Goal: Task Accomplishment & Management: Manage account settings

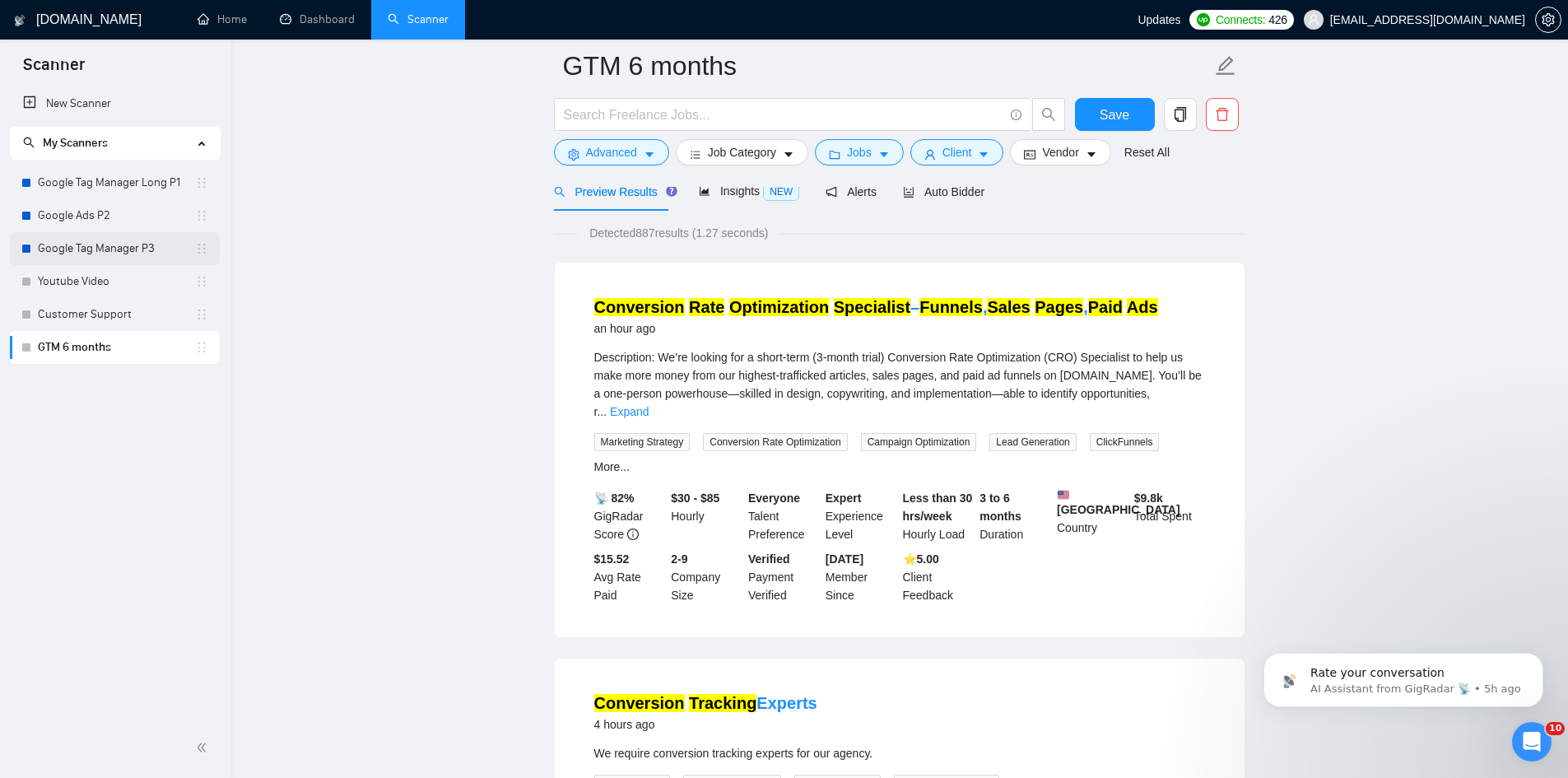
scroll to position [83, 0]
click at [91, 310] on link "Customer Support" at bounding box center [116, 314] width 157 height 33
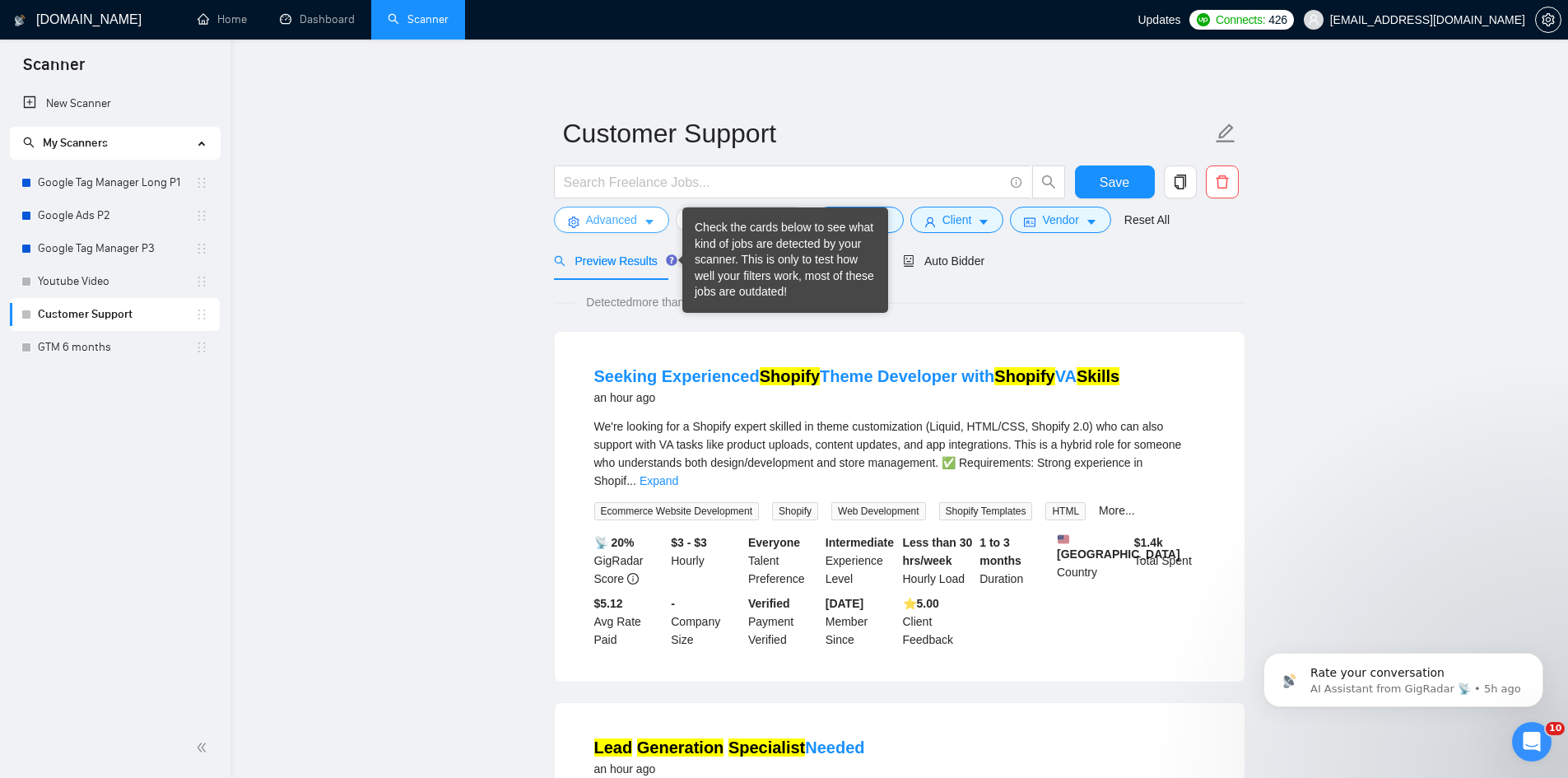
click at [651, 224] on icon "caret-down" at bounding box center [650, 223] width 12 height 12
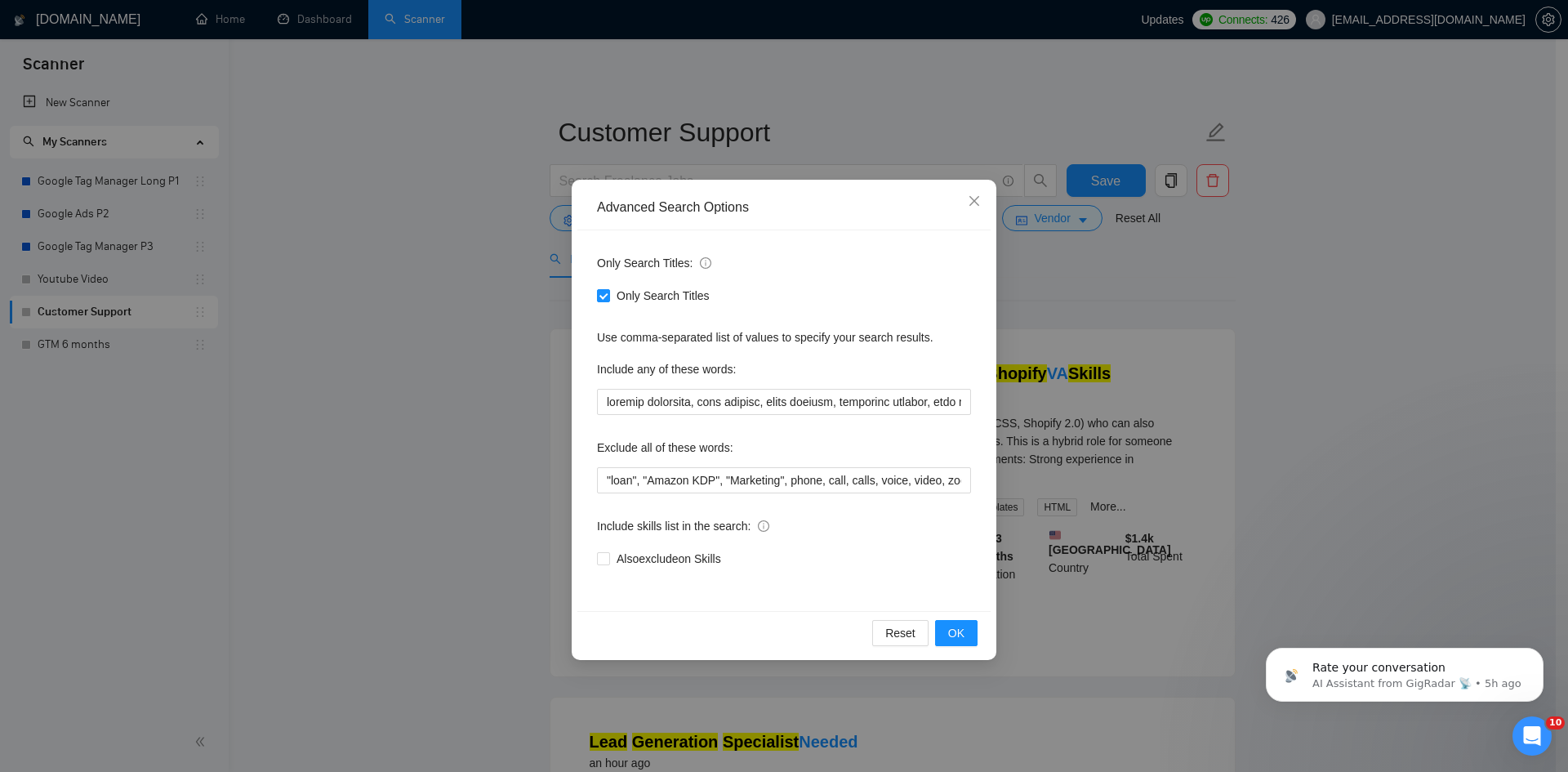
click at [1177, 306] on div "Advanced Search Options Only Search Titles: Only Search Titles Use comma-separa…" at bounding box center [784, 386] width 1568 height 772
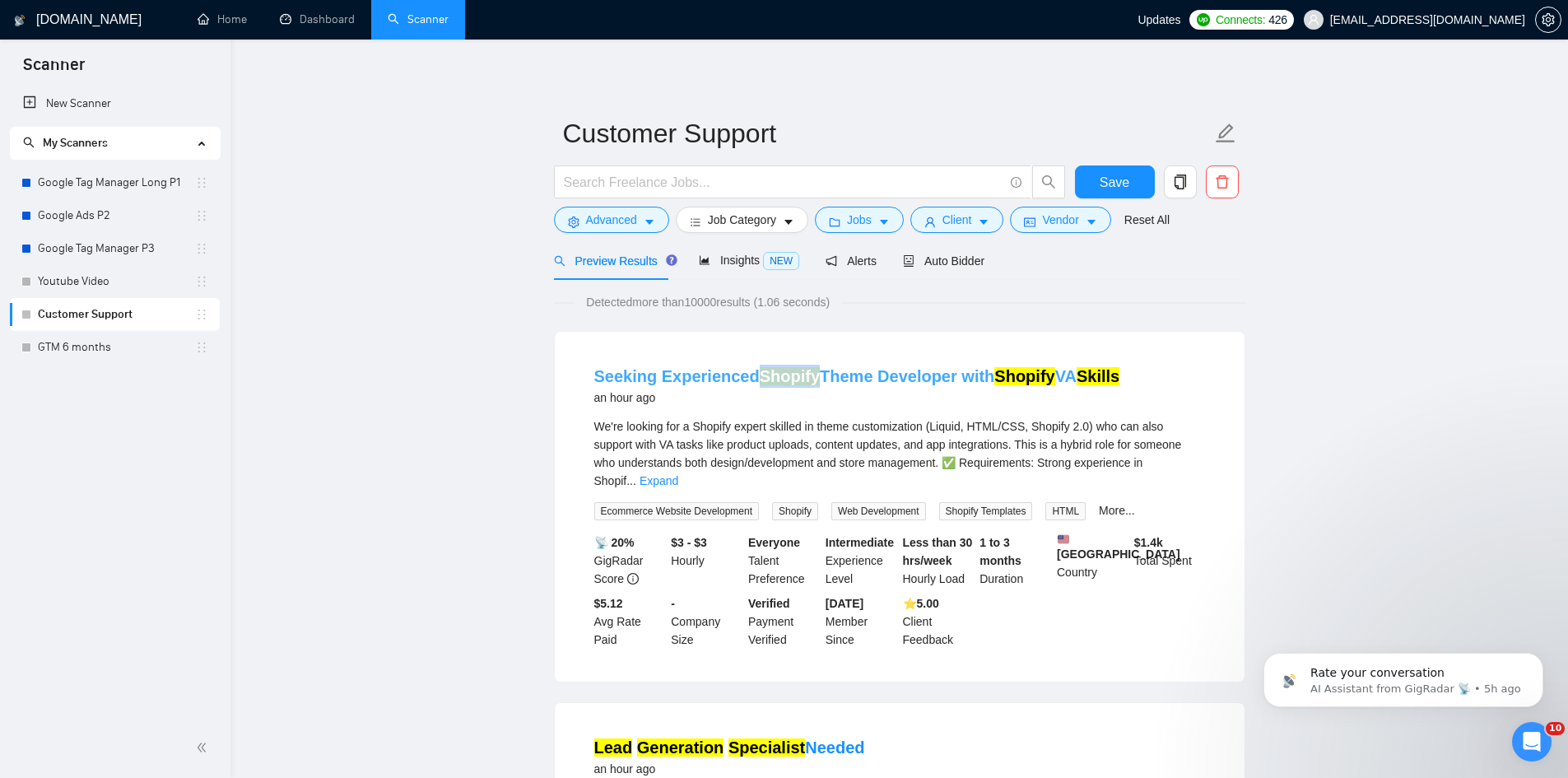
drag, startPoint x: 752, startPoint y: 360, endPoint x: 806, endPoint y: 381, distance: 57.9
click at [806, 381] on li "Seeking Experienced Shopify Theme Developer with Shopify VA Skills an hour ago …" at bounding box center [900, 506] width 651 height 311
copy mark "Shopify"
click at [605, 226] on span "Advanced" at bounding box center [611, 219] width 51 height 18
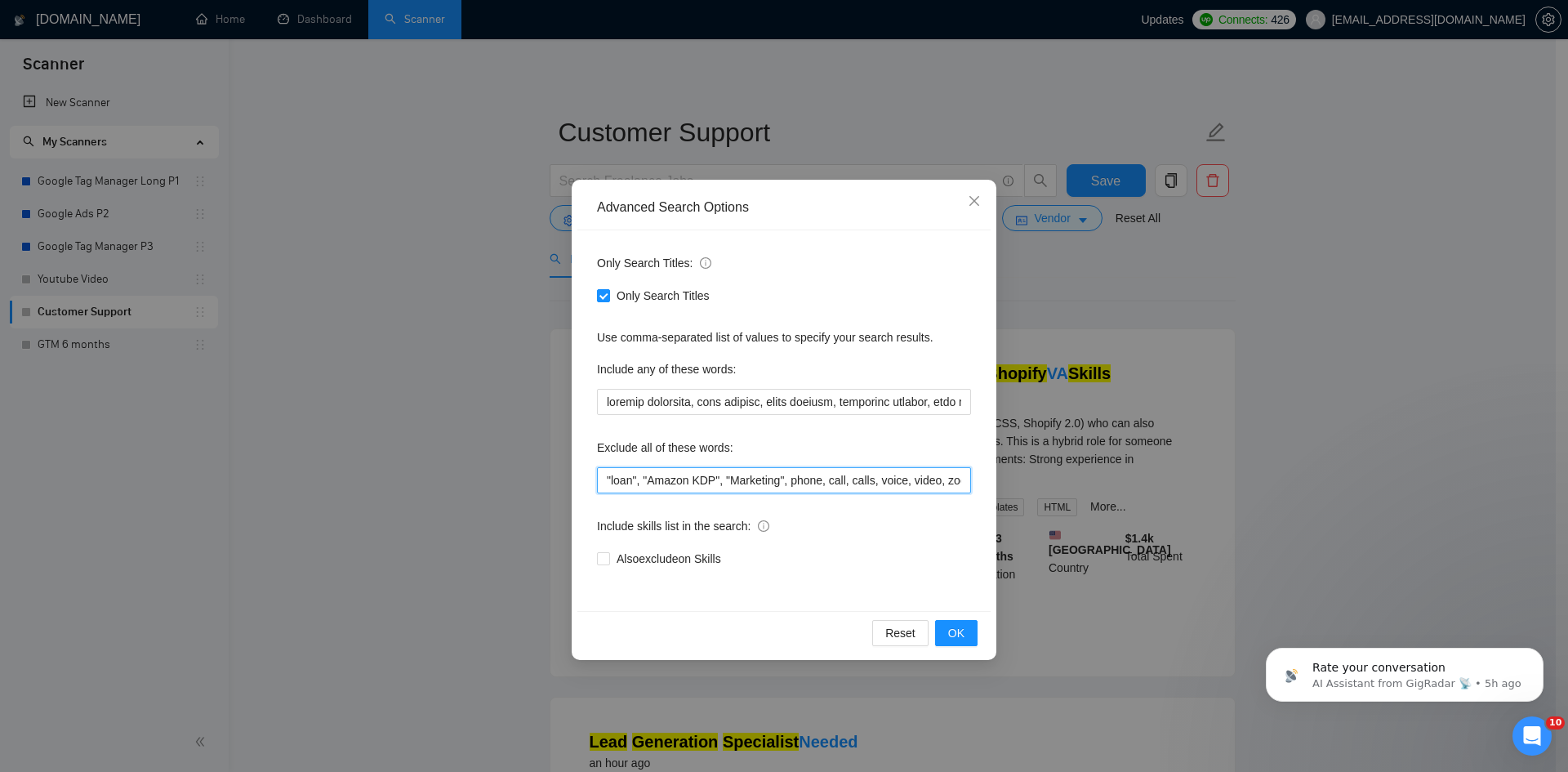
click at [599, 481] on input ""loan", "Amazon KDP", "Marketing", phone, call, calls, voice, video, zoom, "goo…" at bounding box center [784, 480] width 374 height 26
paste input "Shopify"
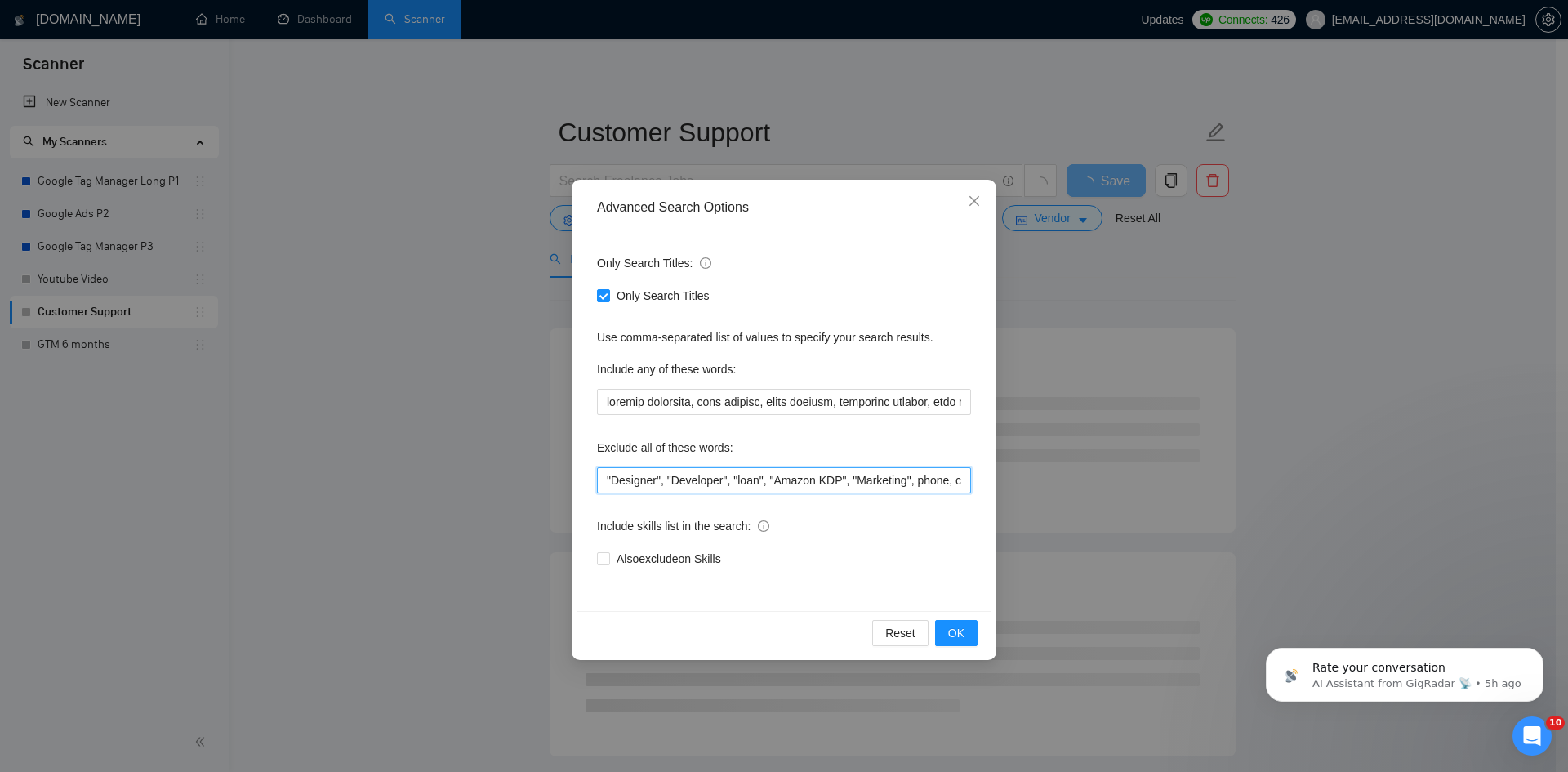
click at [608, 480] on input ""Designer", "Developer", "loan", "Amazon KDP", "Marketing", phone, call, calls,…" at bounding box center [784, 480] width 374 height 26
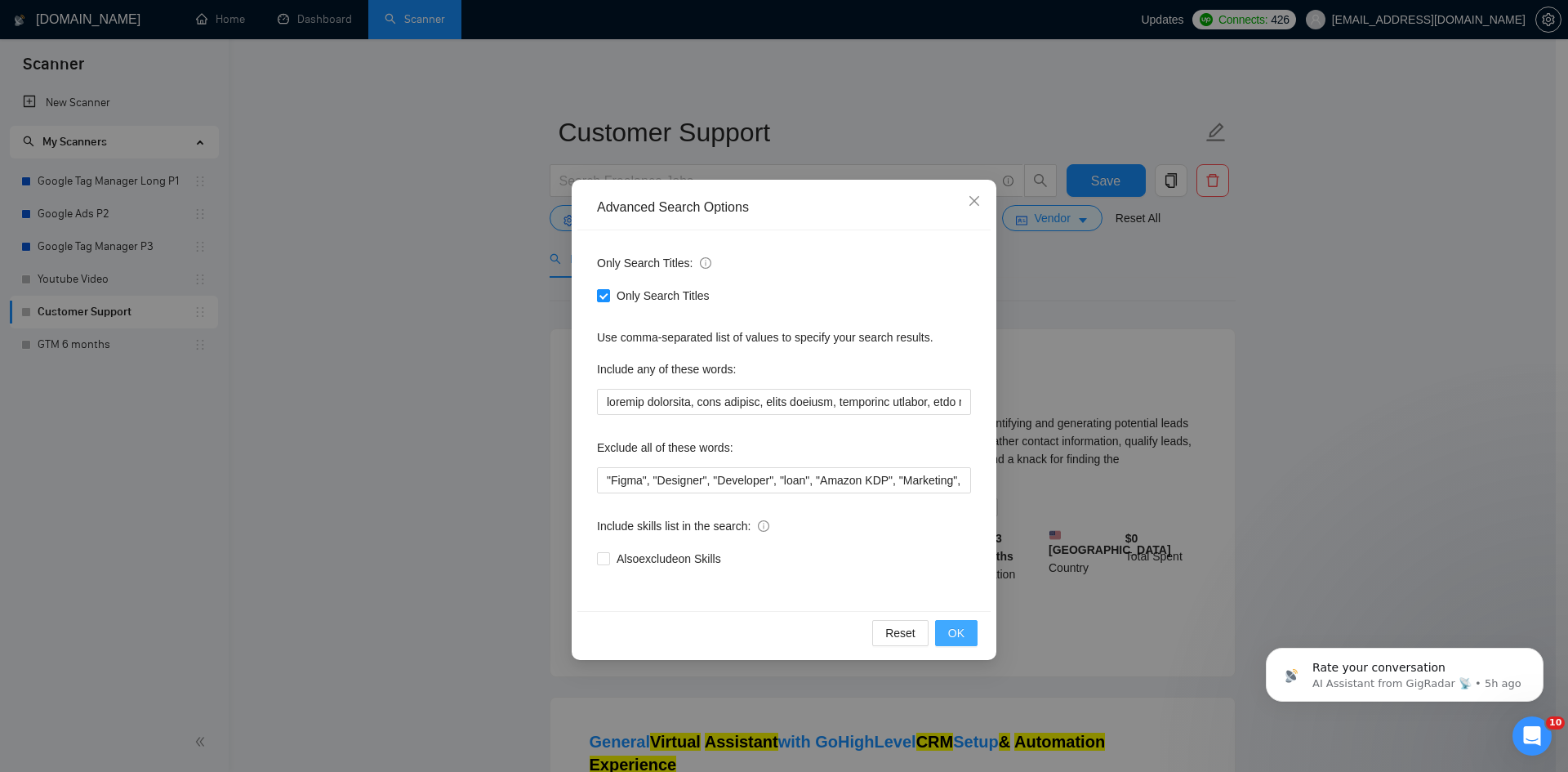
click at [950, 630] on span "OK" at bounding box center [956, 632] width 17 height 18
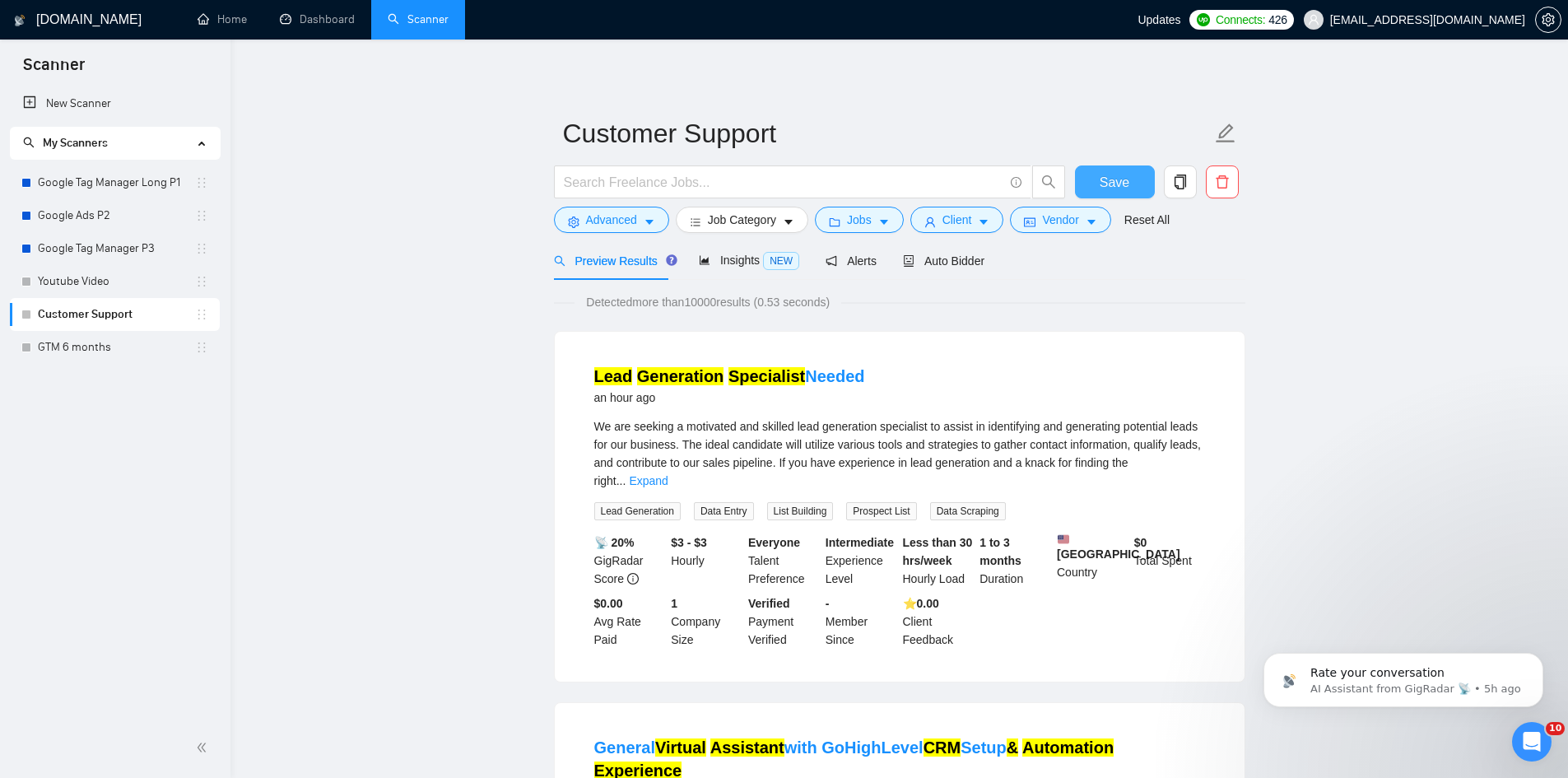
click at [1117, 192] on button "Save" at bounding box center [1115, 181] width 80 height 33
click at [668, 474] on link "Expand" at bounding box center [648, 481] width 39 height 14
drag, startPoint x: 591, startPoint y: 356, endPoint x: 714, endPoint y: 375, distance: 124.5
click at [714, 375] on li "Lead Generation Specialist Needed an hour ago We are seeking a motivated and sk…" at bounding box center [900, 506] width 651 height 311
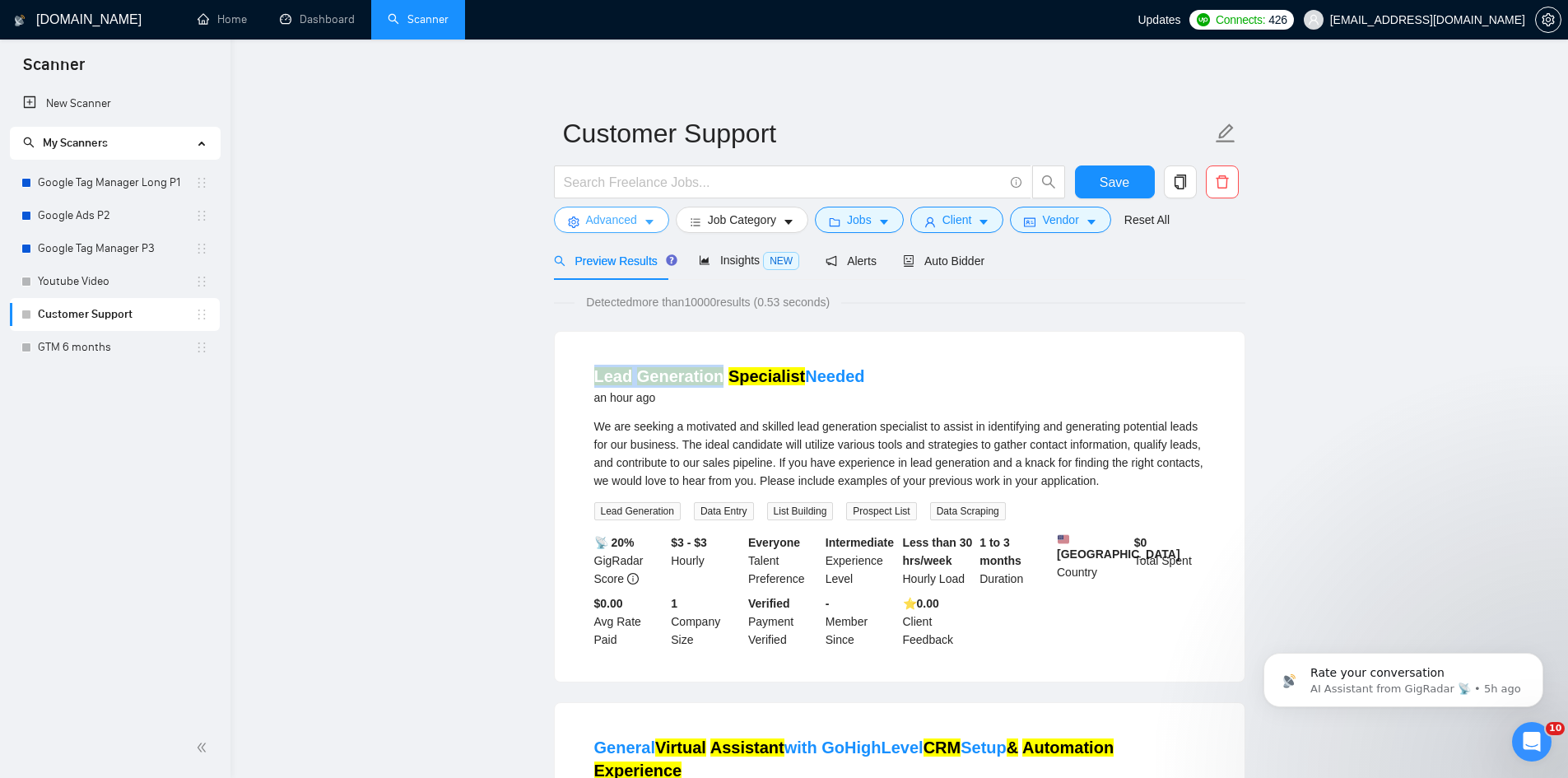
copy link "Lead Generation"
click at [613, 217] on span "Advanced" at bounding box center [611, 219] width 51 height 18
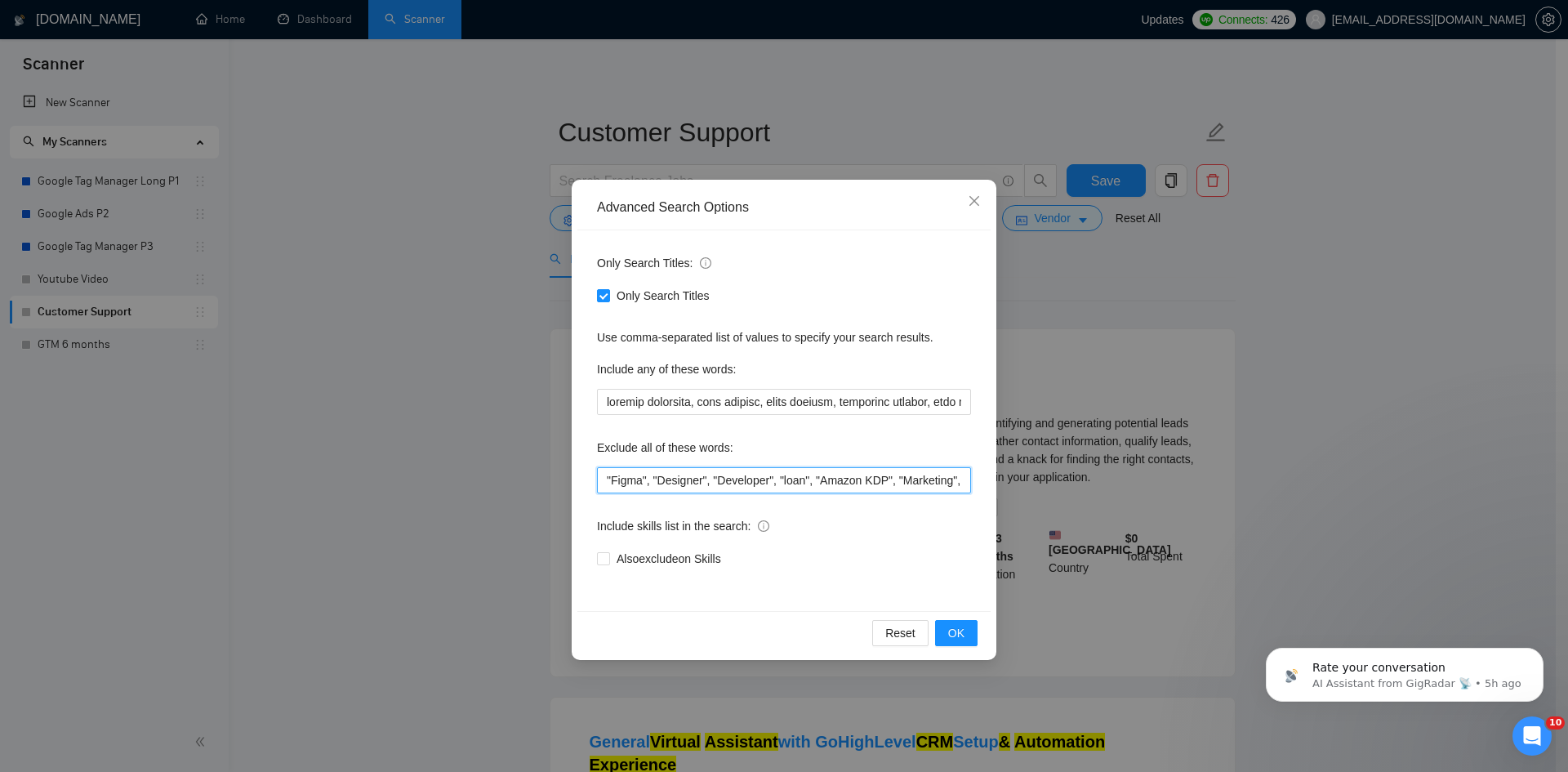
click at [604, 475] on input ""Figma", "Designer", "Developer", "loan", "Amazon KDP", "Marketing", phone, cal…" at bounding box center [784, 480] width 374 height 26
paste input "Lead Generation"
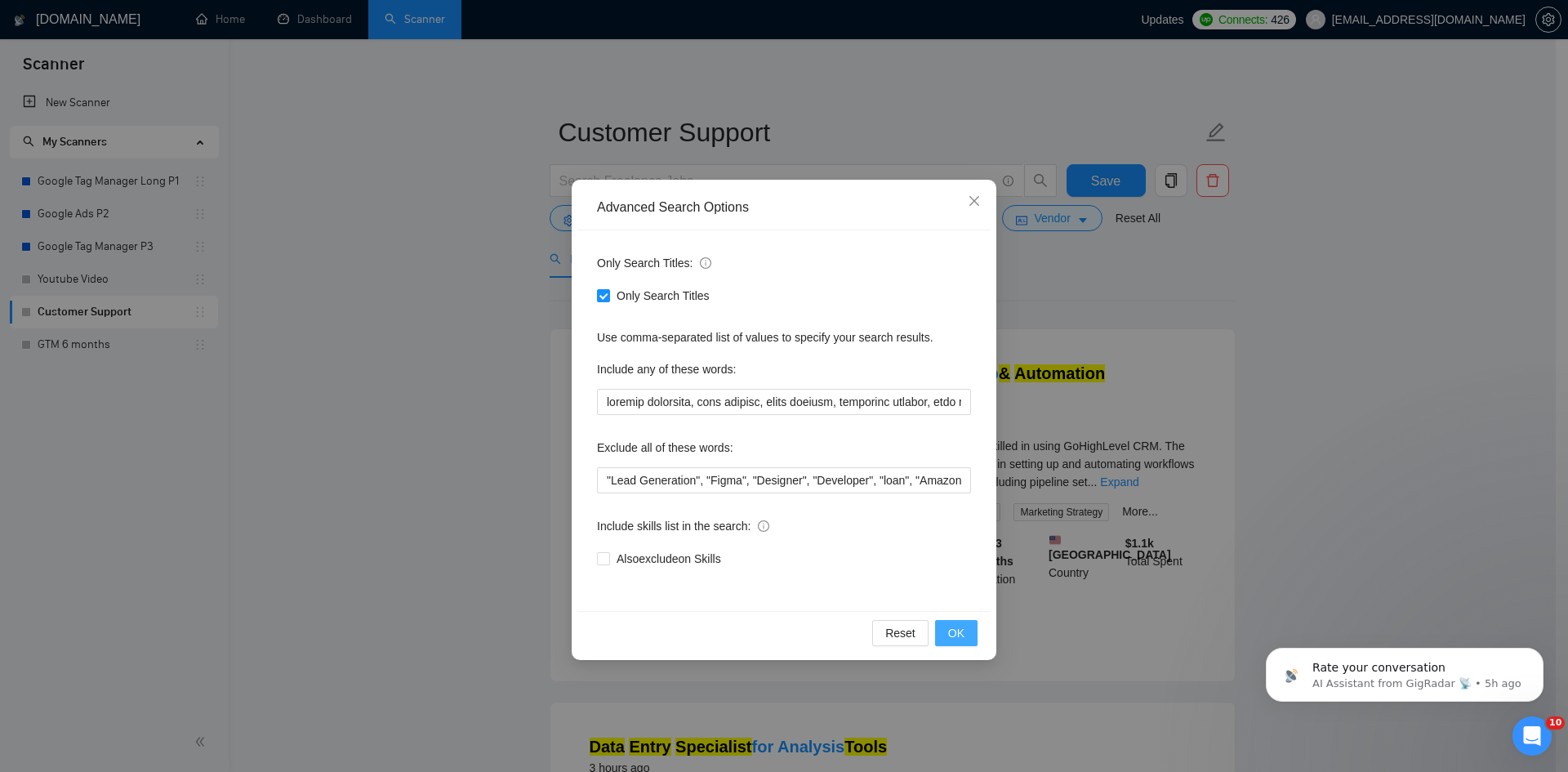
click at [948, 630] on button "OK" at bounding box center [956, 632] width 43 height 26
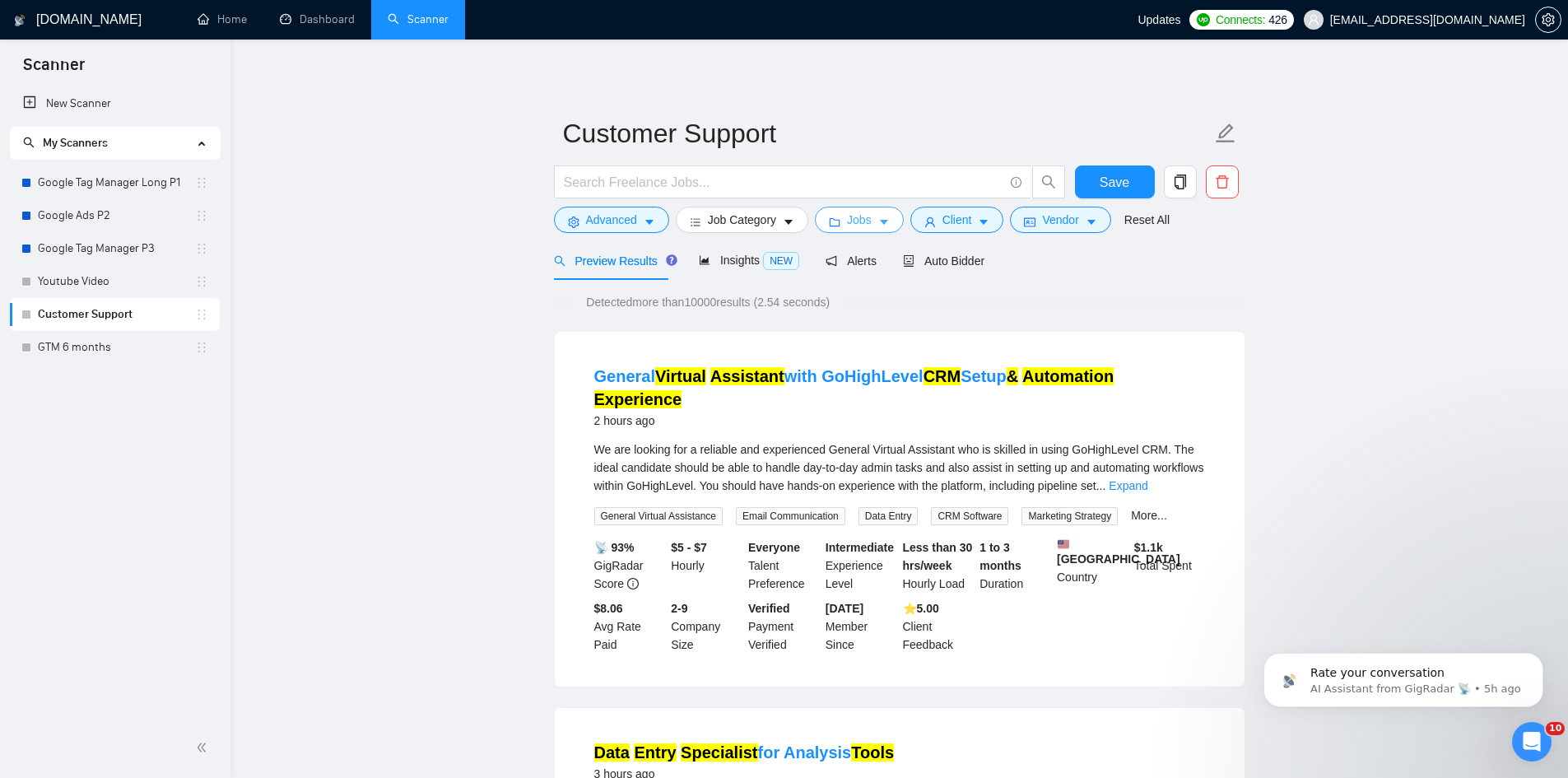
click at [852, 219] on span "Jobs" at bounding box center [859, 219] width 24 height 18
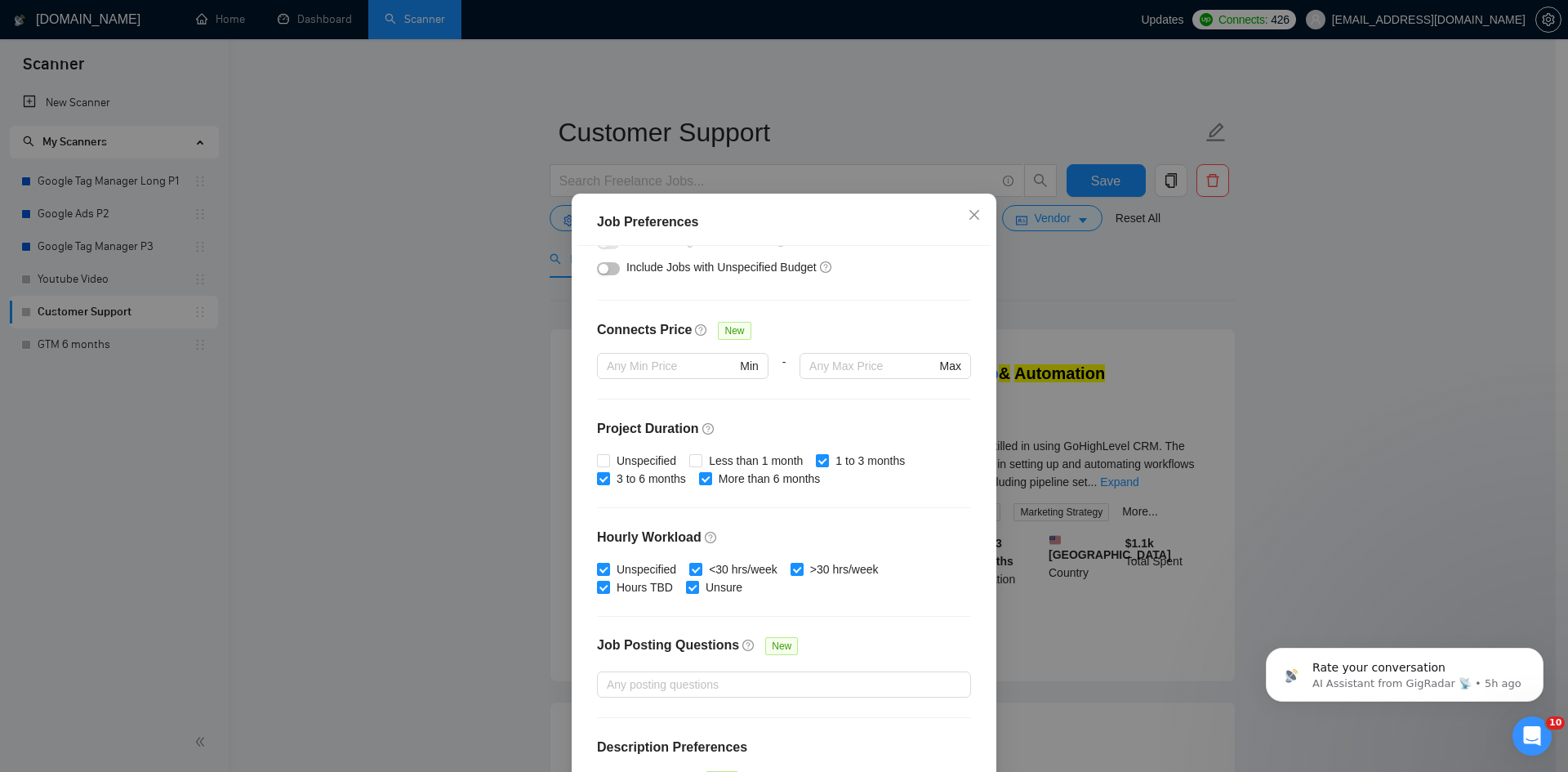
scroll to position [163, 0]
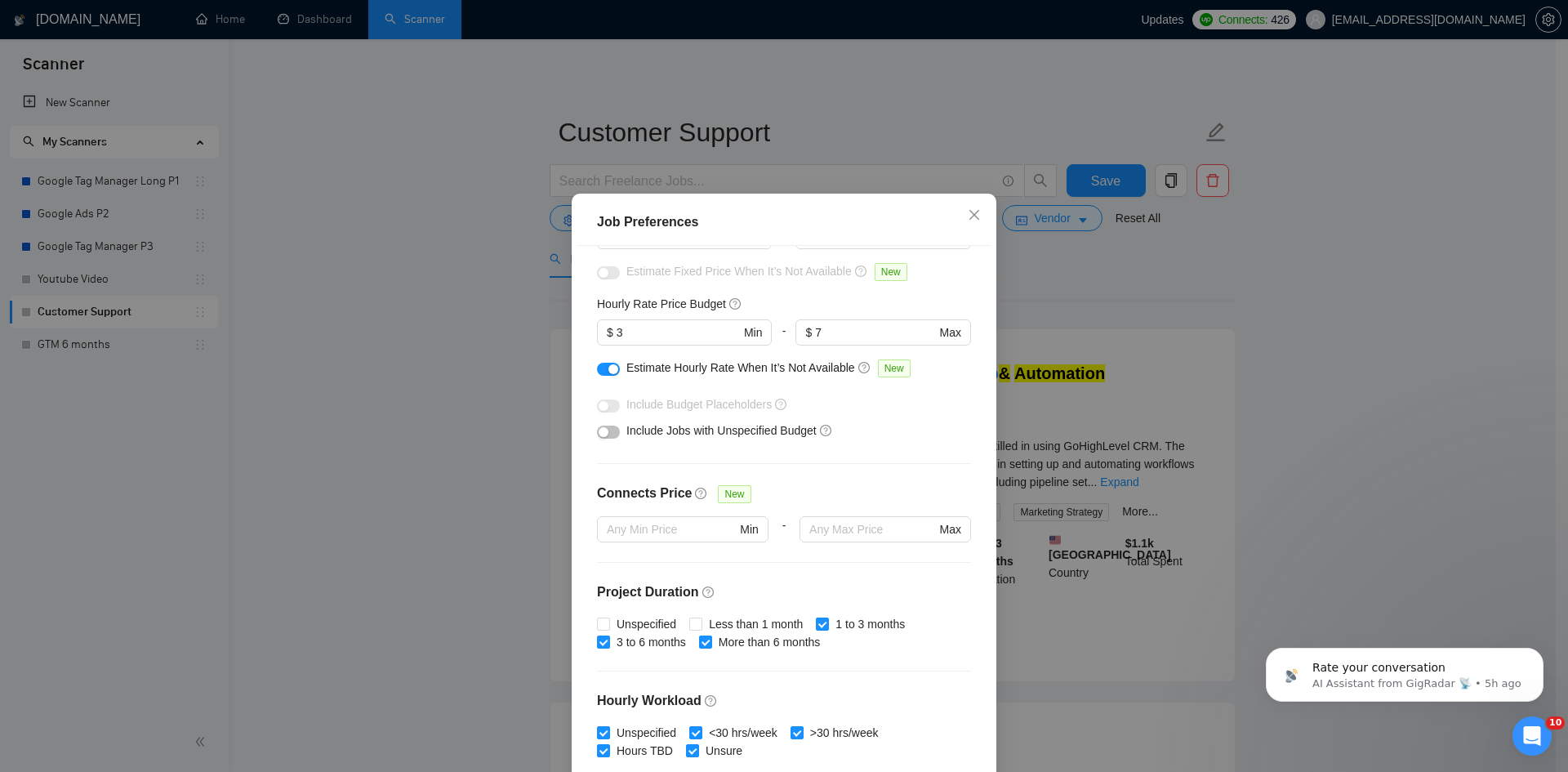
click at [604, 429] on button "button" at bounding box center [608, 432] width 23 height 13
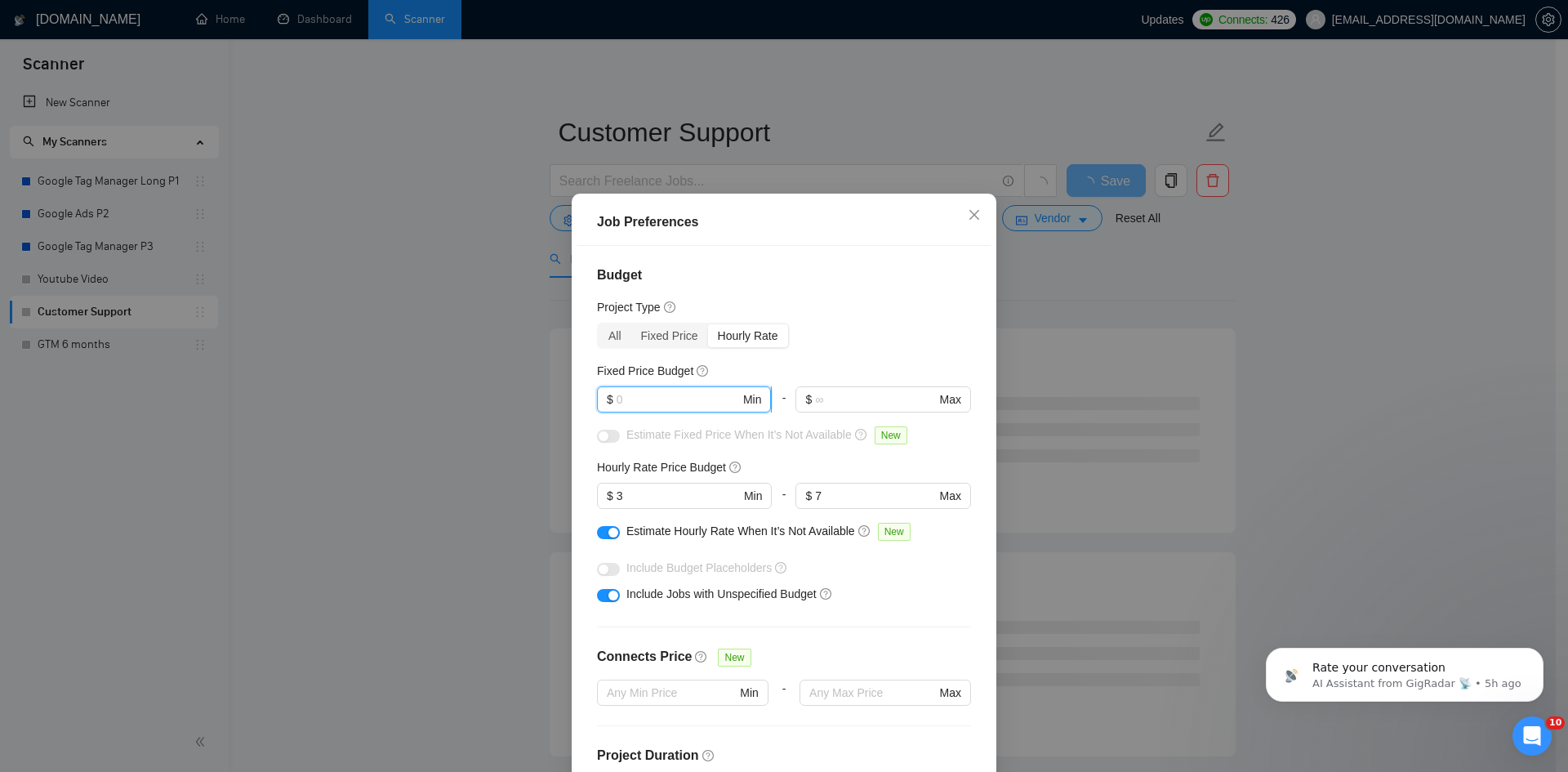
click at [671, 398] on input "text" at bounding box center [677, 399] width 123 height 18
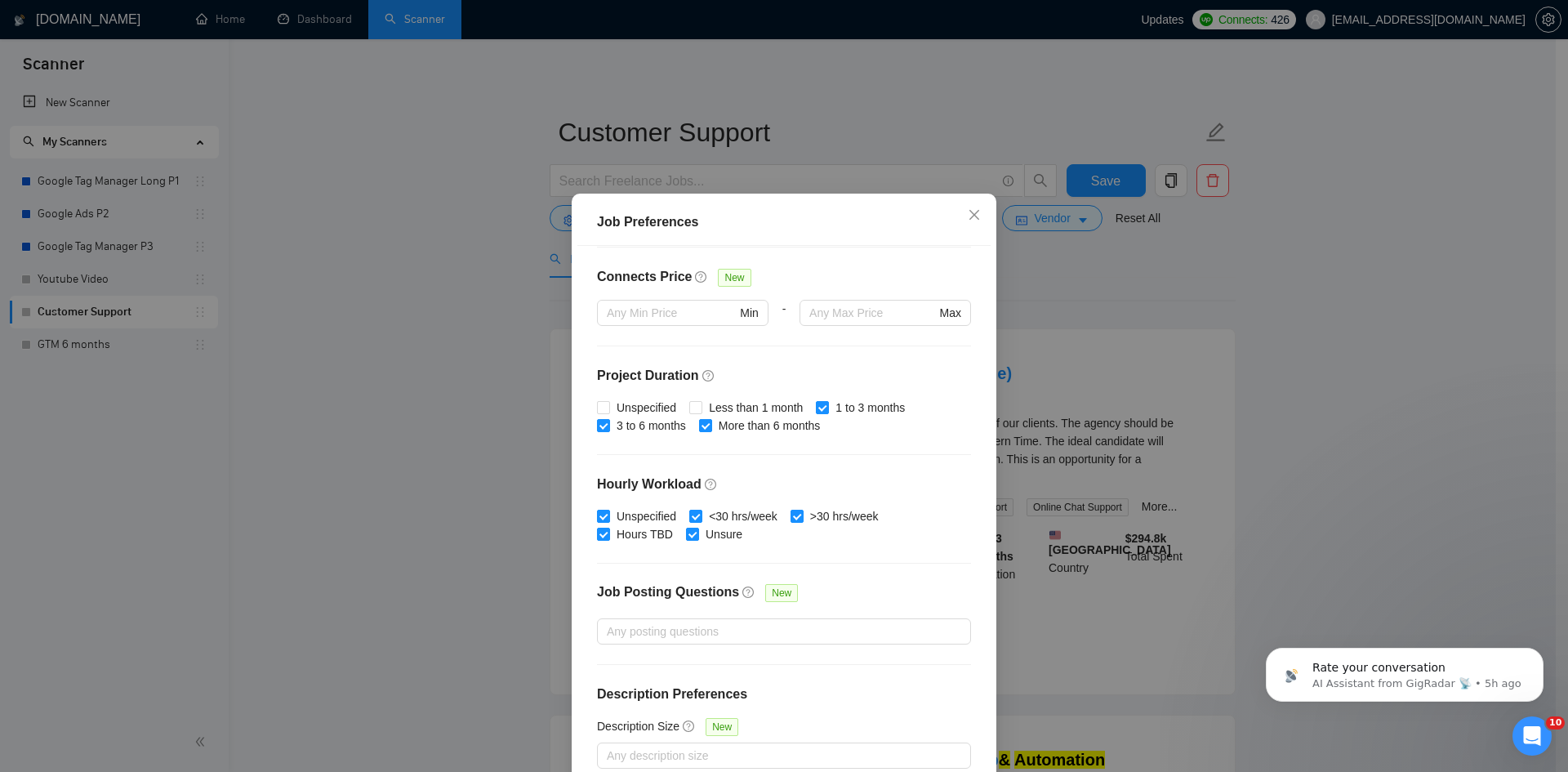
scroll to position [86, 0]
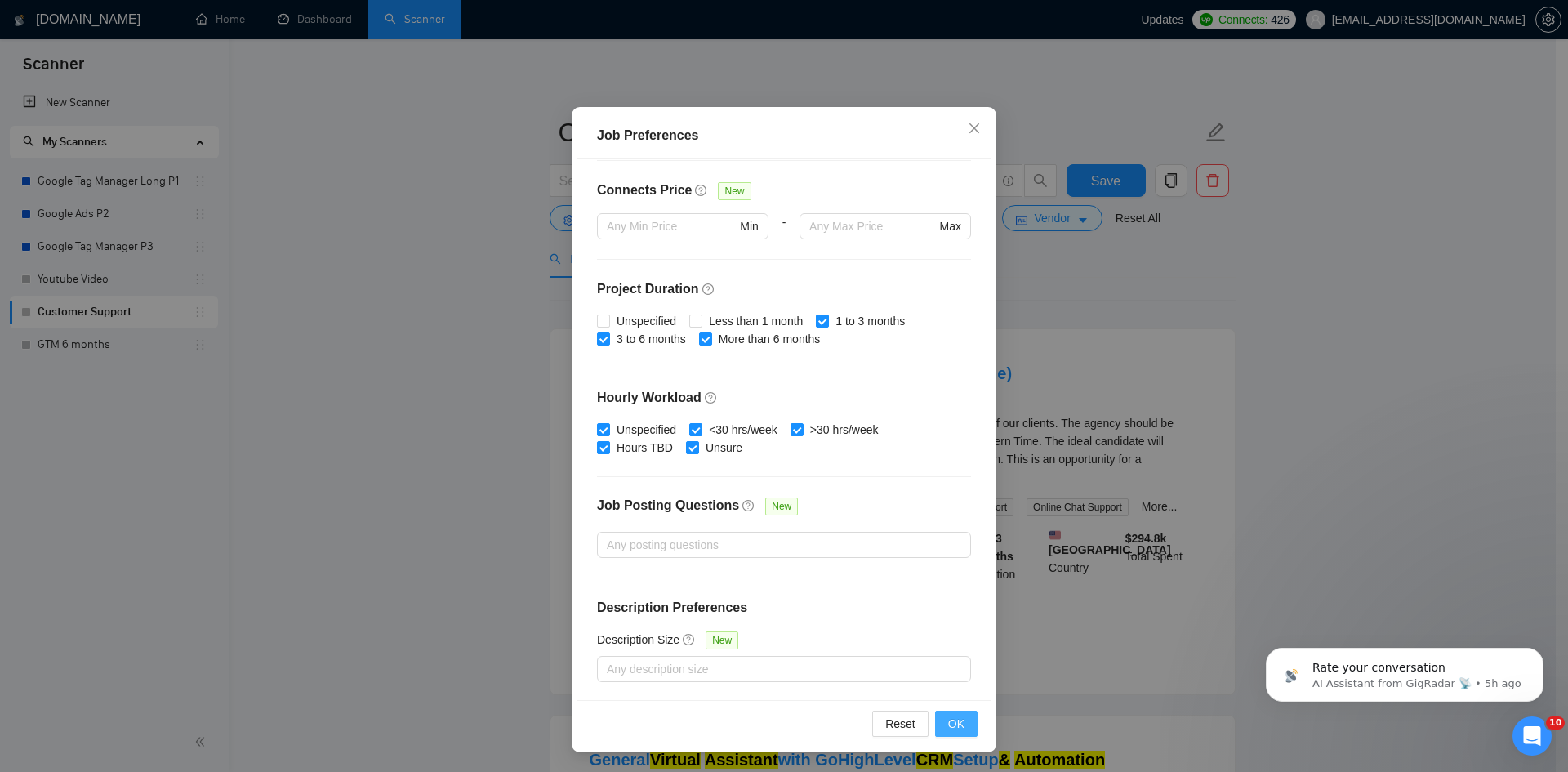
click at [949, 718] on span "OK" at bounding box center [956, 723] width 17 height 18
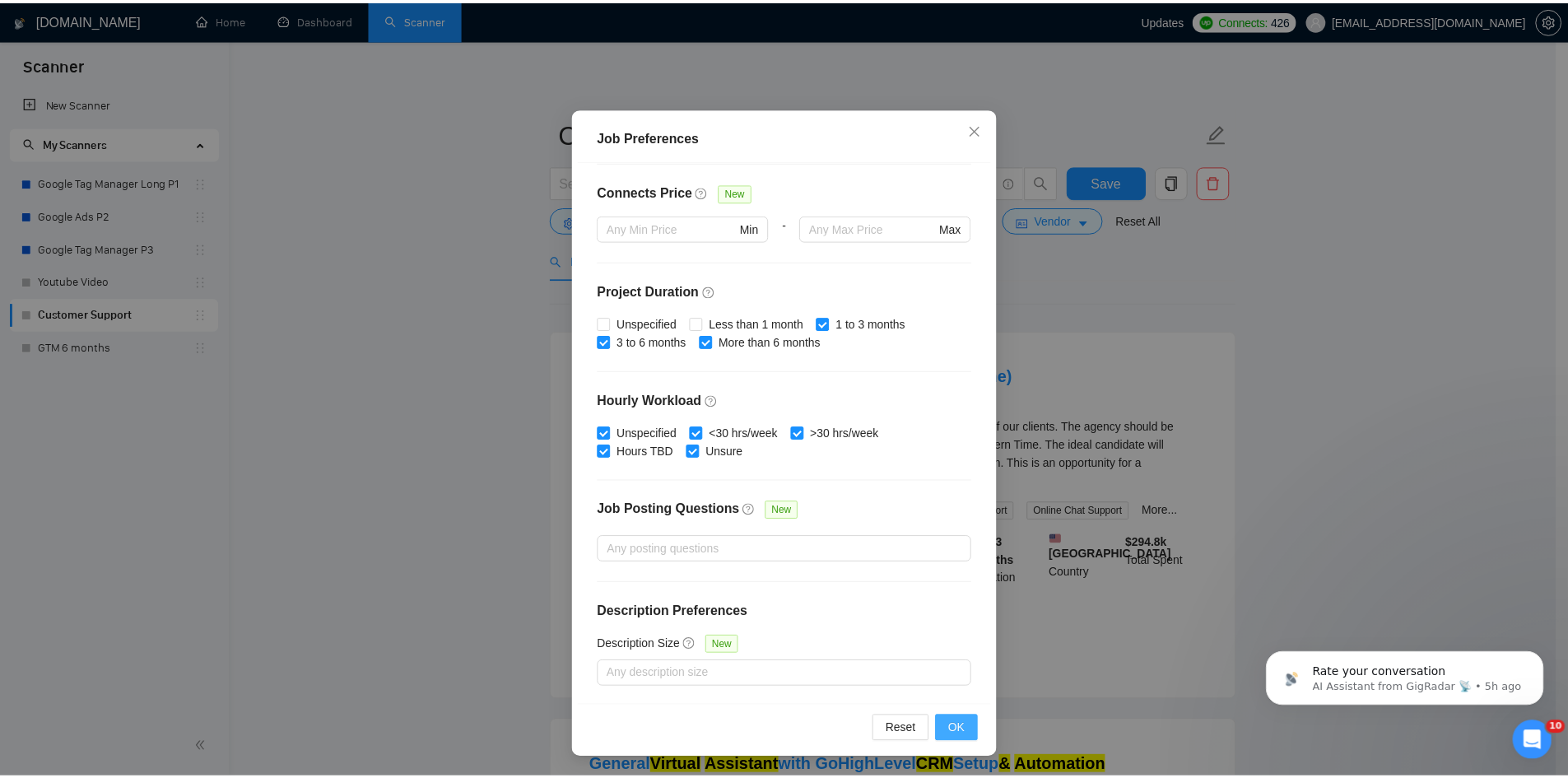
scroll to position [0, 0]
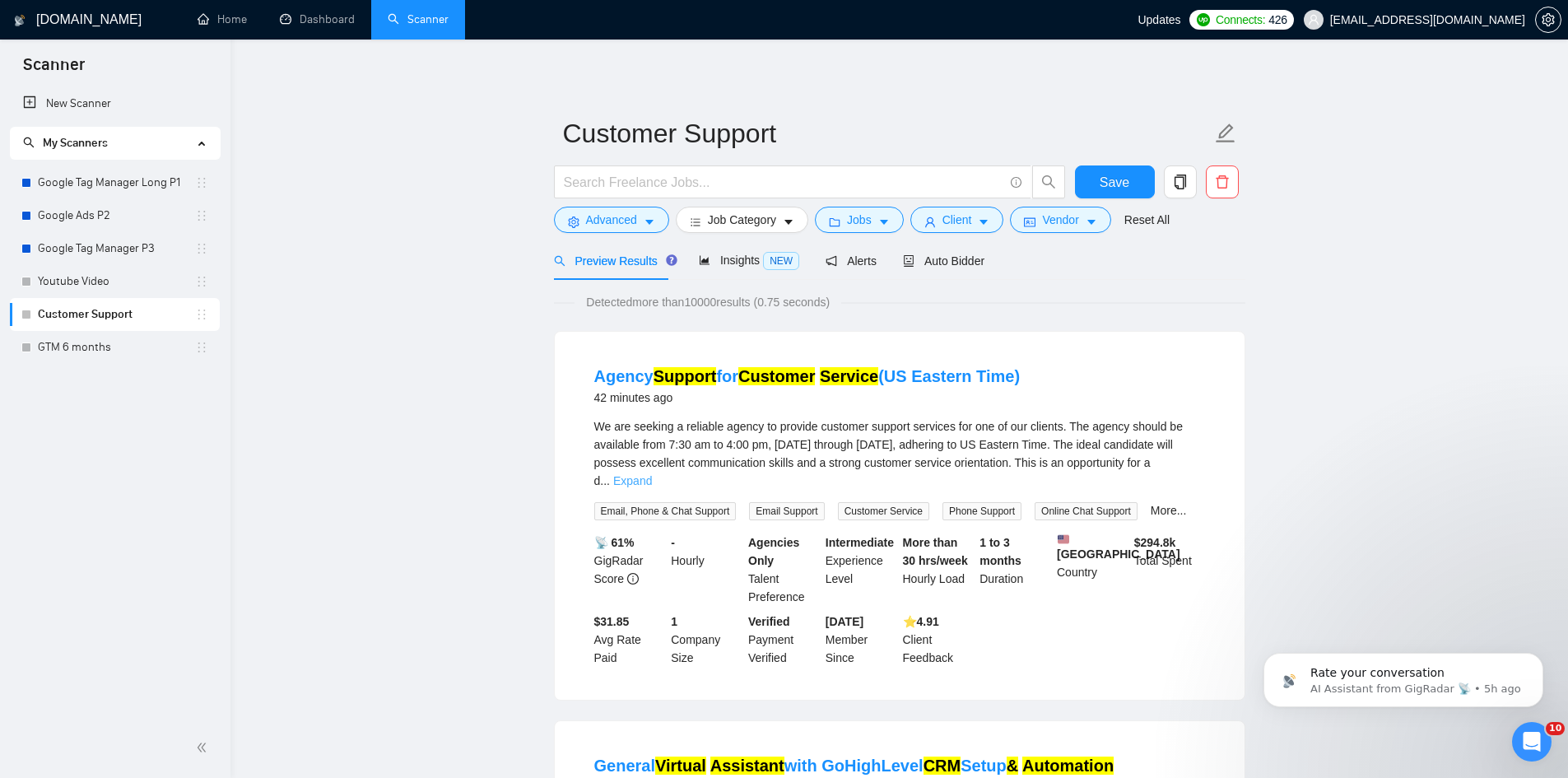
click at [652, 474] on link "Expand" at bounding box center [633, 481] width 39 height 14
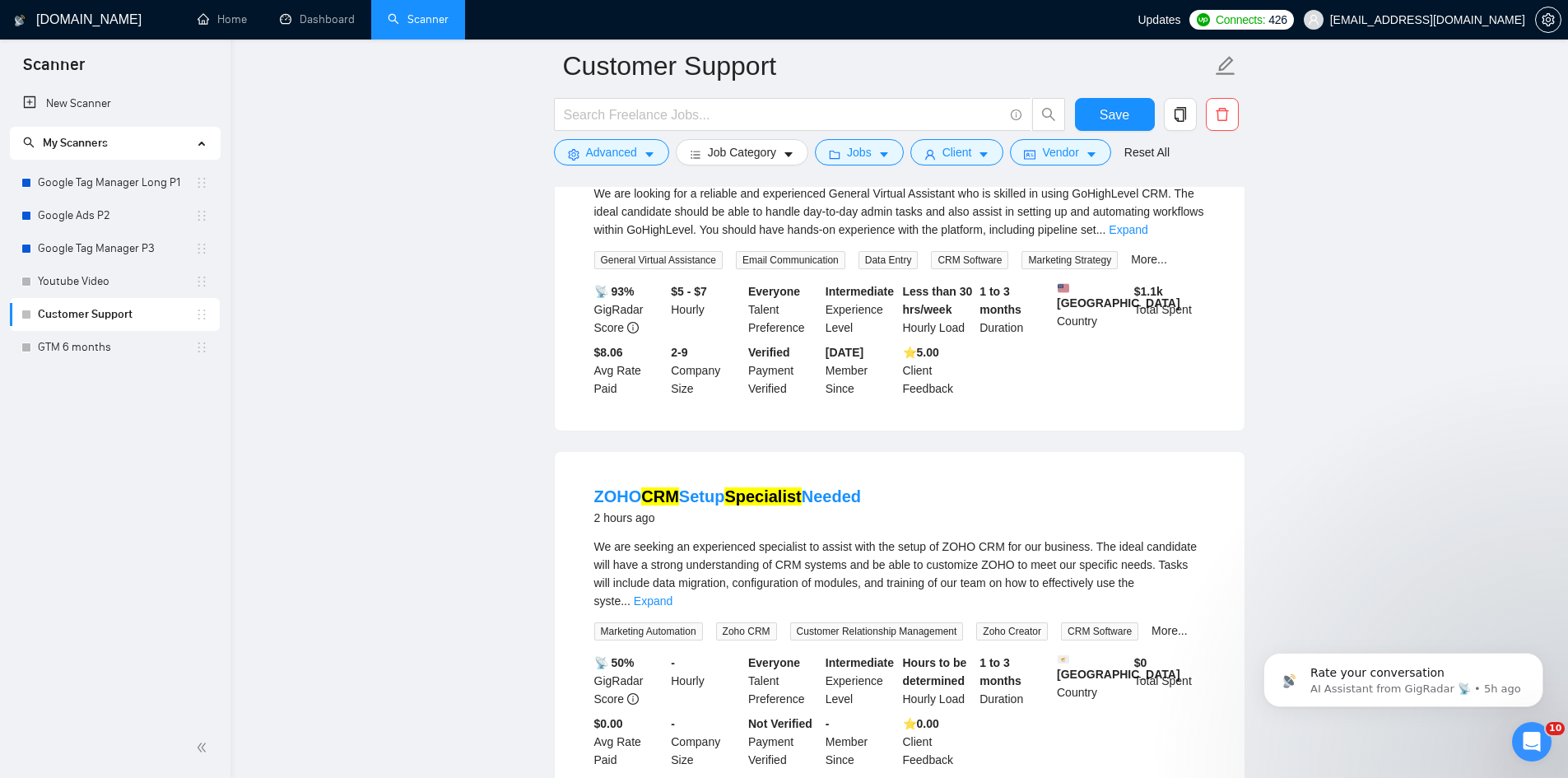
scroll to position [741, 0]
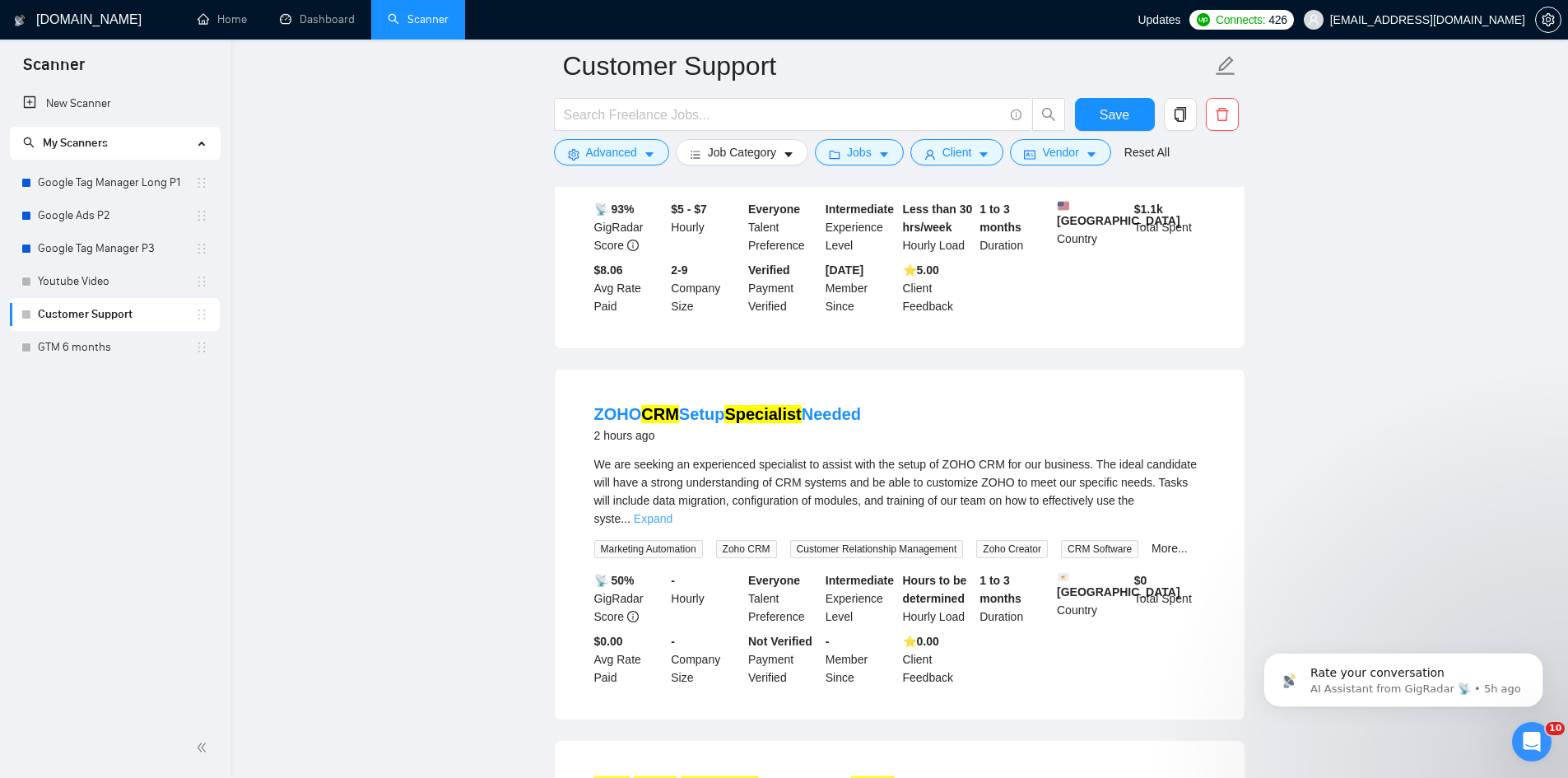
click at [673, 512] on link "Expand" at bounding box center [653, 519] width 39 height 14
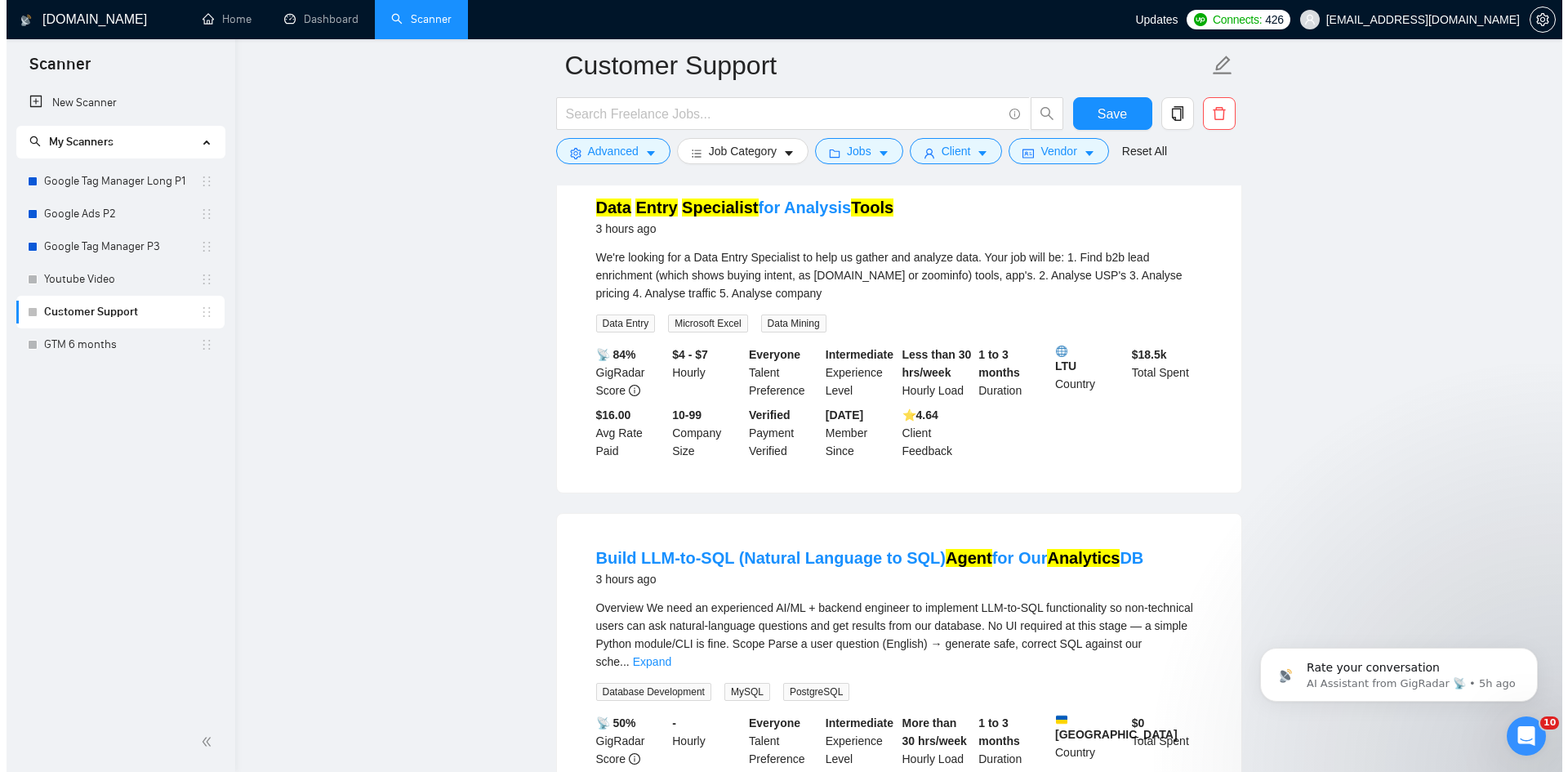
scroll to position [1470, 0]
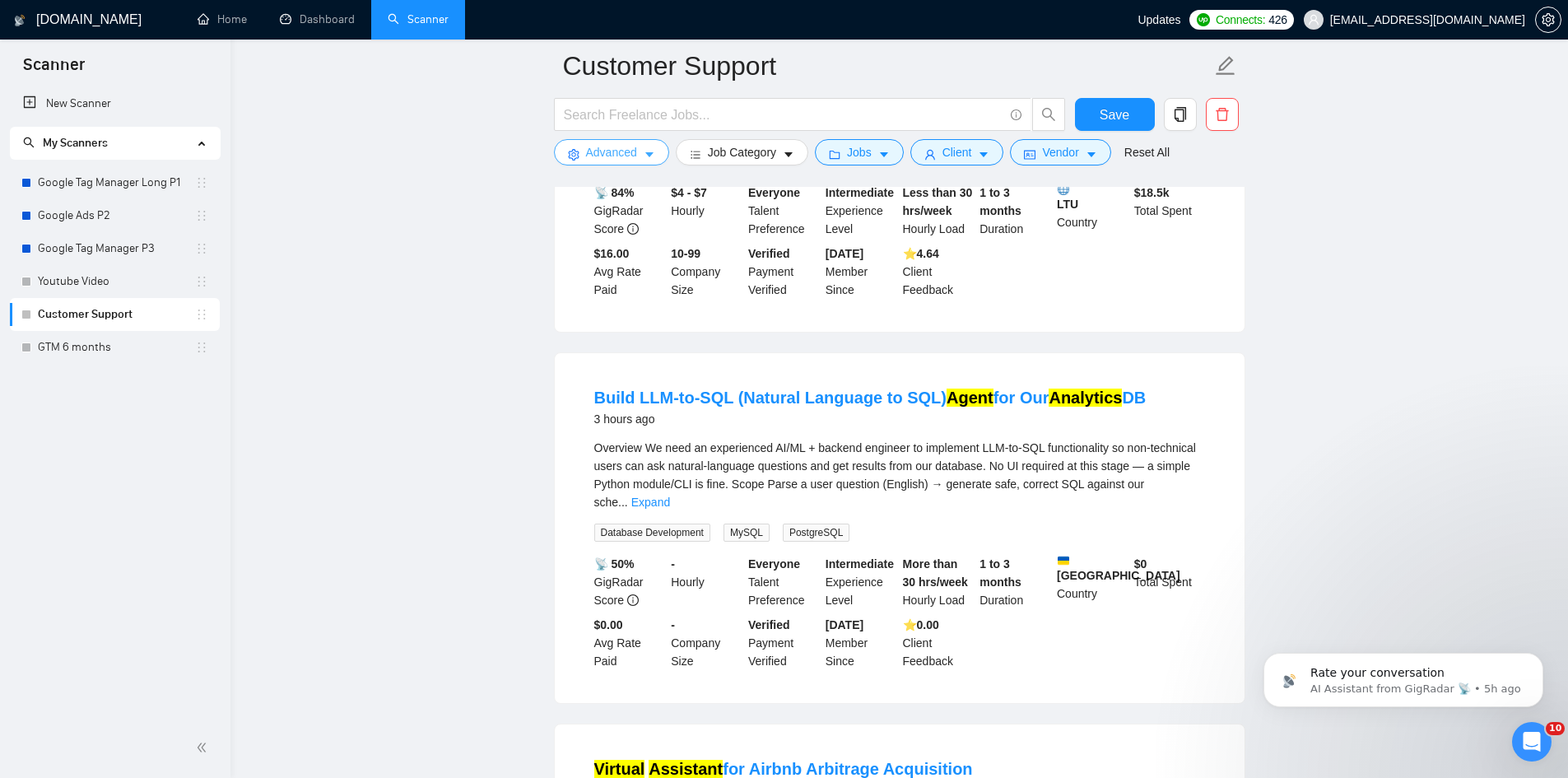
click at [622, 152] on span "Advanced" at bounding box center [611, 152] width 51 height 18
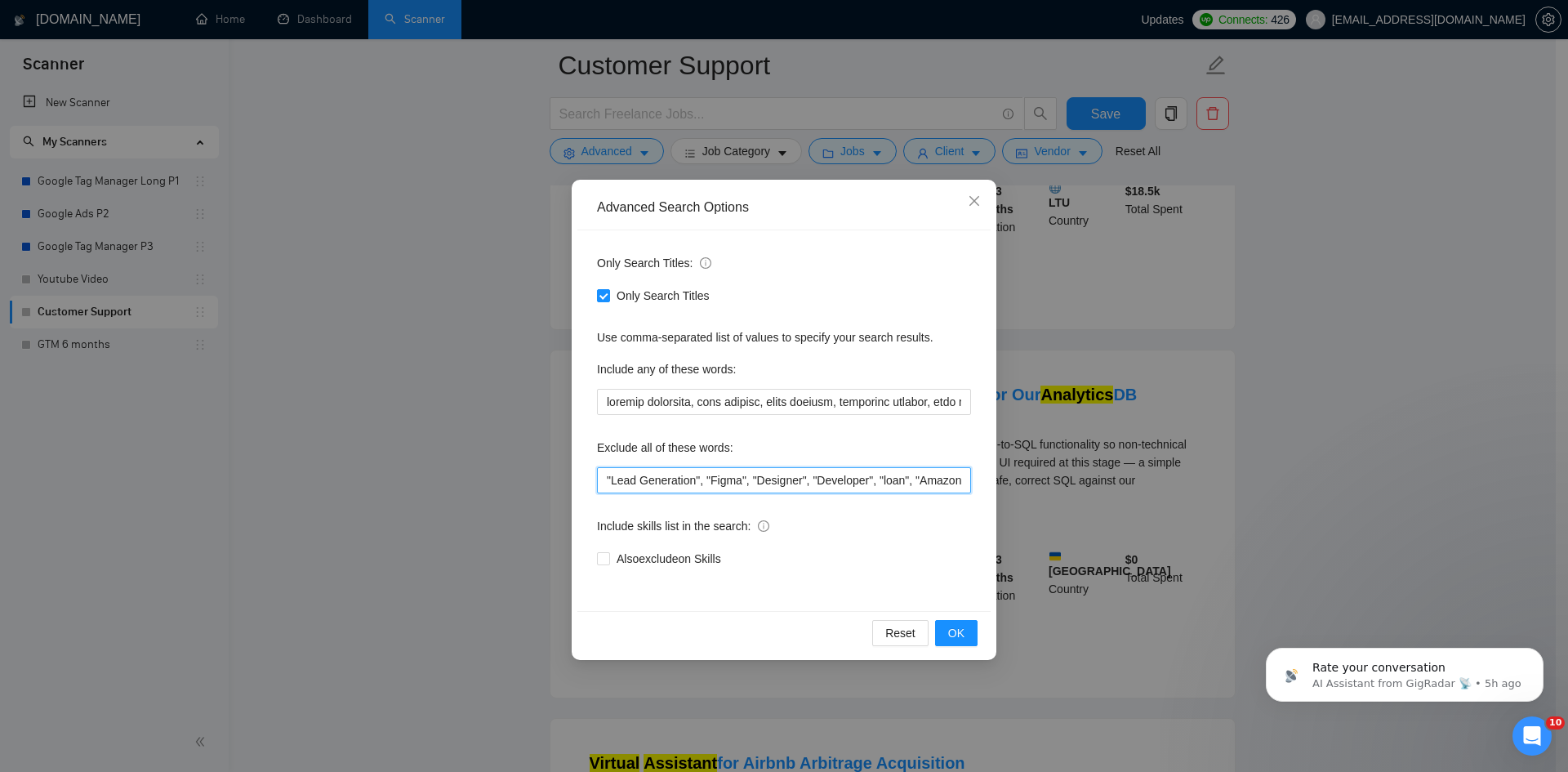
click at [609, 477] on input ""Lead Generation", "Figma", "Designer", "Developer", "loan", "Amazon KDP", "Mar…" at bounding box center [784, 480] width 374 height 26
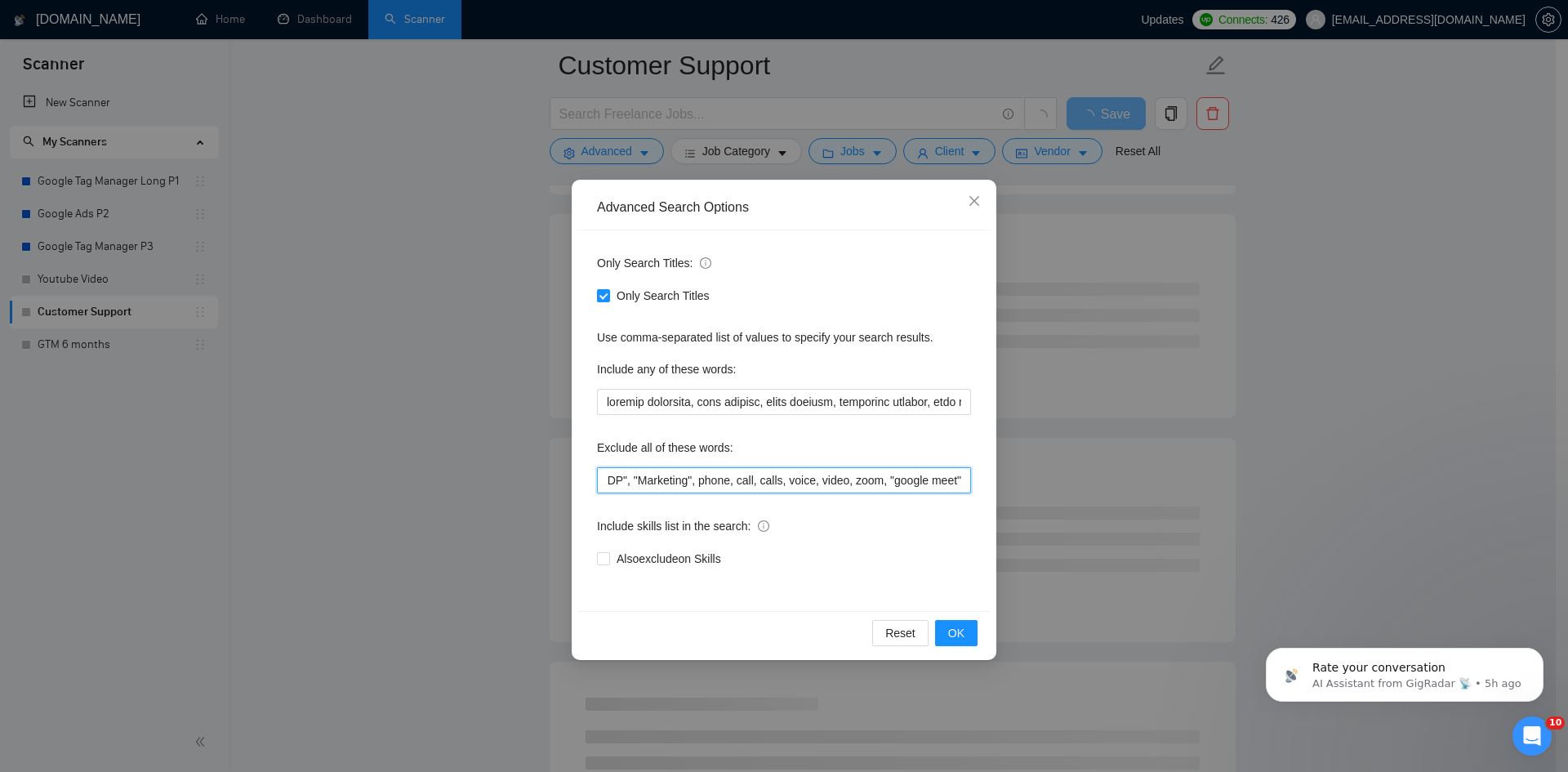
click at [951, 480] on input ""Lead Generation", "Figma", "Designer", "Developer", "loan", "Amazon KDP", "Mar…" at bounding box center [784, 480] width 374 height 26
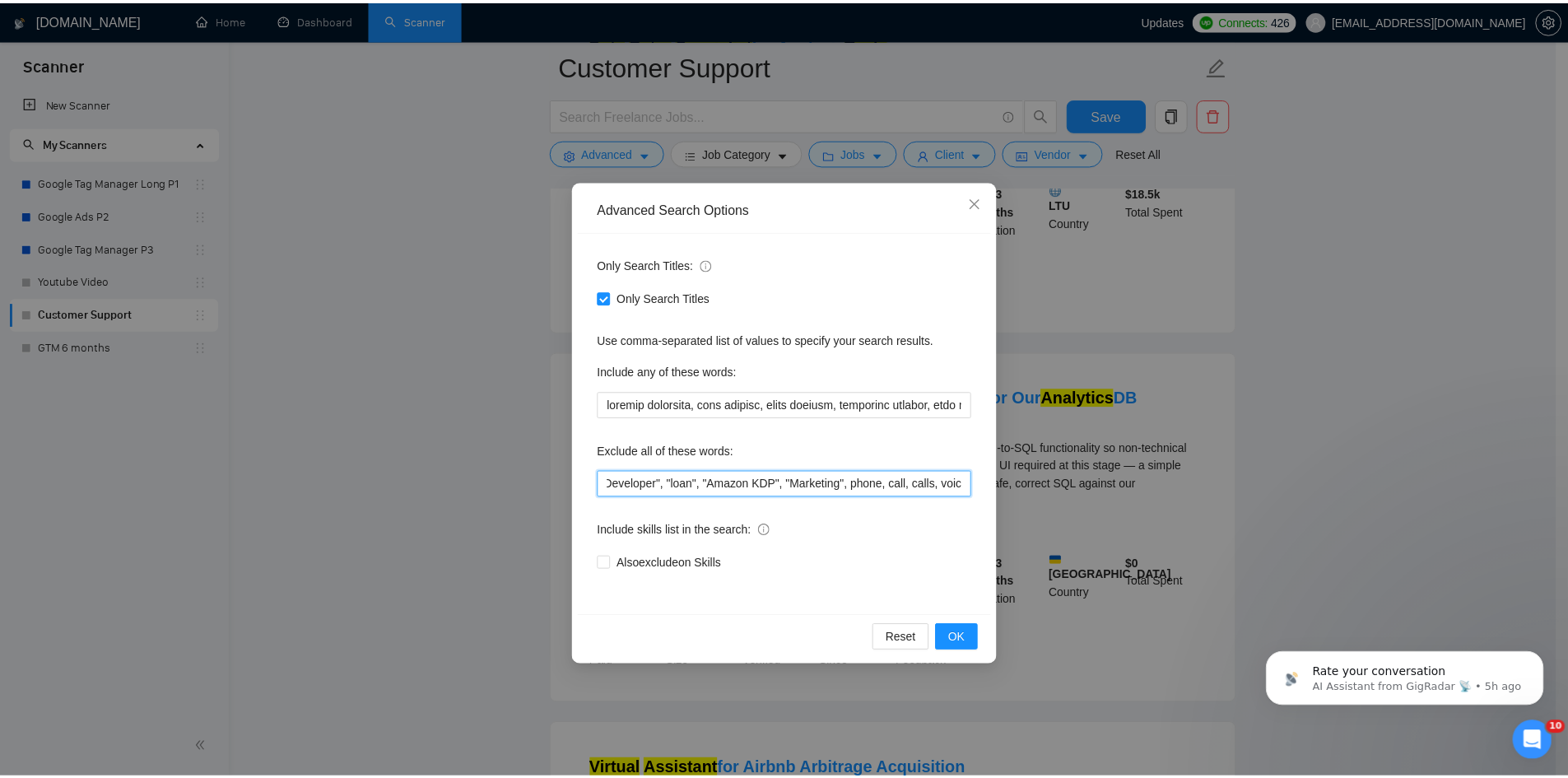
scroll to position [0, 0]
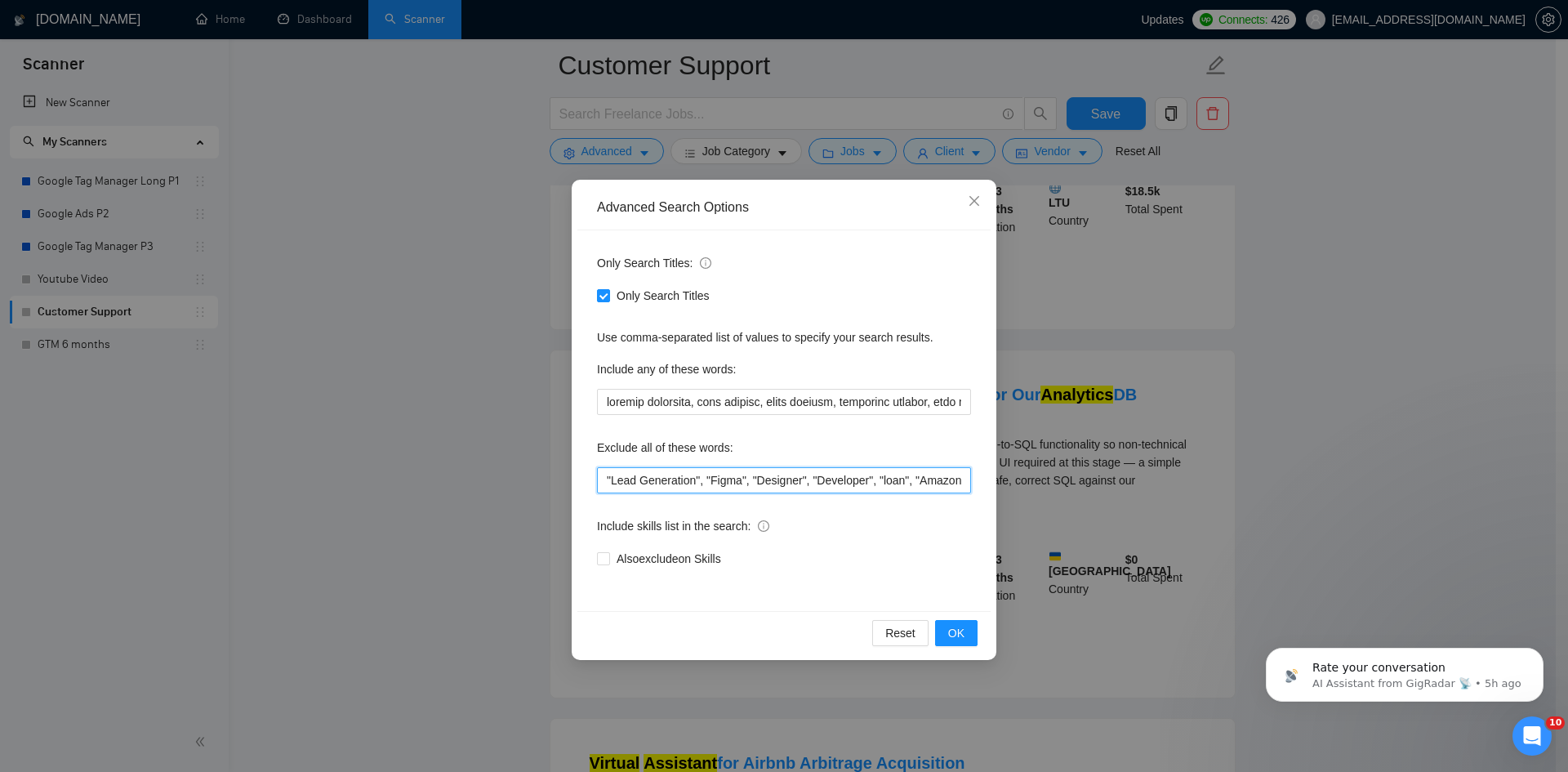
drag, startPoint x: 778, startPoint y: 481, endPoint x: 579, endPoint y: 480, distance: 199.0
click at [579, 480] on div "Only Search Titles: Only Search Titles Use comma-separated list of values to sp…" at bounding box center [784, 420] width 414 height 381
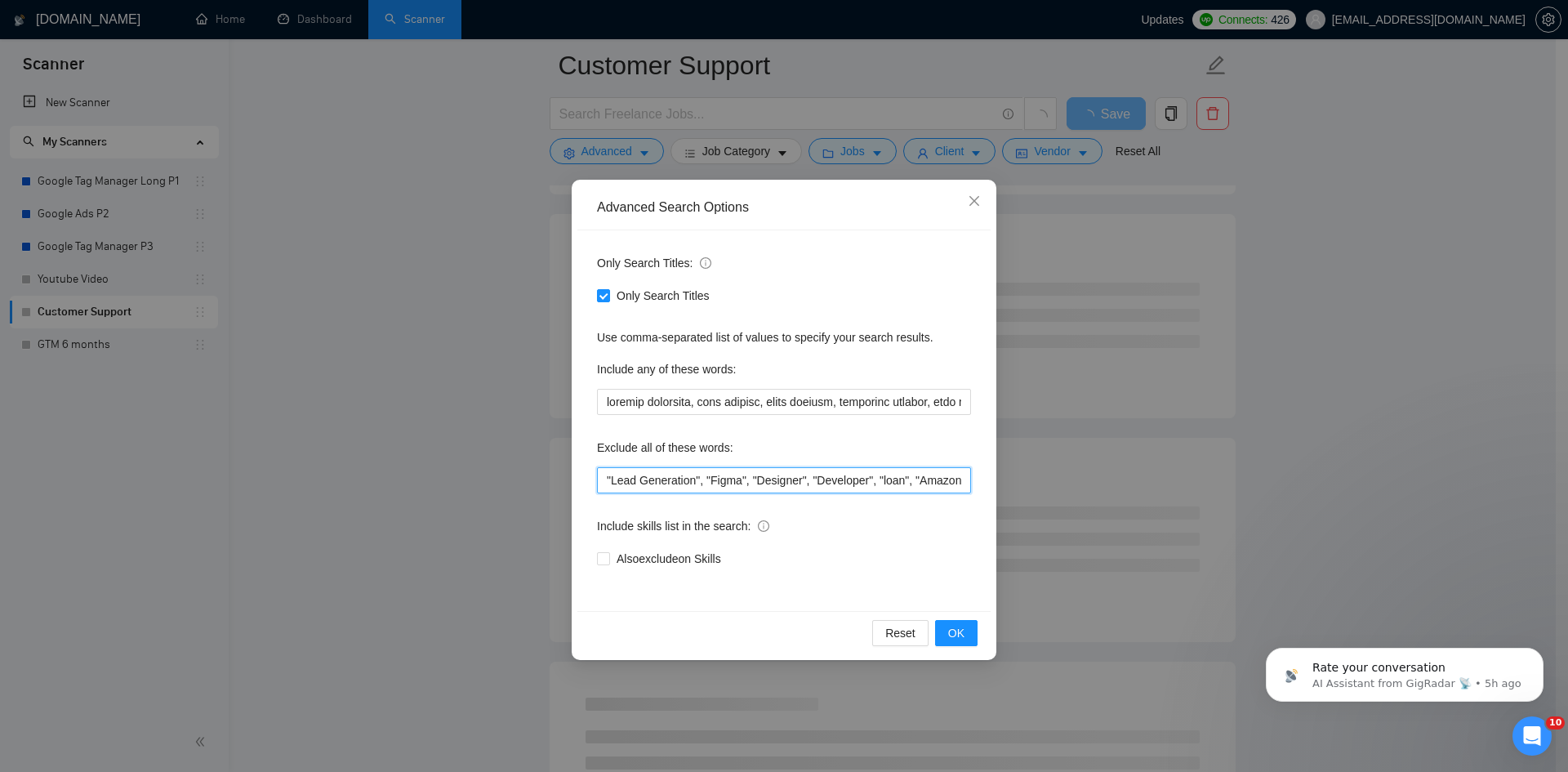
click at [611, 476] on input ""Lead Generation", "Figma", "Designer", "Developer", "loan", "Amazon KDP", "Mar…" at bounding box center [784, 480] width 374 height 26
type input ""SQL", "Lead Generation", "Figma", "Designer", "Developer", "loan", "Amazon KDP…"
click at [954, 632] on span "OK" at bounding box center [956, 632] width 17 height 18
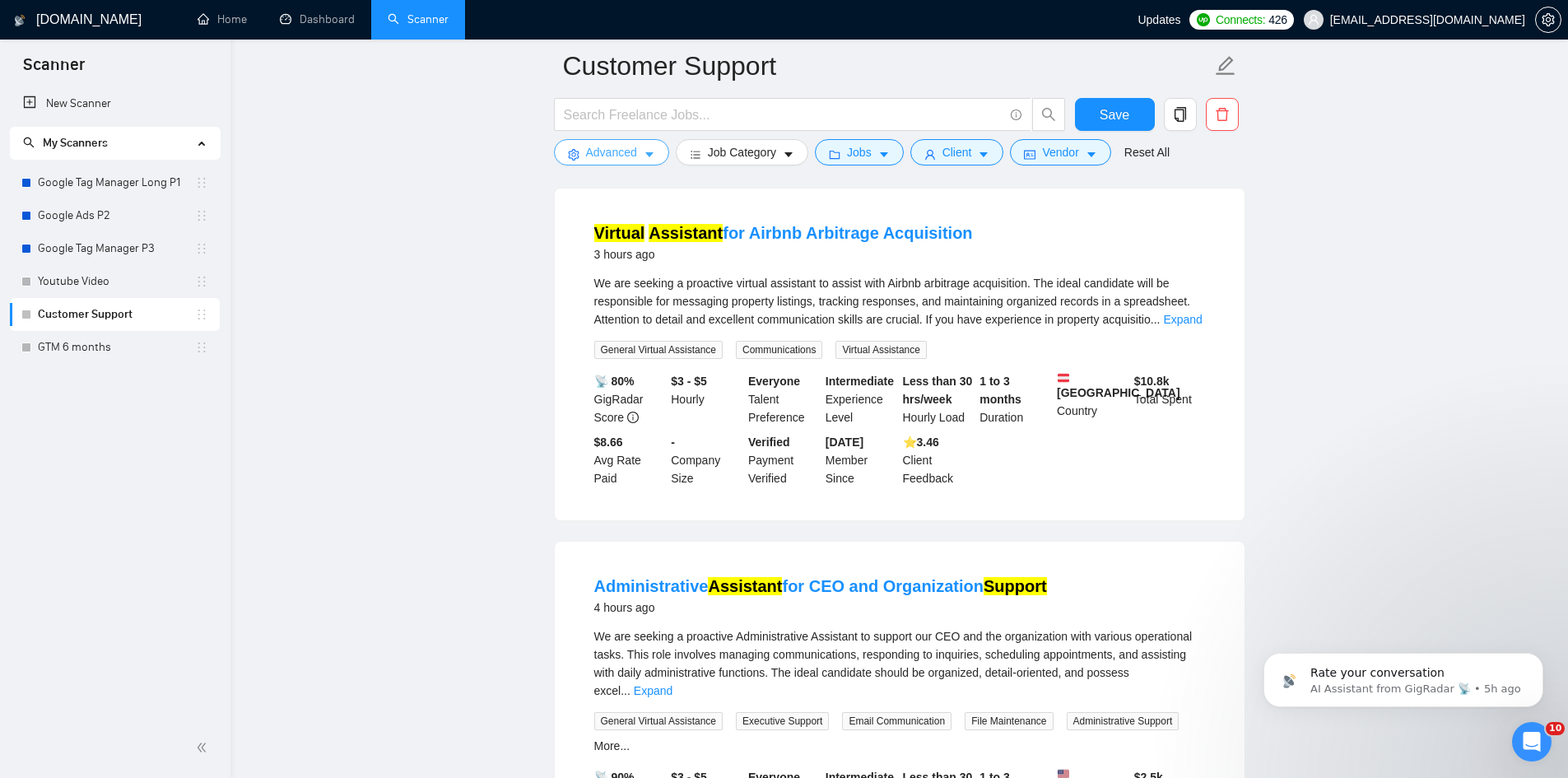
scroll to position [1728, 0]
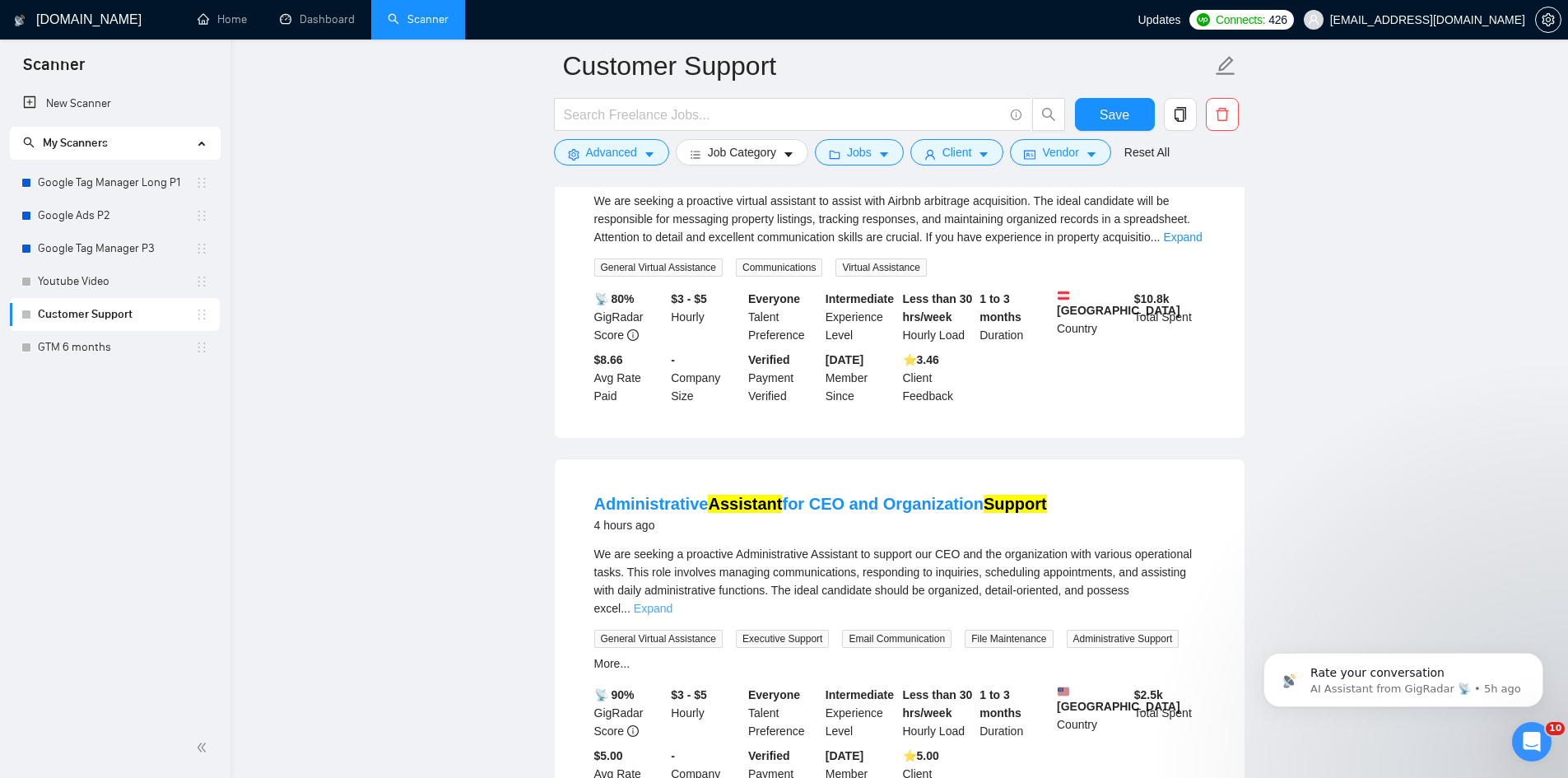
click at [673, 602] on link "Expand" at bounding box center [653, 608] width 39 height 14
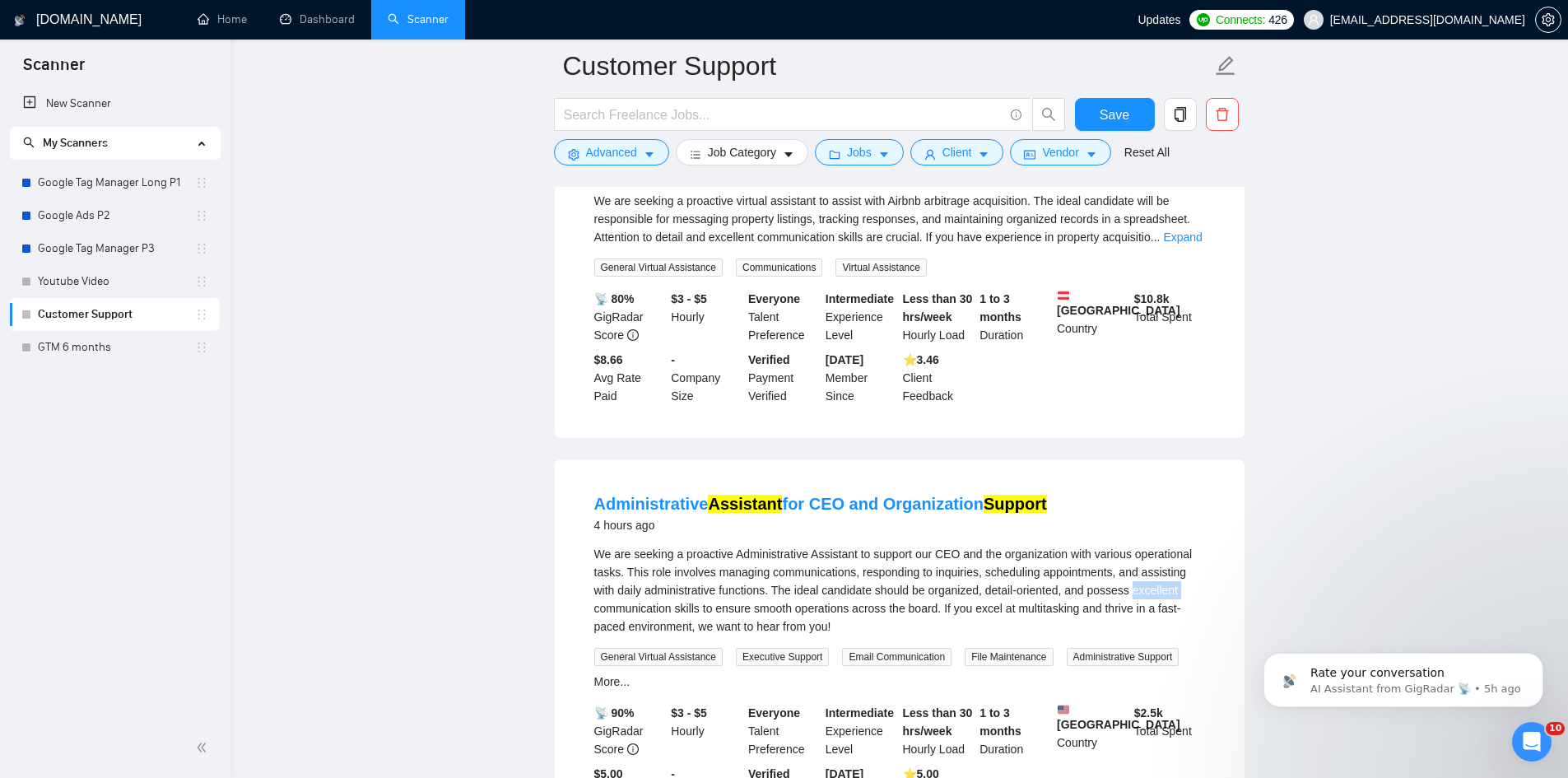
click at [1172, 545] on div "We are seeking a proactive Administrative Assistant to support our CEO and the …" at bounding box center [900, 590] width 611 height 90
click at [1145, 121] on button "Save" at bounding box center [1115, 114] width 80 height 33
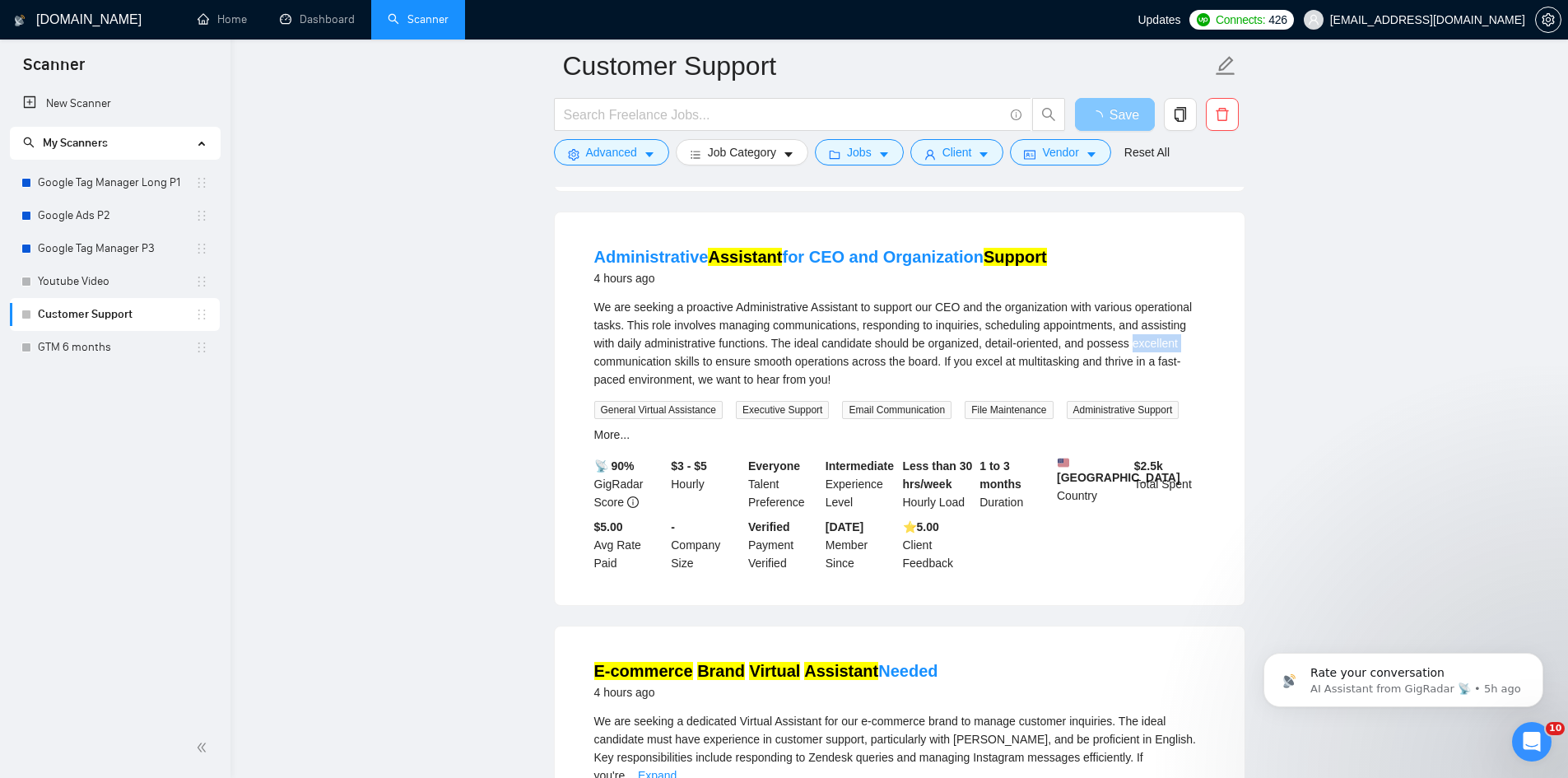
scroll to position [2222, 0]
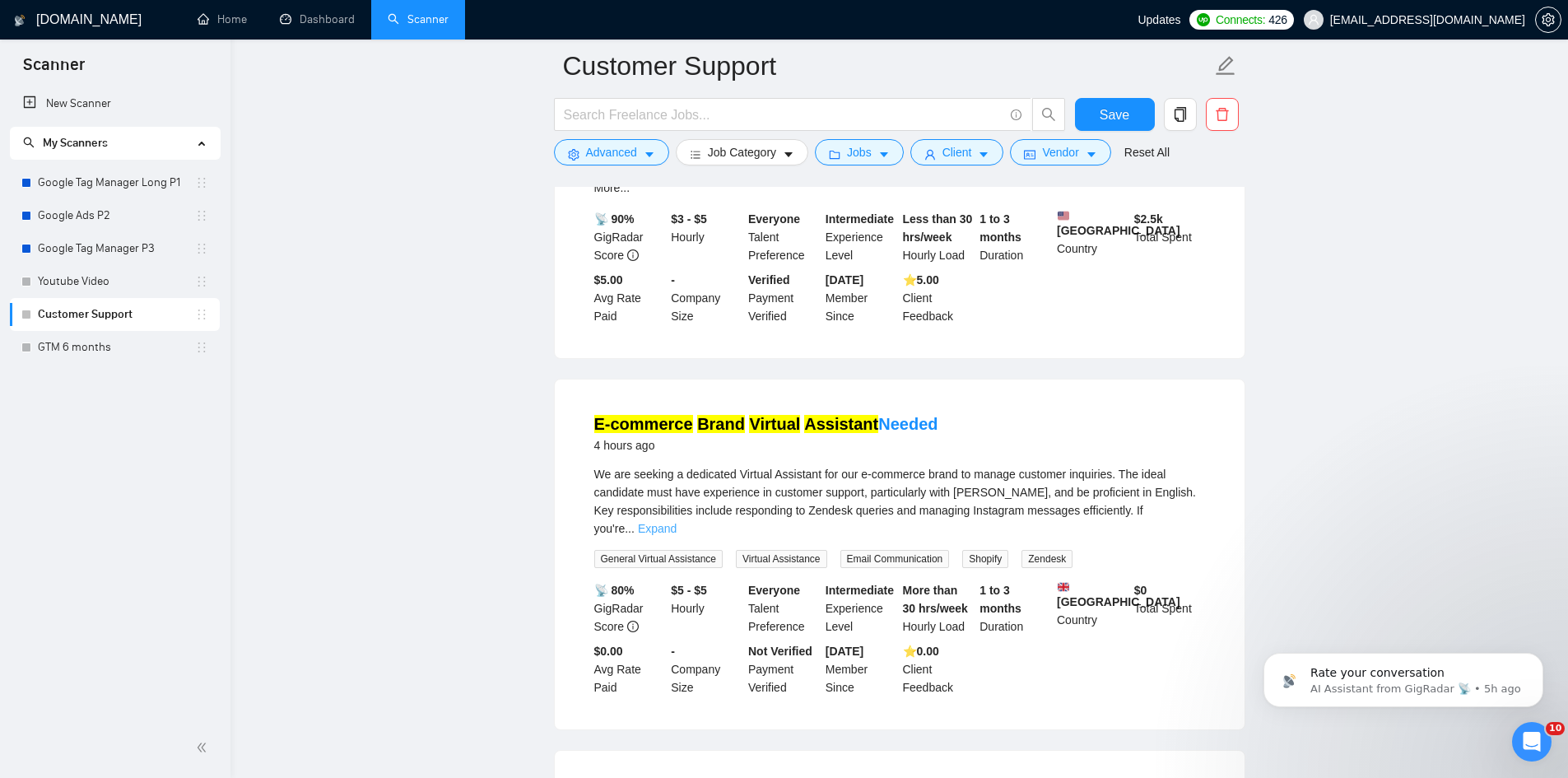
click at [677, 521] on link "Expand" at bounding box center [657, 528] width 39 height 14
click at [1188, 467] on div "We are seeking a dedicated Virtual Assistant for our e-commerce brand to manage…" at bounding box center [900, 501] width 611 height 73
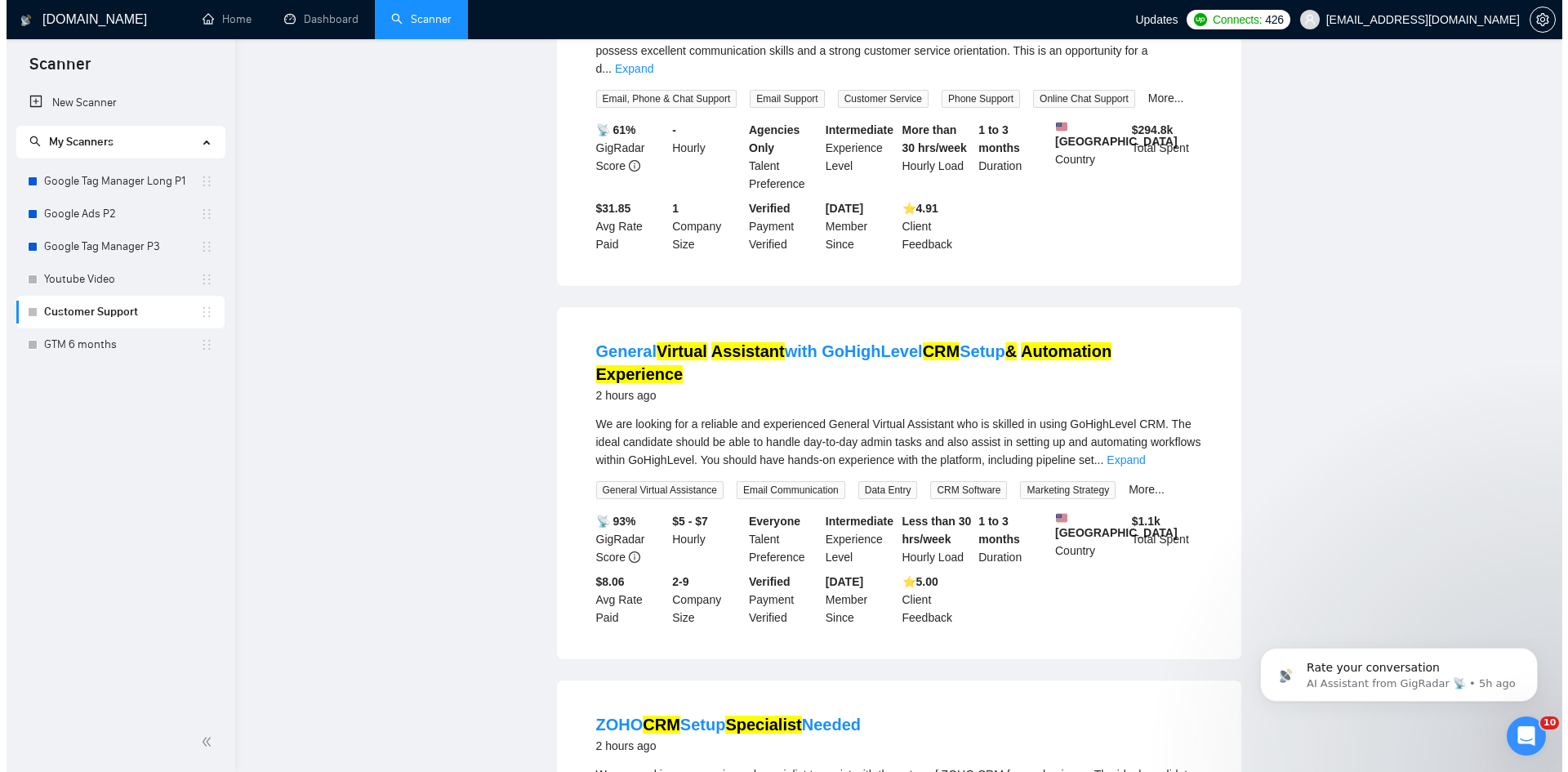
scroll to position [0, 0]
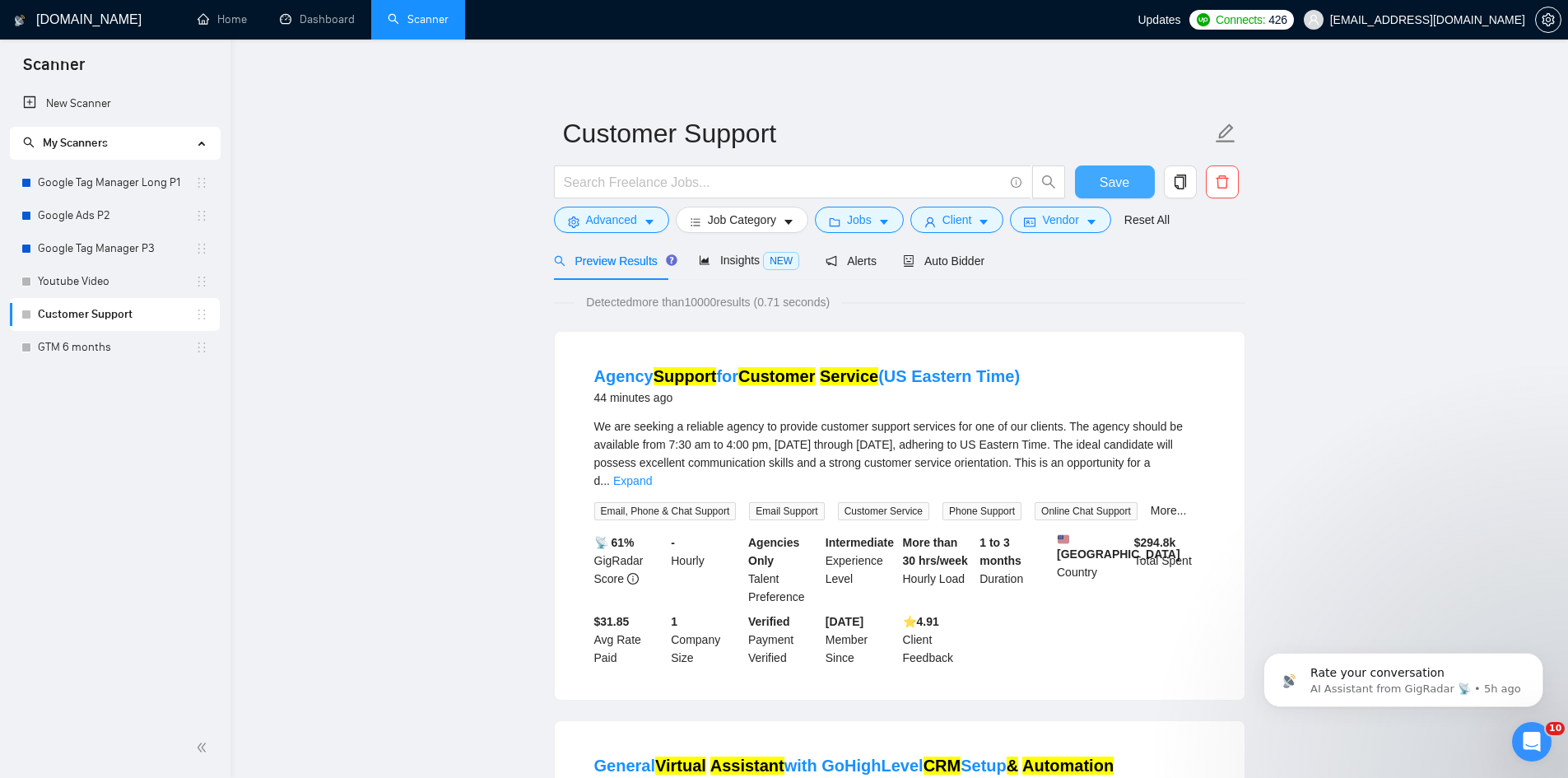
drag, startPoint x: 1118, startPoint y: 173, endPoint x: 1127, endPoint y: 190, distance: 19.2
click at [1118, 172] on span "Save" at bounding box center [1114, 182] width 30 height 20
click at [607, 215] on span "Advanced" at bounding box center [611, 219] width 51 height 18
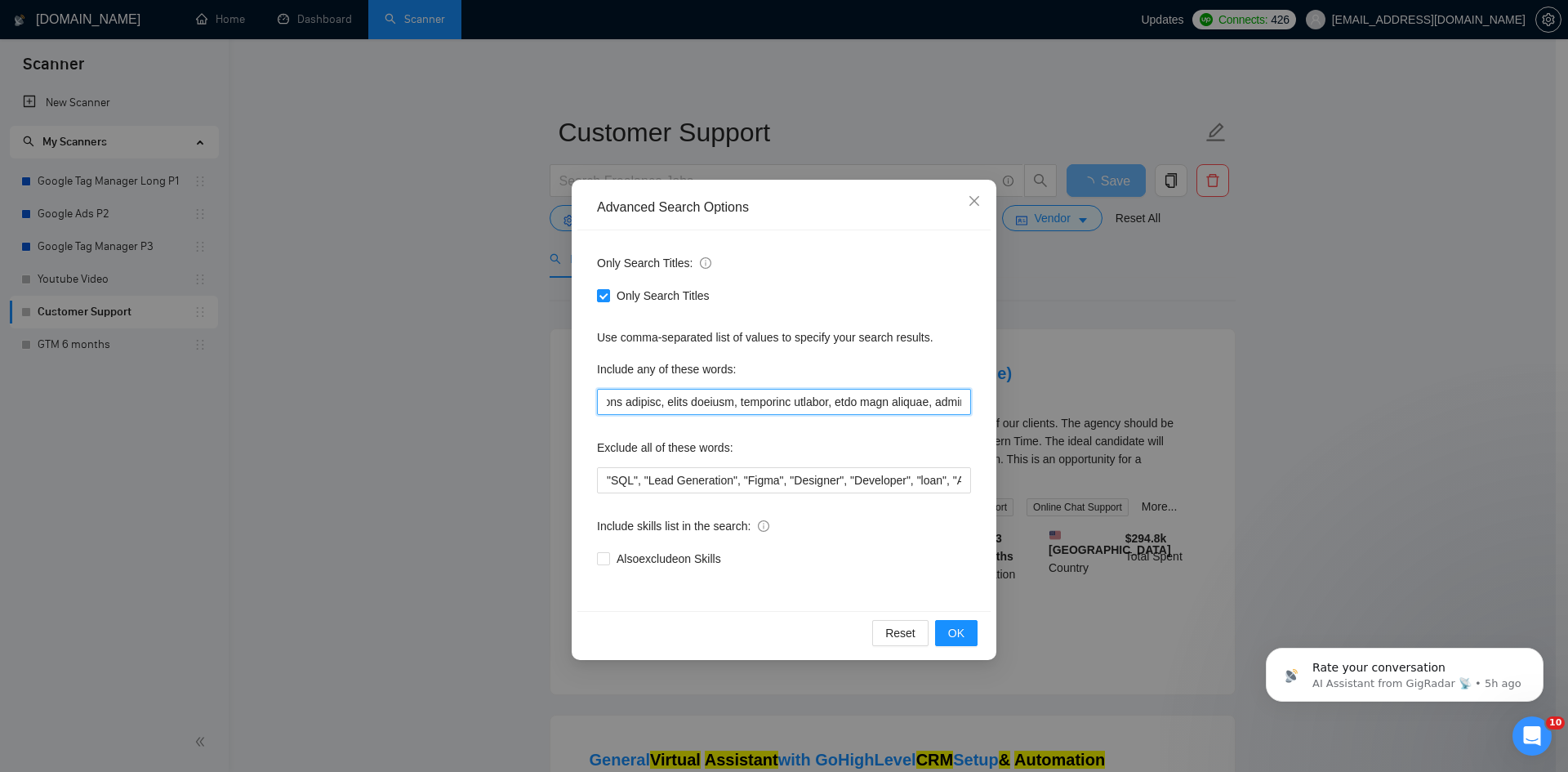
scroll to position [0, 197]
drag, startPoint x: 655, startPoint y: 394, endPoint x: 952, endPoint y: 404, distance: 297.2
click at [952, 404] on input "text" at bounding box center [784, 401] width 374 height 26
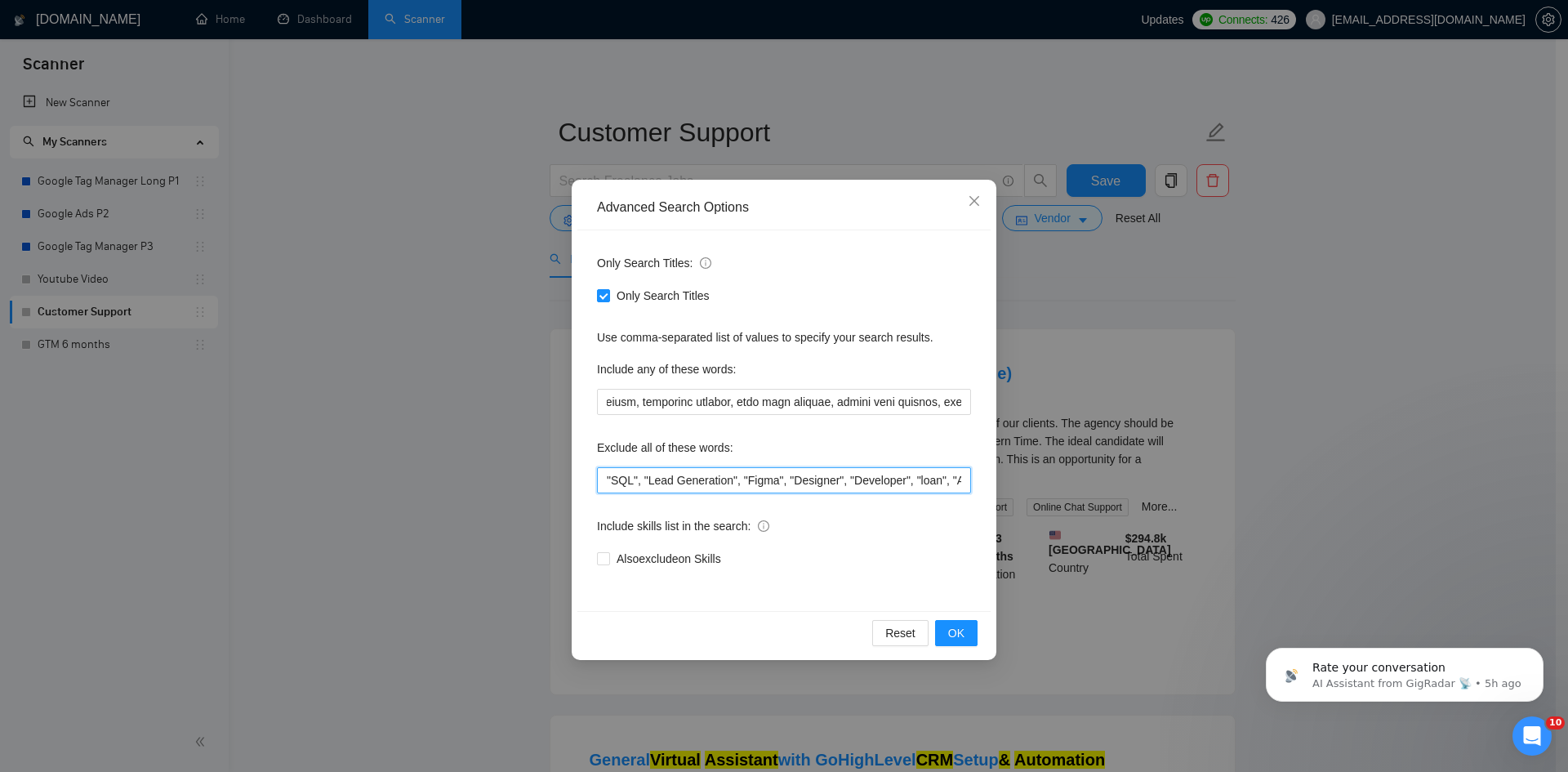
scroll to position [0, 0]
drag, startPoint x: 831, startPoint y: 482, endPoint x: 949, endPoint y: 486, distance: 118.1
click at [949, 486] on input ""SQL", "Lead Generation", "Figma", "Designer", "Developer", "loan", "Amazon KDP…" at bounding box center [784, 480] width 374 height 26
drag, startPoint x: 949, startPoint y: 486, endPoint x: 964, endPoint y: 487, distance: 15.0
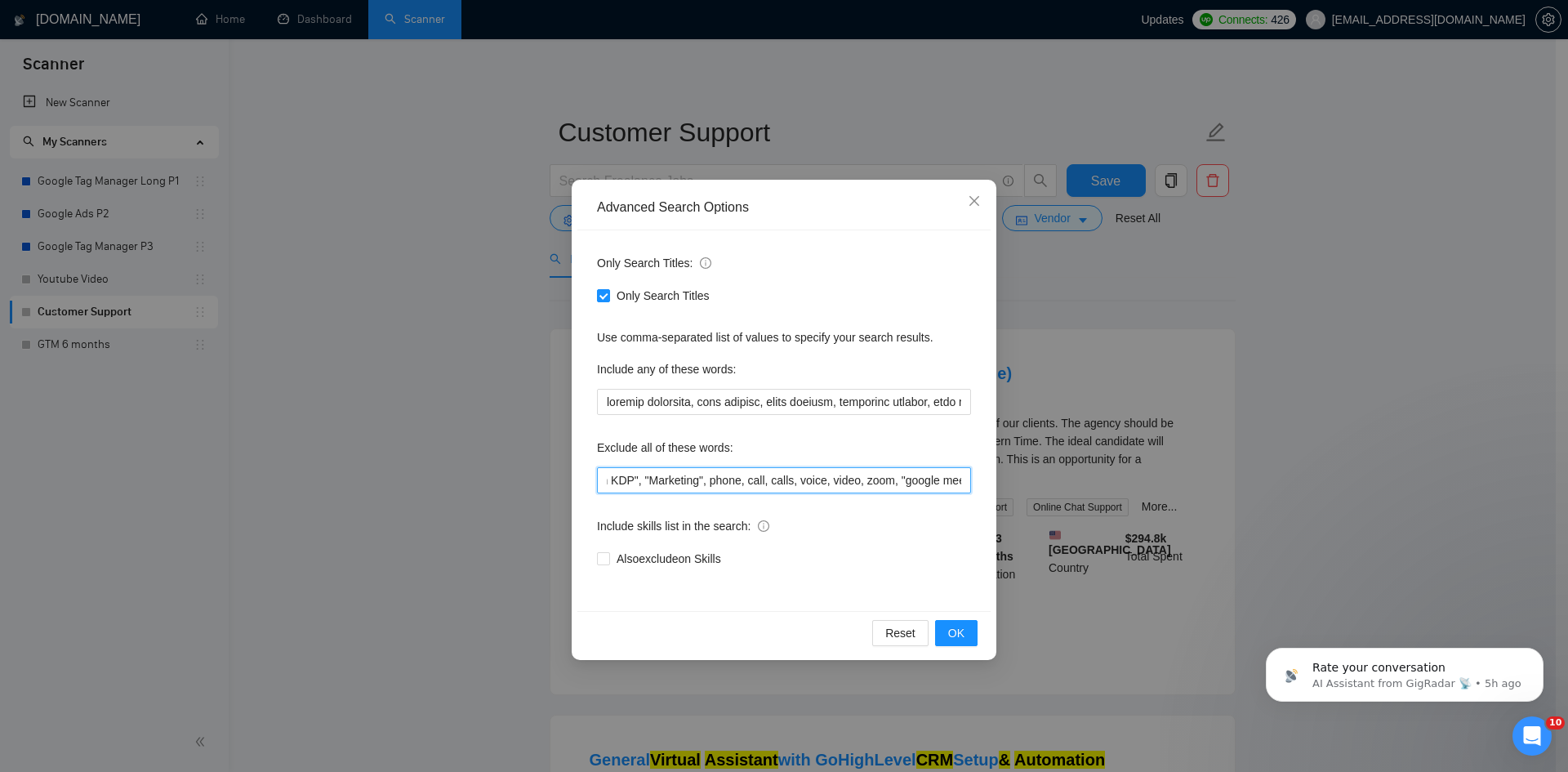
click at [964, 487] on input ""SQL", "Lead Generation", "Figma", "Designer", "Developer", "loan", "Amazon KDP…" at bounding box center [784, 480] width 374 height 26
click at [884, 485] on input ""SQL", "Lead Generation", "Figma", "Designer", "Developer", "loan", "Amazon KDP…" at bounding box center [784, 480] width 374 height 26
click at [624, 479] on input ""SQL", "Lead Generation", "Figma", "Designer", "Developer", "loan", "Amazon KDP…" at bounding box center [784, 480] width 374 height 26
click at [658, 485] on input ""SQL", "Lead Generation", "Figma", "Designer", "Developer", "loan", "Amazon KDP…" at bounding box center [784, 480] width 374 height 26
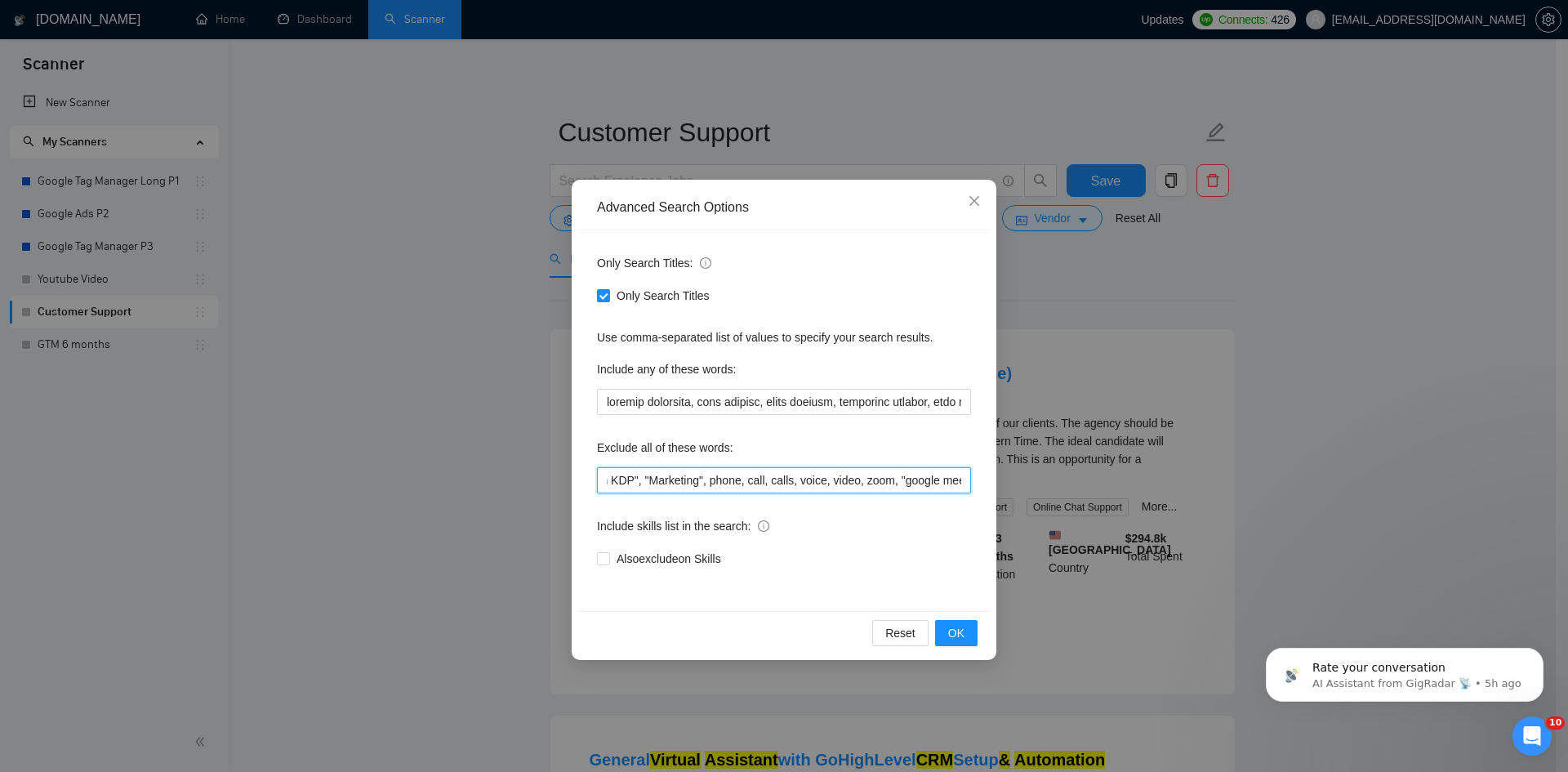
drag, startPoint x: 648, startPoint y: 479, endPoint x: 613, endPoint y: 478, distance: 35.0
click at [614, 478] on input ""SQL", "Lead Generation", "Figma", "Designer", "Developer", "loan", "Amazon KDP…" at bounding box center [784, 480] width 374 height 26
click at [609, 477] on input ""SQL", "Lead Generation", "Figma", "Designer", "Developer", "loan", "Amazon KDP…" at bounding box center [784, 480] width 374 height 26
click at [609, 477] on input ""SQL", "Lead Generation", "Figma", "Designer", "Developer", "loan", "Amazon KDP…" at bounding box center [784, 480] width 374 height 26
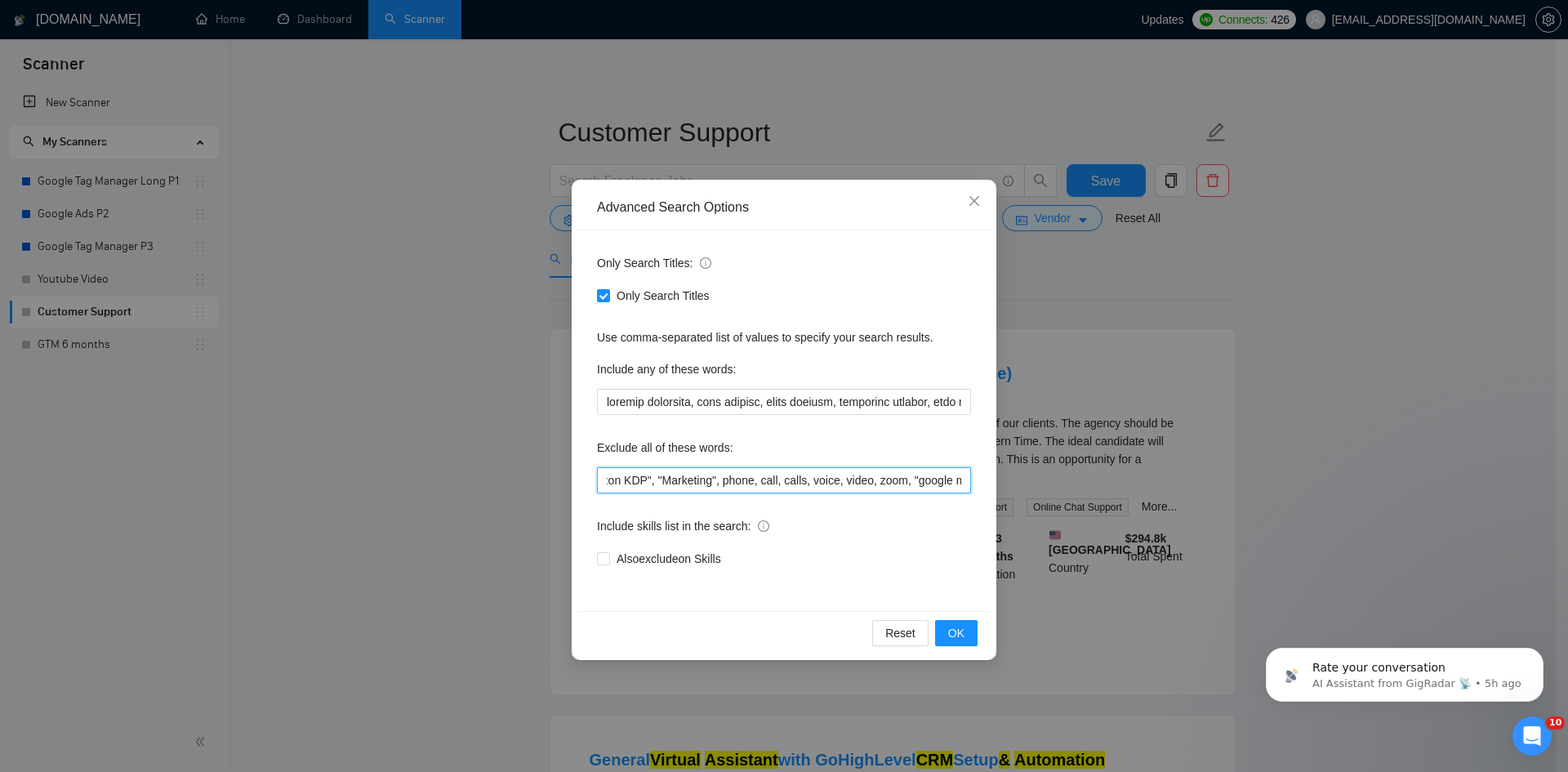
click at [613, 479] on input ""SQL", "Lead Generation", "Figma", "Designer", "Developer", "loan", "Amazon KDP…" at bounding box center [784, 480] width 374 height 26
drag, startPoint x: 627, startPoint y: 480, endPoint x: 608, endPoint y: 480, distance: 19.0
click at [608, 480] on input ""SQL", "Lead Generation", "Figma", "Designer", "Developer", "loan", "Amazon KDP…" at bounding box center [784, 480] width 374 height 26
click at [810, 477] on input ""SQL", "Lead Generation", "Figma", "Designer", "Developer", "loan", "Amazon KDP…" at bounding box center [784, 480] width 374 height 26
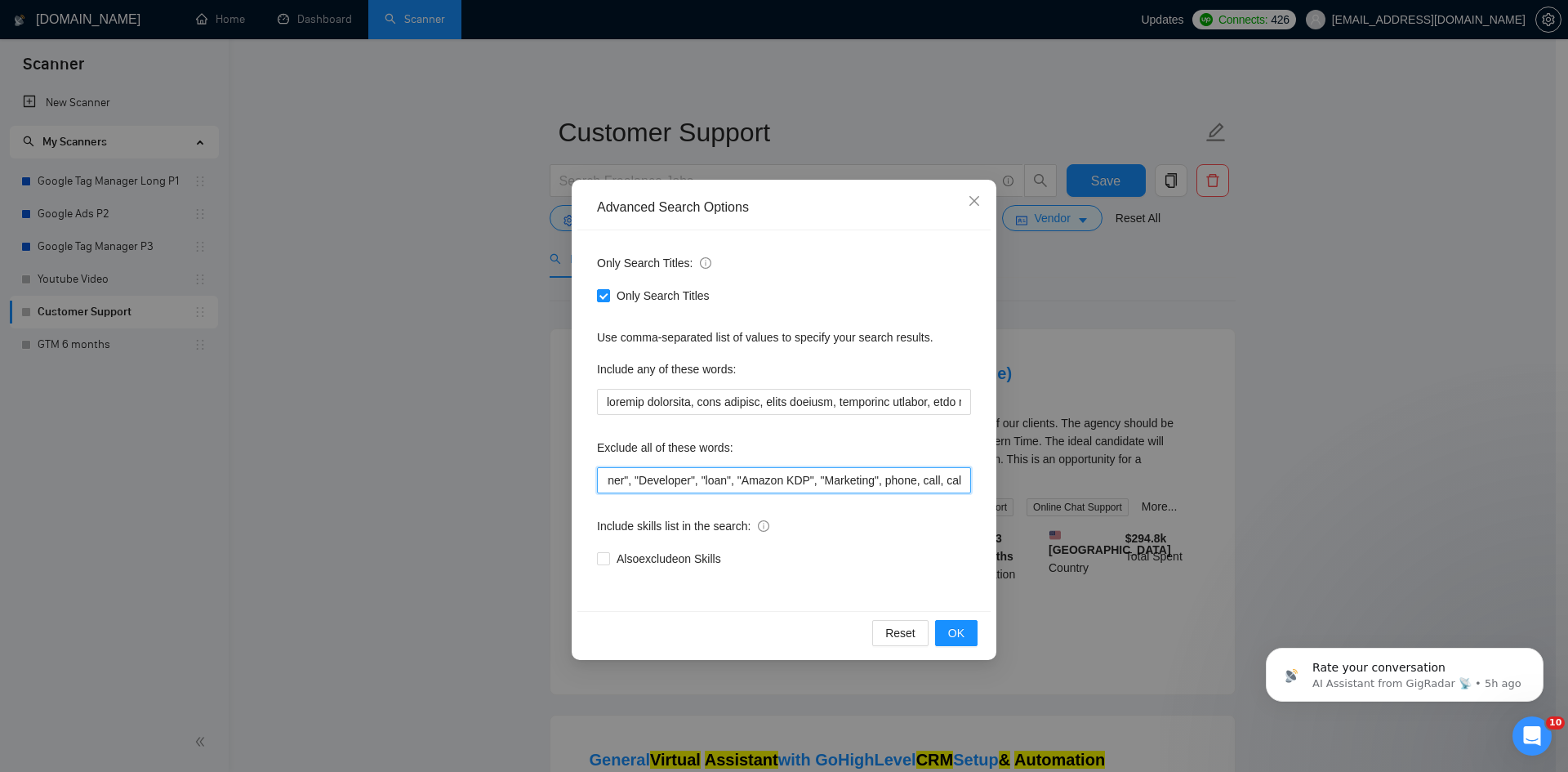
scroll to position [0, 391]
drag, startPoint x: 901, startPoint y: 481, endPoint x: 973, endPoint y: 486, distance: 72.2
click at [973, 486] on div "Only Search Titles: Only Search Titles Use comma-separated list of values to sp…" at bounding box center [784, 420] width 414 height 381
click at [963, 626] on span "OK" at bounding box center [956, 632] width 17 height 18
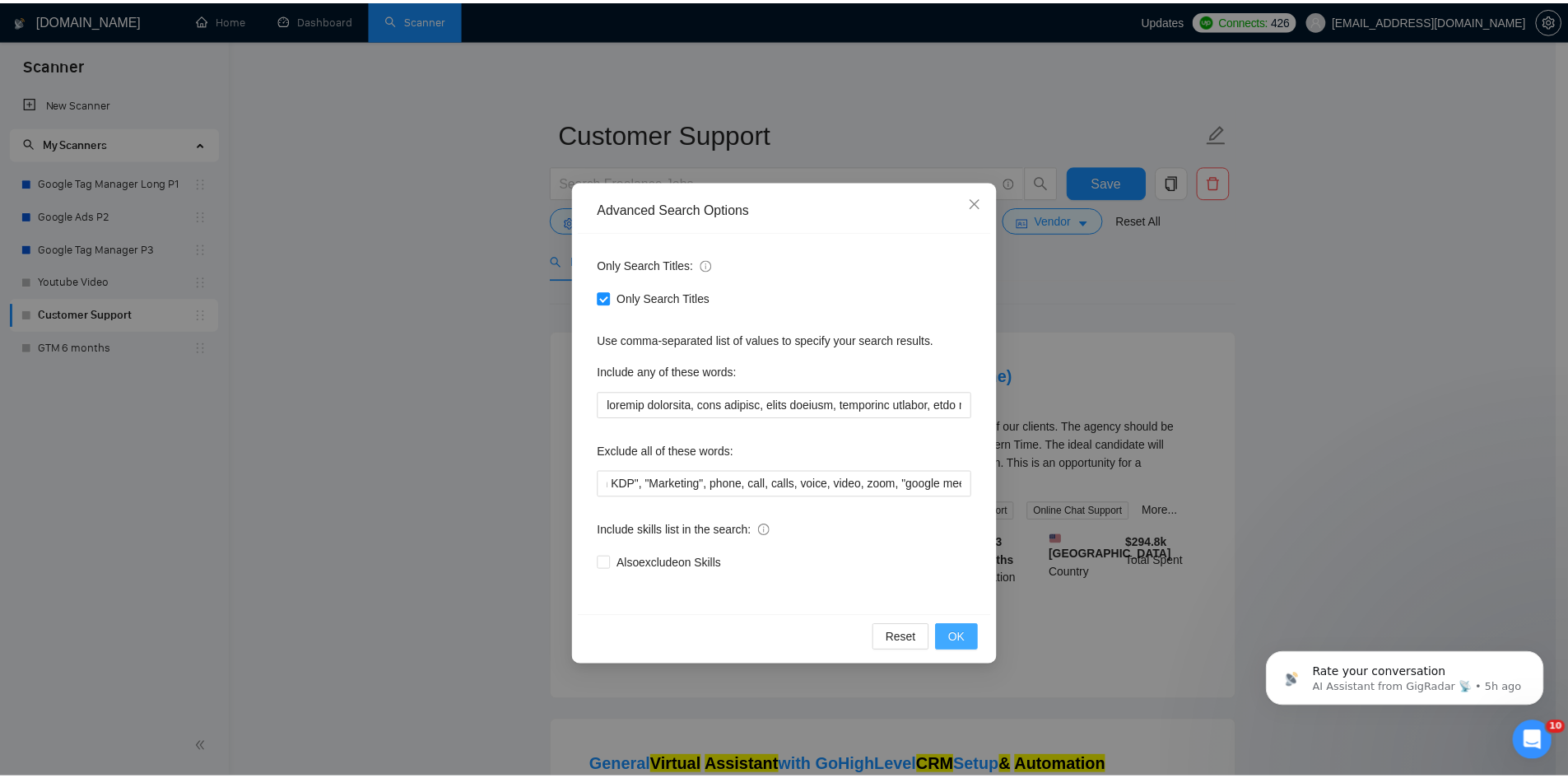
scroll to position [0, 0]
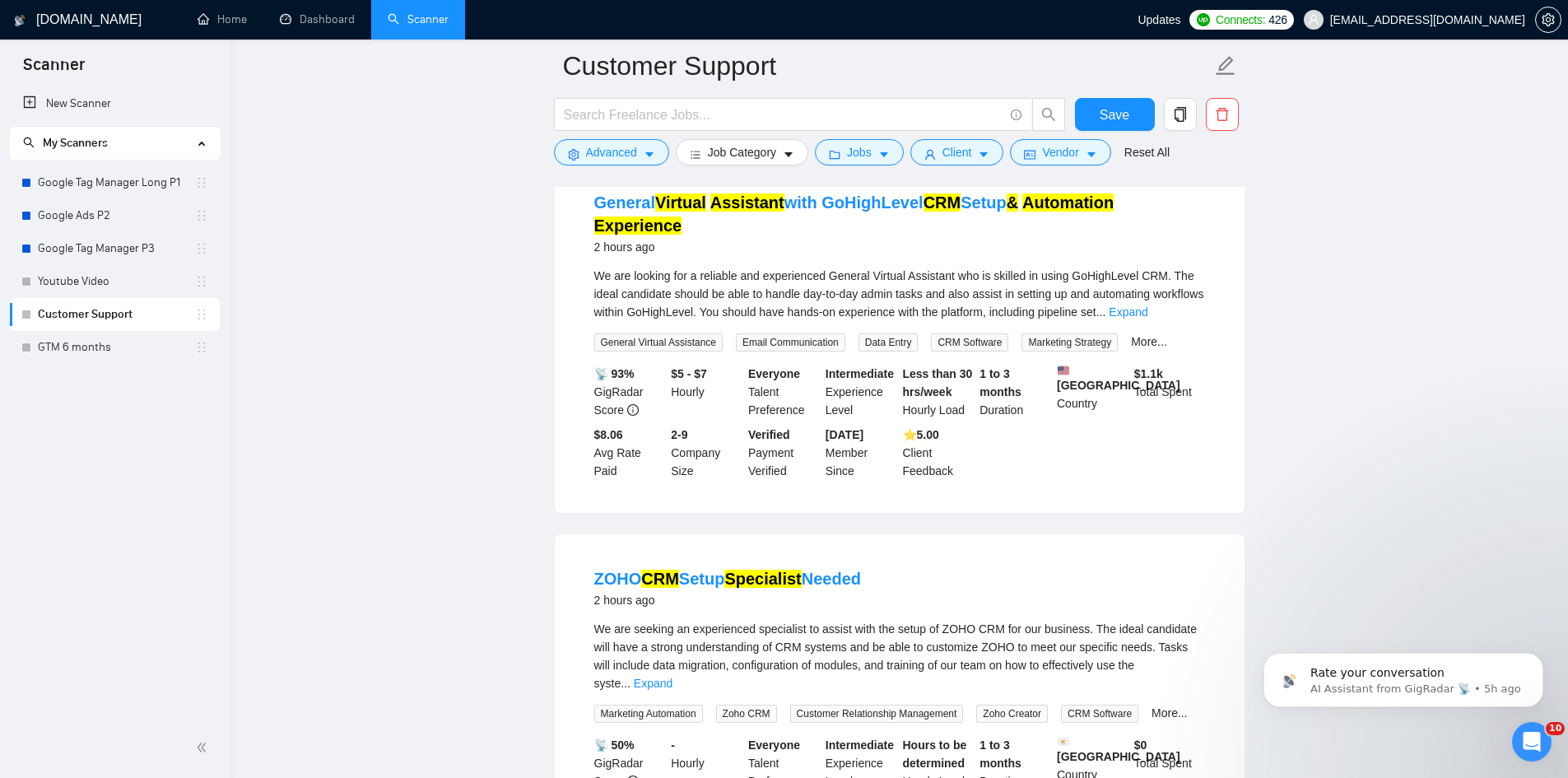
scroll to position [741, 0]
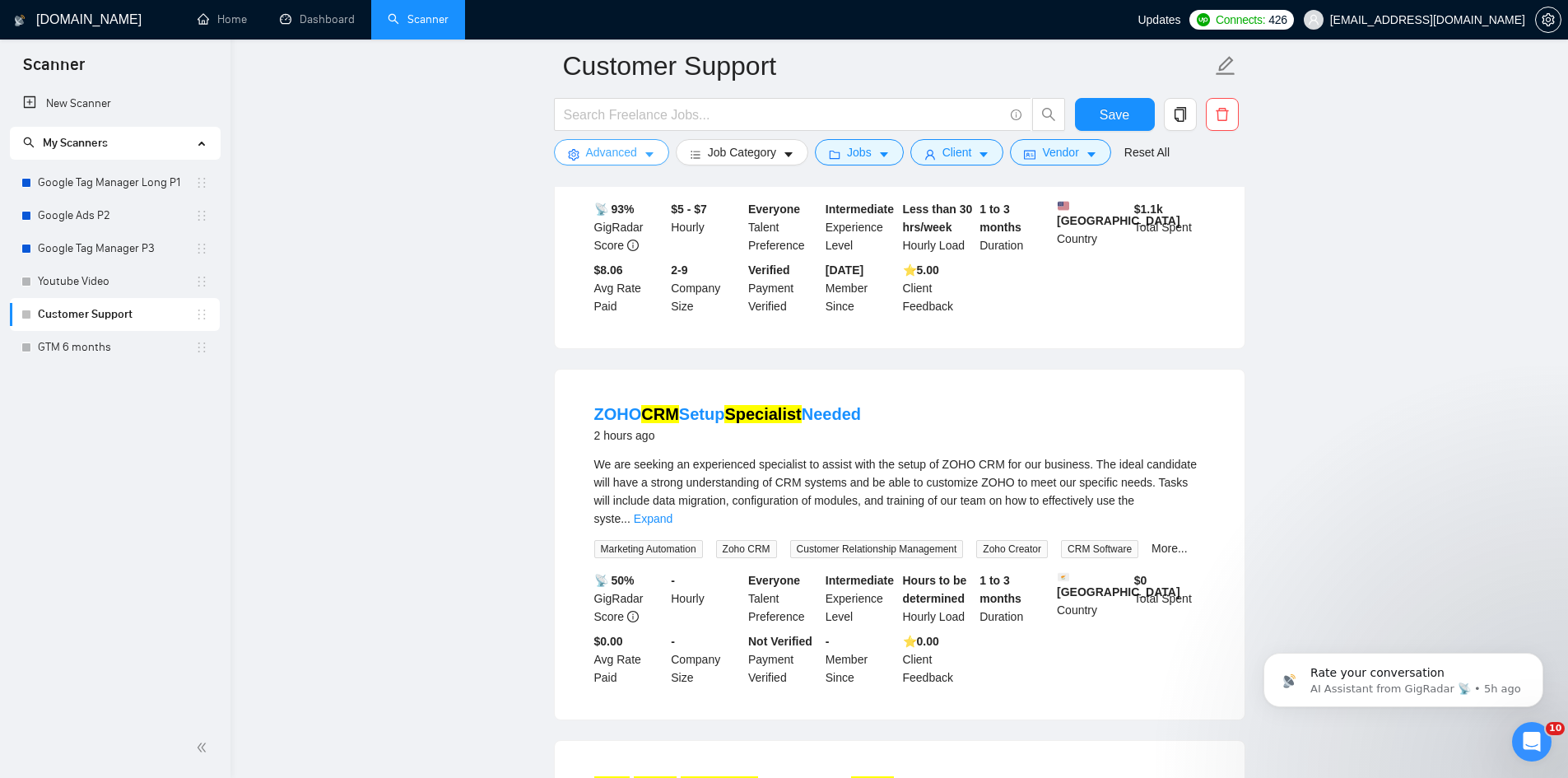
click at [606, 160] on span "Advanced" at bounding box center [611, 152] width 51 height 18
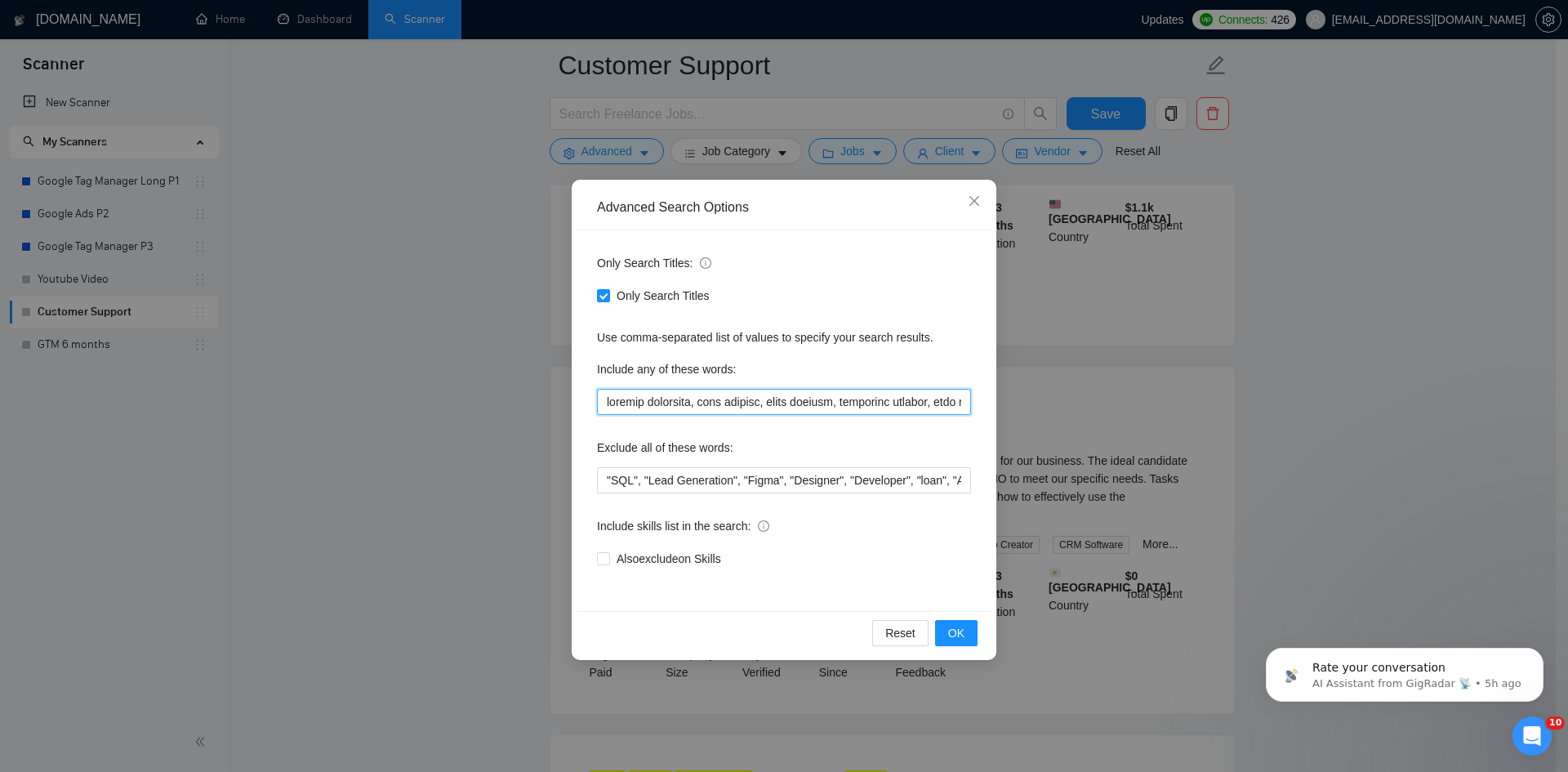
click at [604, 397] on input "text" at bounding box center [784, 401] width 374 height 26
click at [629, 403] on input "text" at bounding box center [784, 401] width 374 height 26
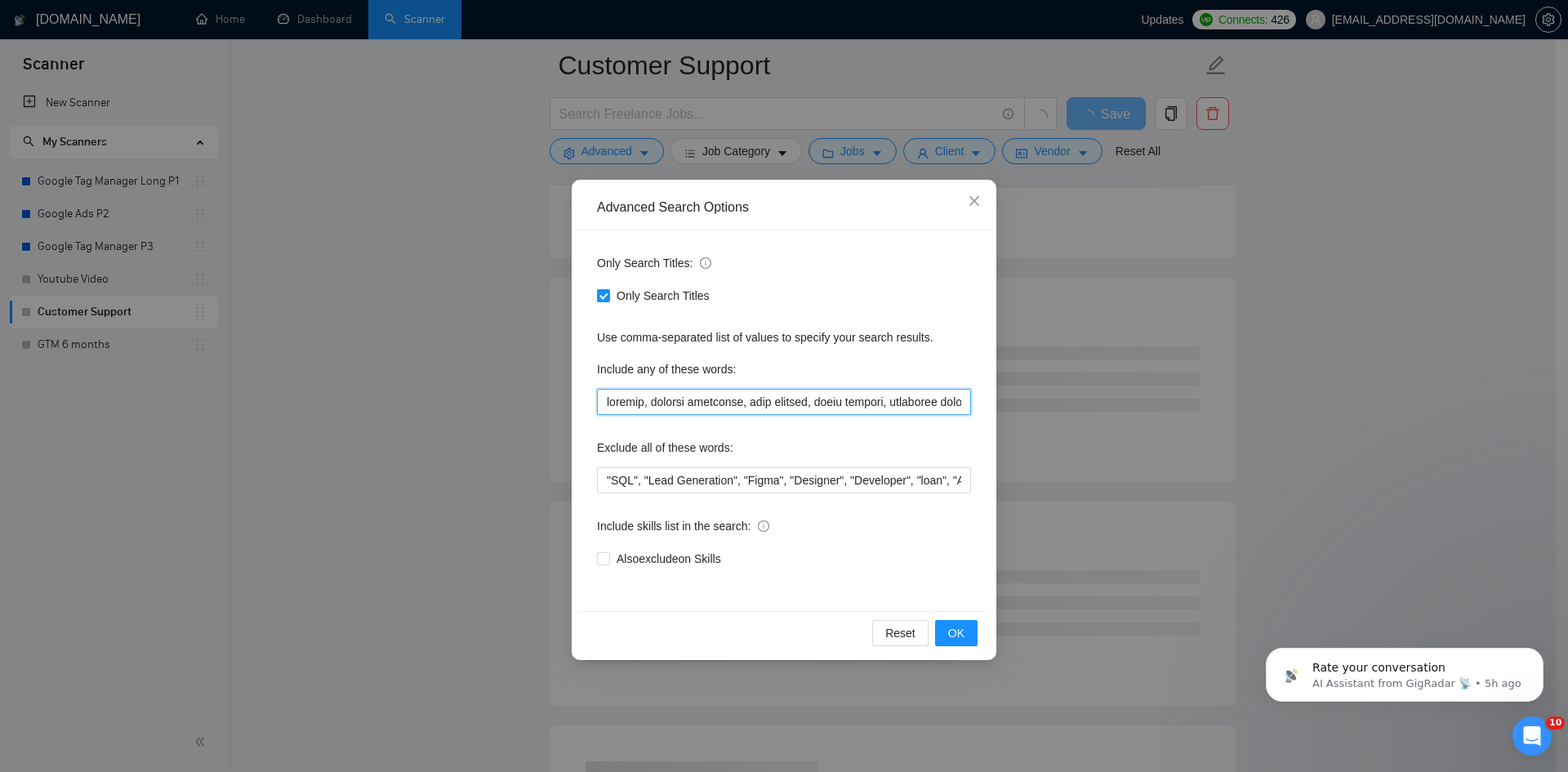
click at [617, 404] on input "text" at bounding box center [784, 401] width 374 height 26
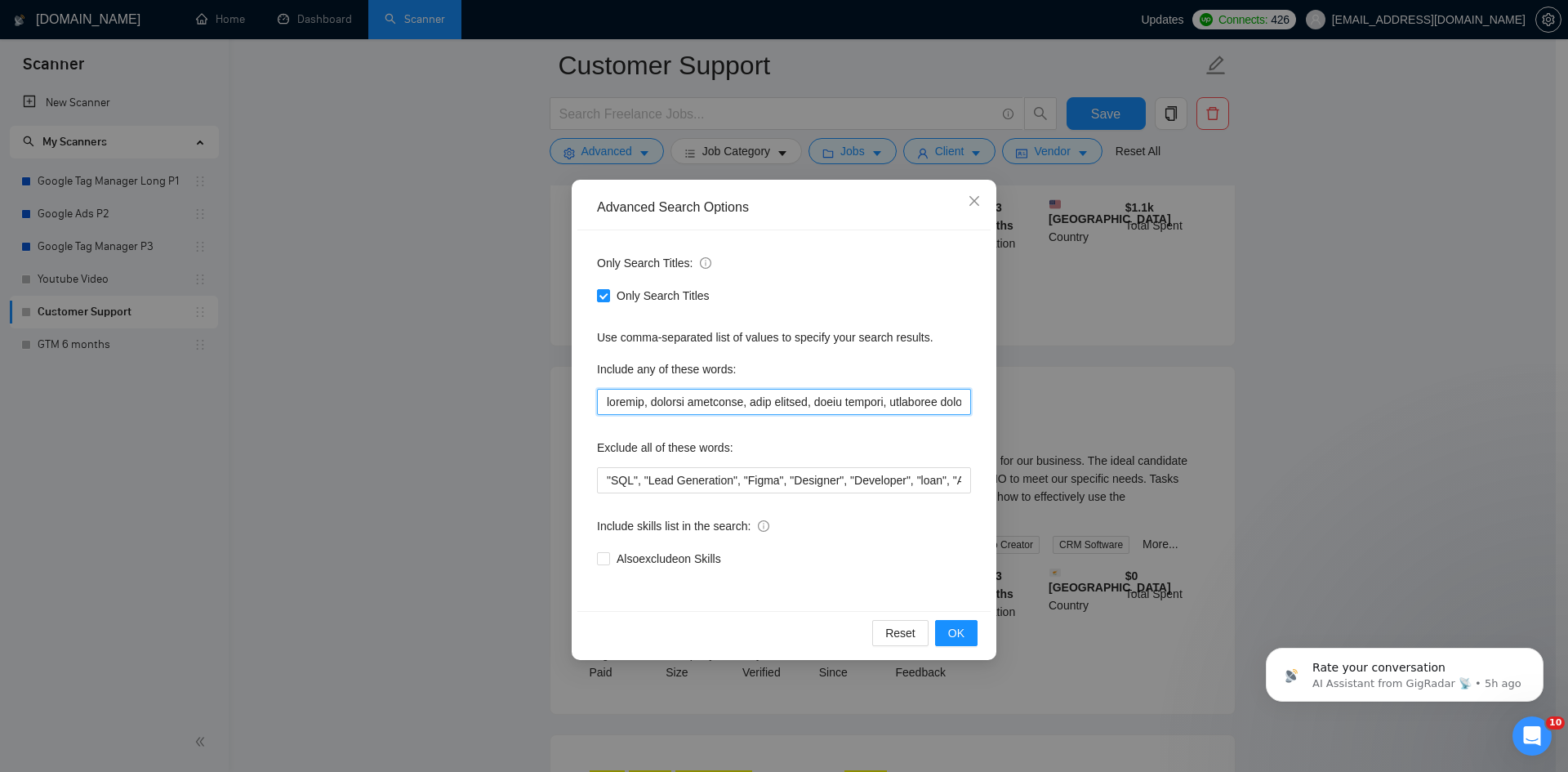
click at [608, 404] on input "text" at bounding box center [784, 401] width 374 height 26
paste input "intercom"
drag, startPoint x: 702, startPoint y: 405, endPoint x: 710, endPoint y: 411, distance: 10.0
click at [698, 405] on input "text" at bounding box center [784, 401] width 374 height 26
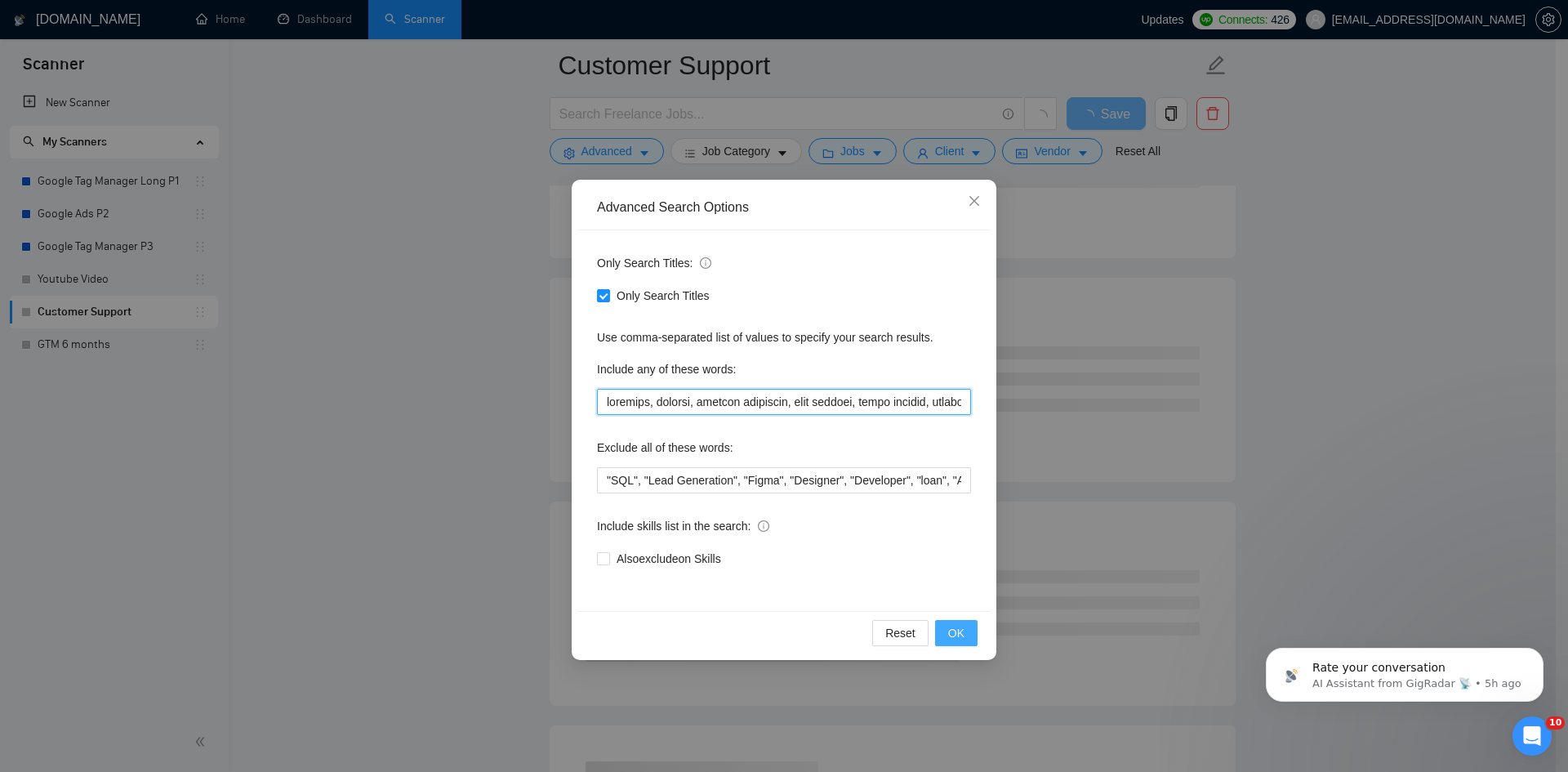
type input "intercom, zendesk, virtual assistant, chat support, email support, ticketing su…"
click at [964, 636] on button "OK" at bounding box center [956, 632] width 43 height 26
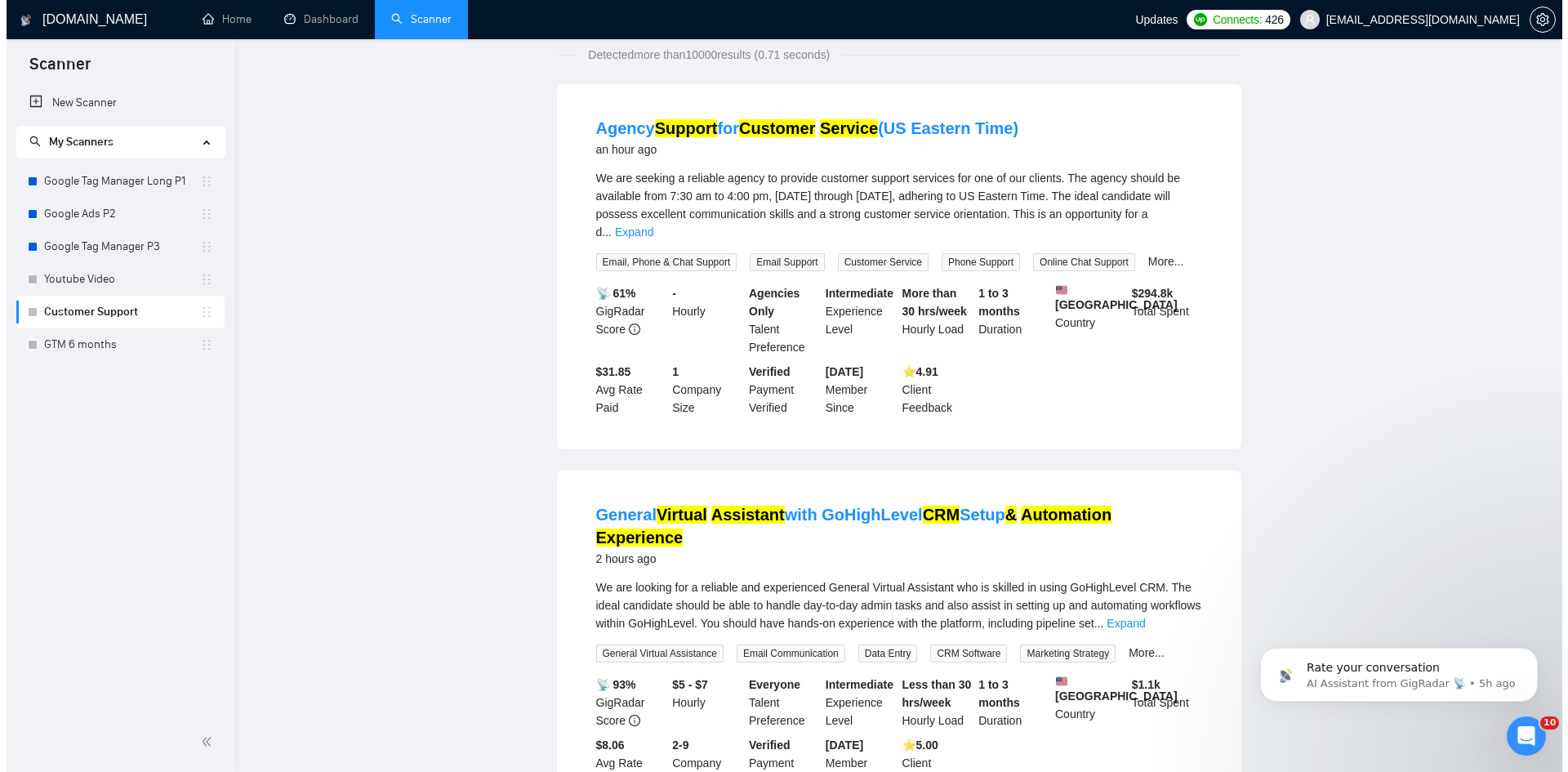
scroll to position [0, 0]
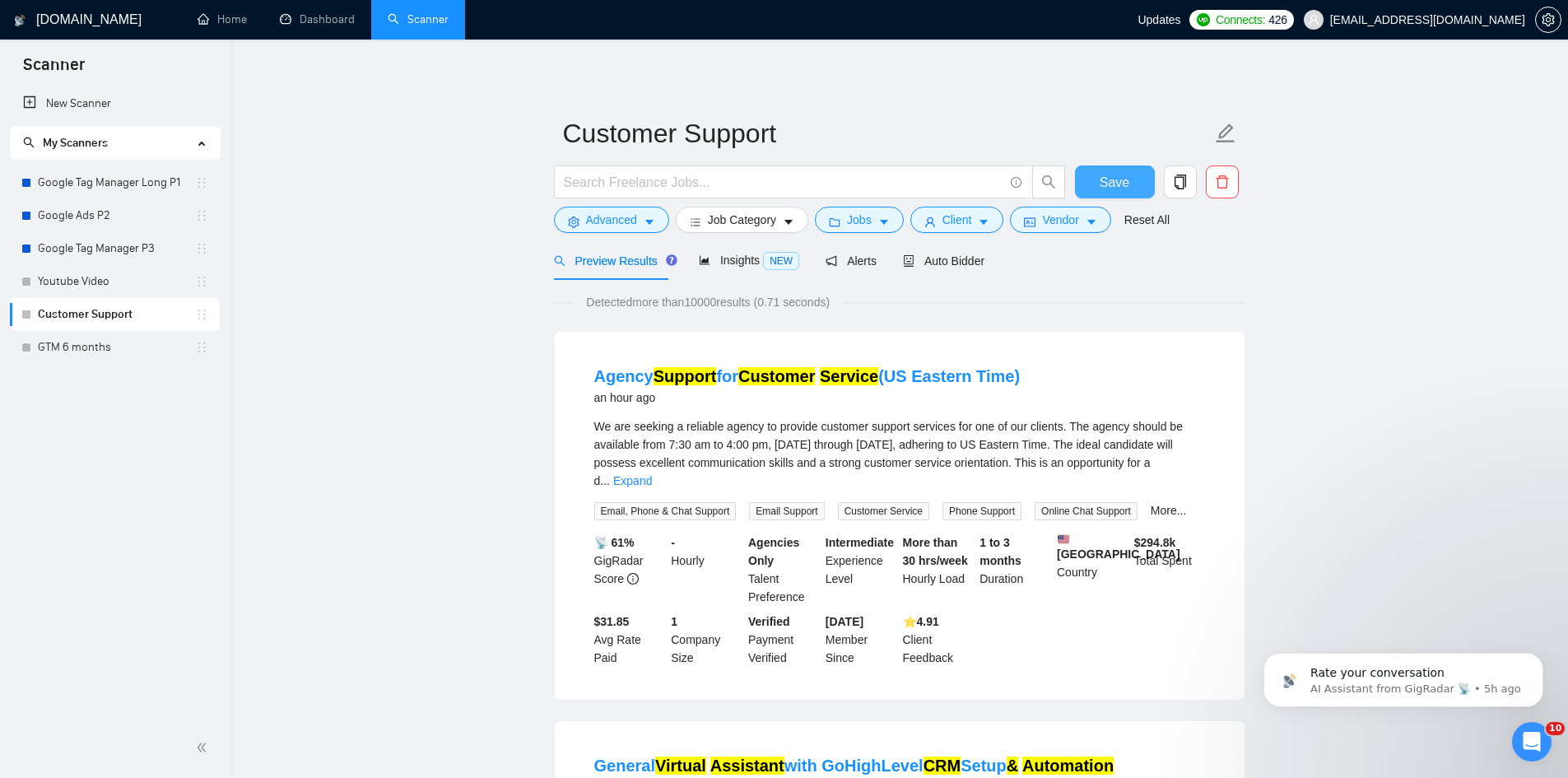
click at [1088, 189] on button "Save" at bounding box center [1115, 181] width 80 height 33
click at [616, 224] on span "Advanced" at bounding box center [611, 219] width 51 height 18
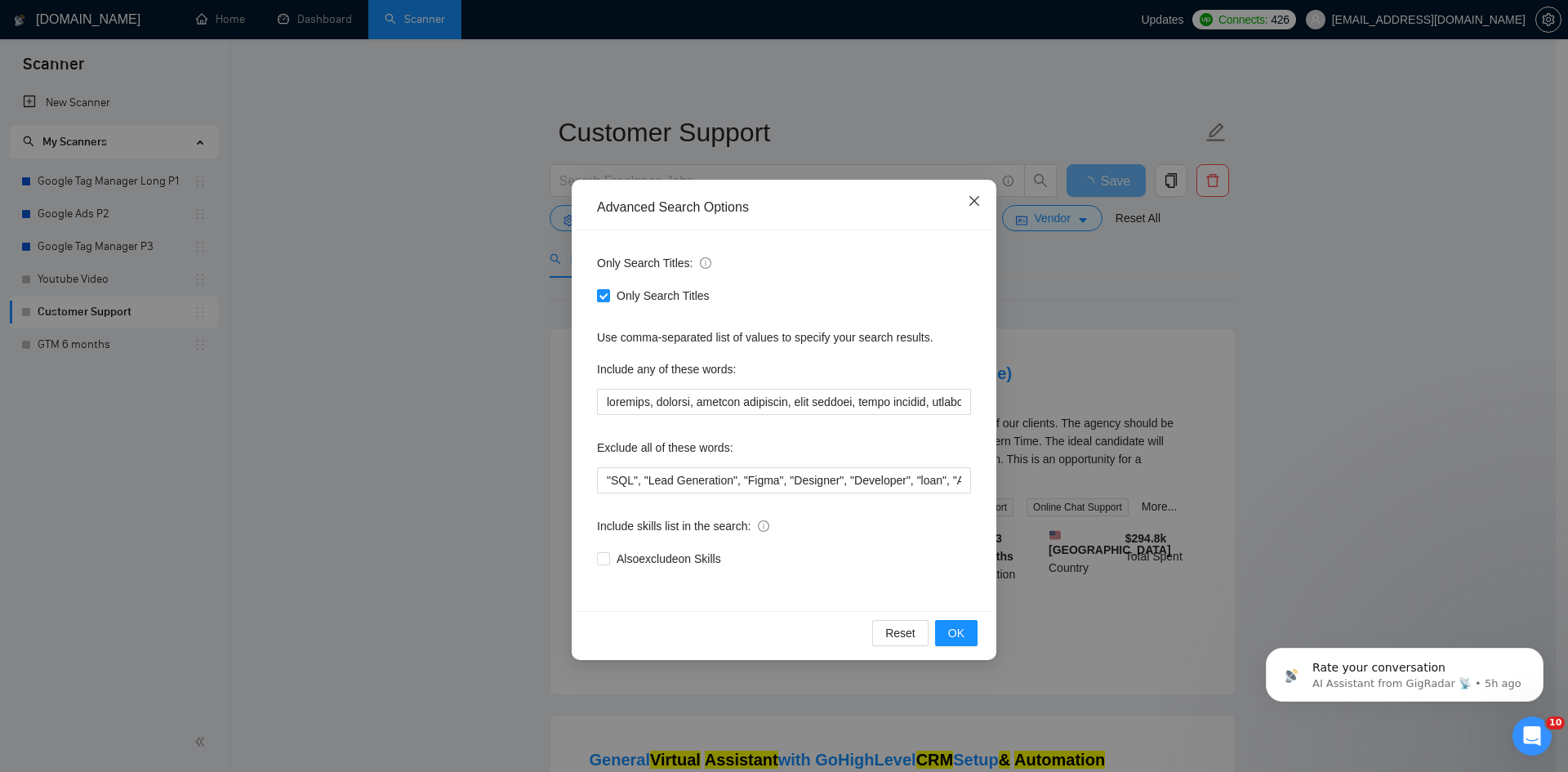
click at [969, 209] on span "Close" at bounding box center [974, 202] width 44 height 44
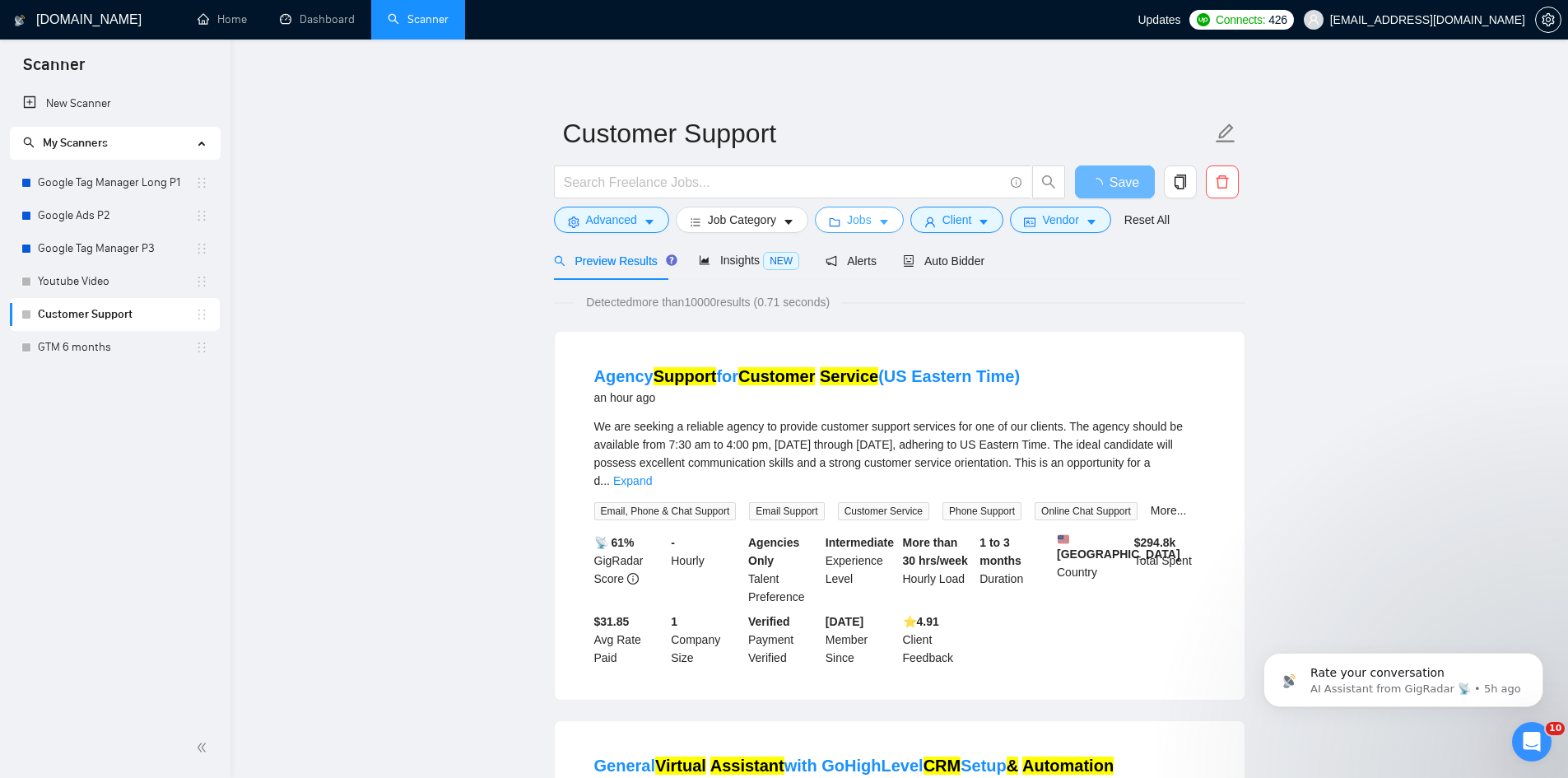
click at [841, 221] on button "Jobs" at bounding box center [859, 219] width 89 height 26
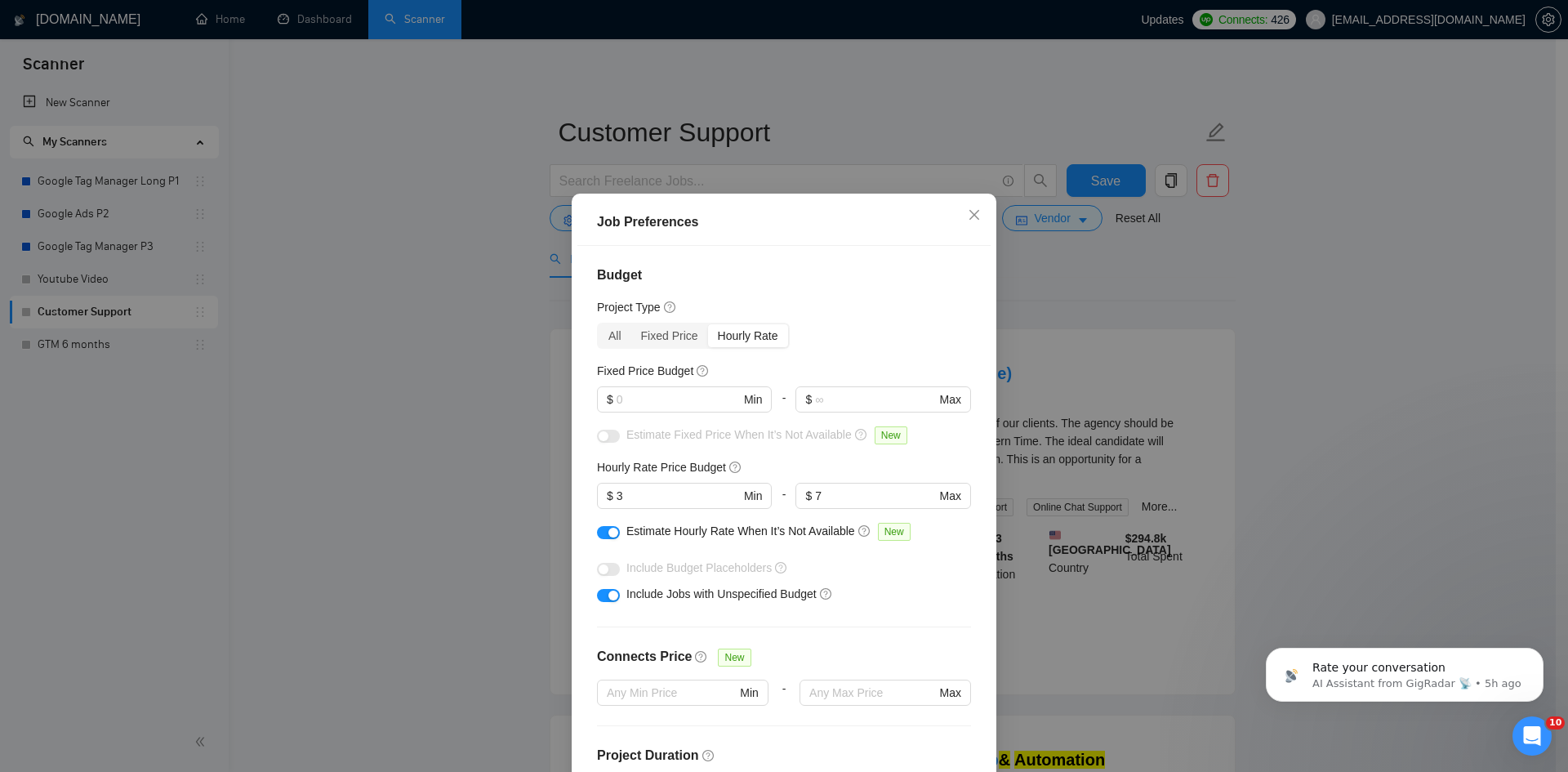
scroll to position [82, 0]
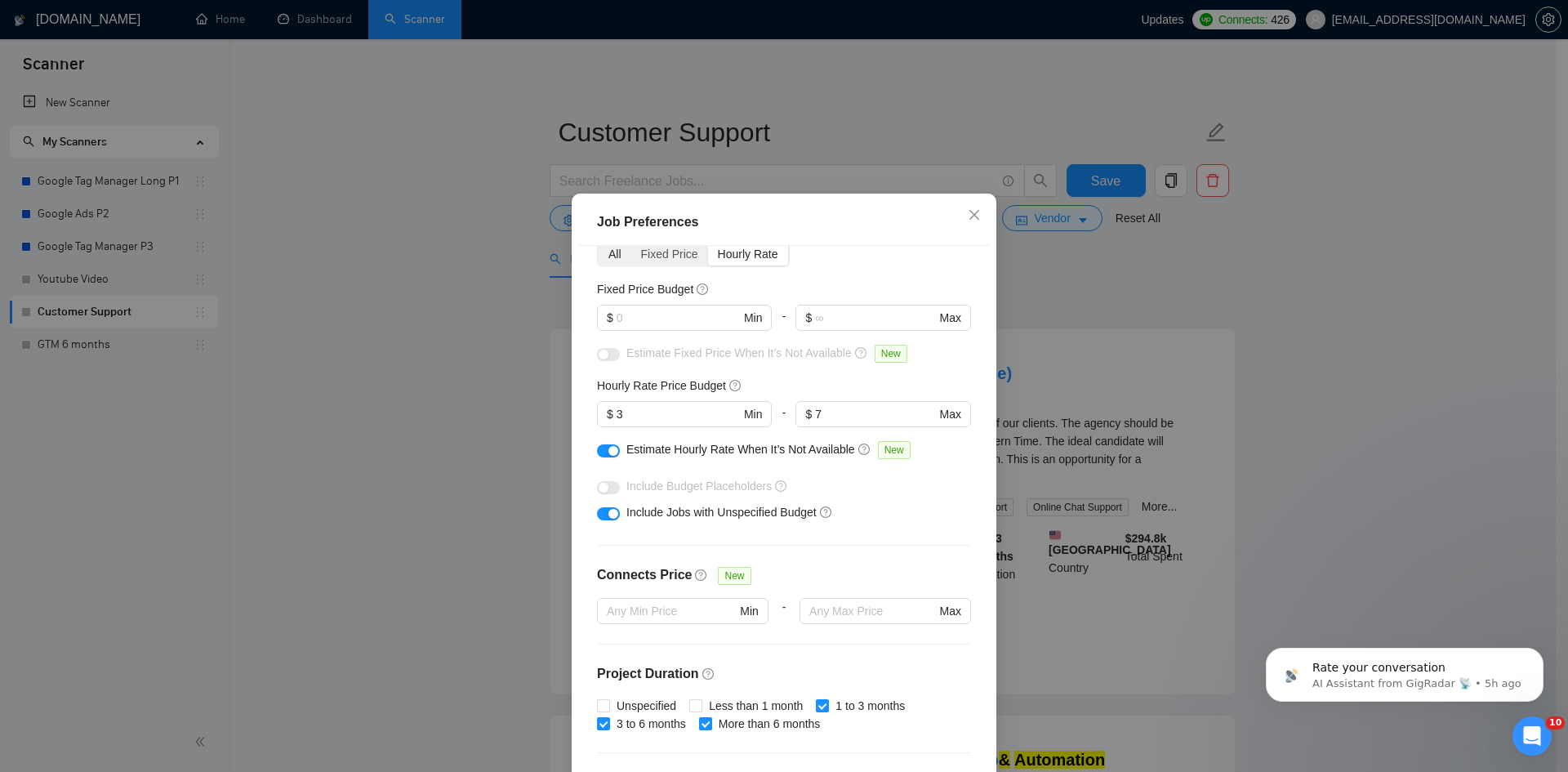
click at [605, 264] on div "All" at bounding box center [614, 254] width 33 height 23
click at [599, 243] on input "All" at bounding box center [599, 243] width 0 height 0
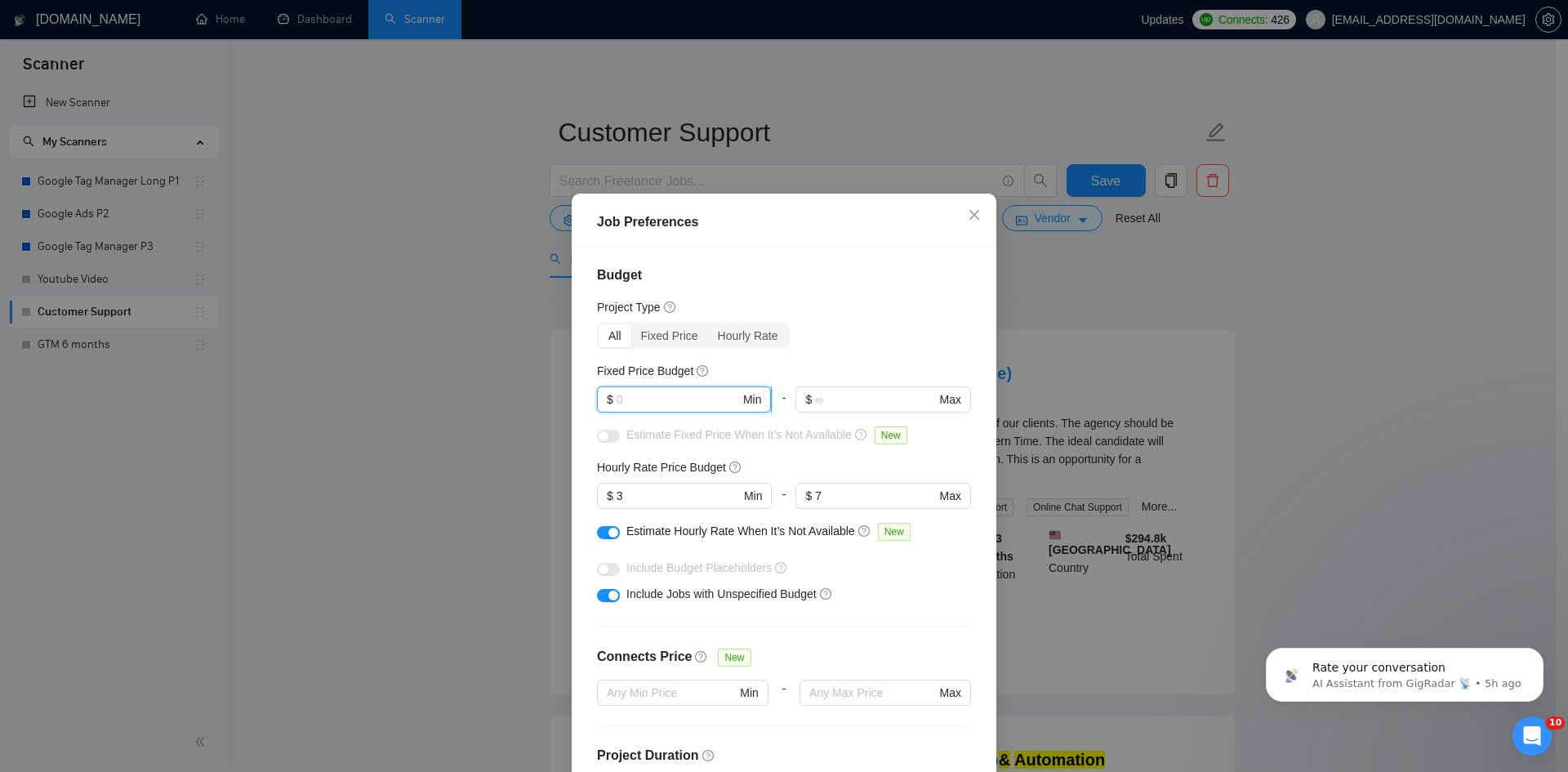
click at [669, 396] on input "text" at bounding box center [677, 399] width 123 height 18
type input "10"
click at [599, 440] on div "button" at bounding box center [604, 436] width 10 height 10
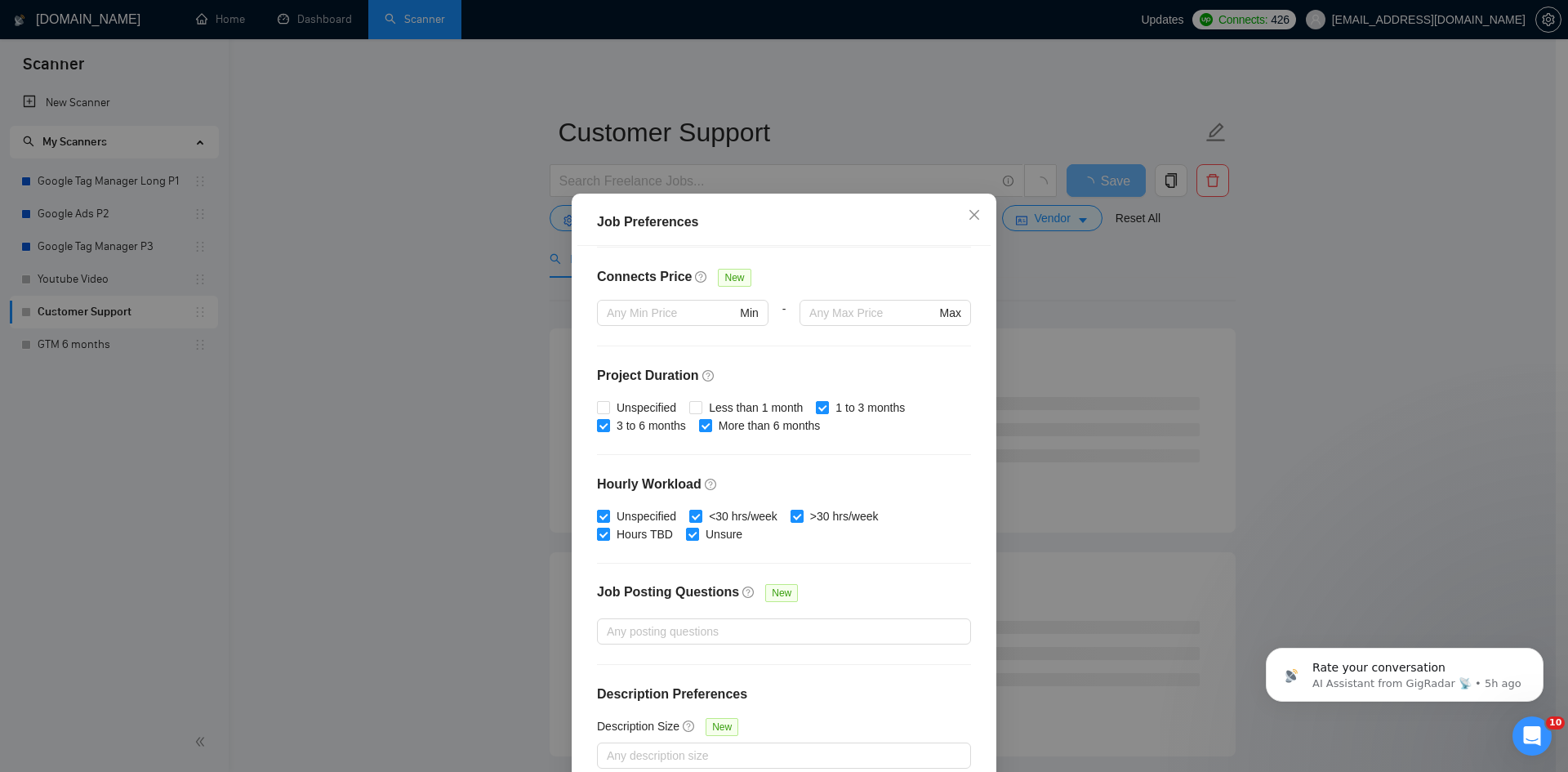
scroll to position [86, 0]
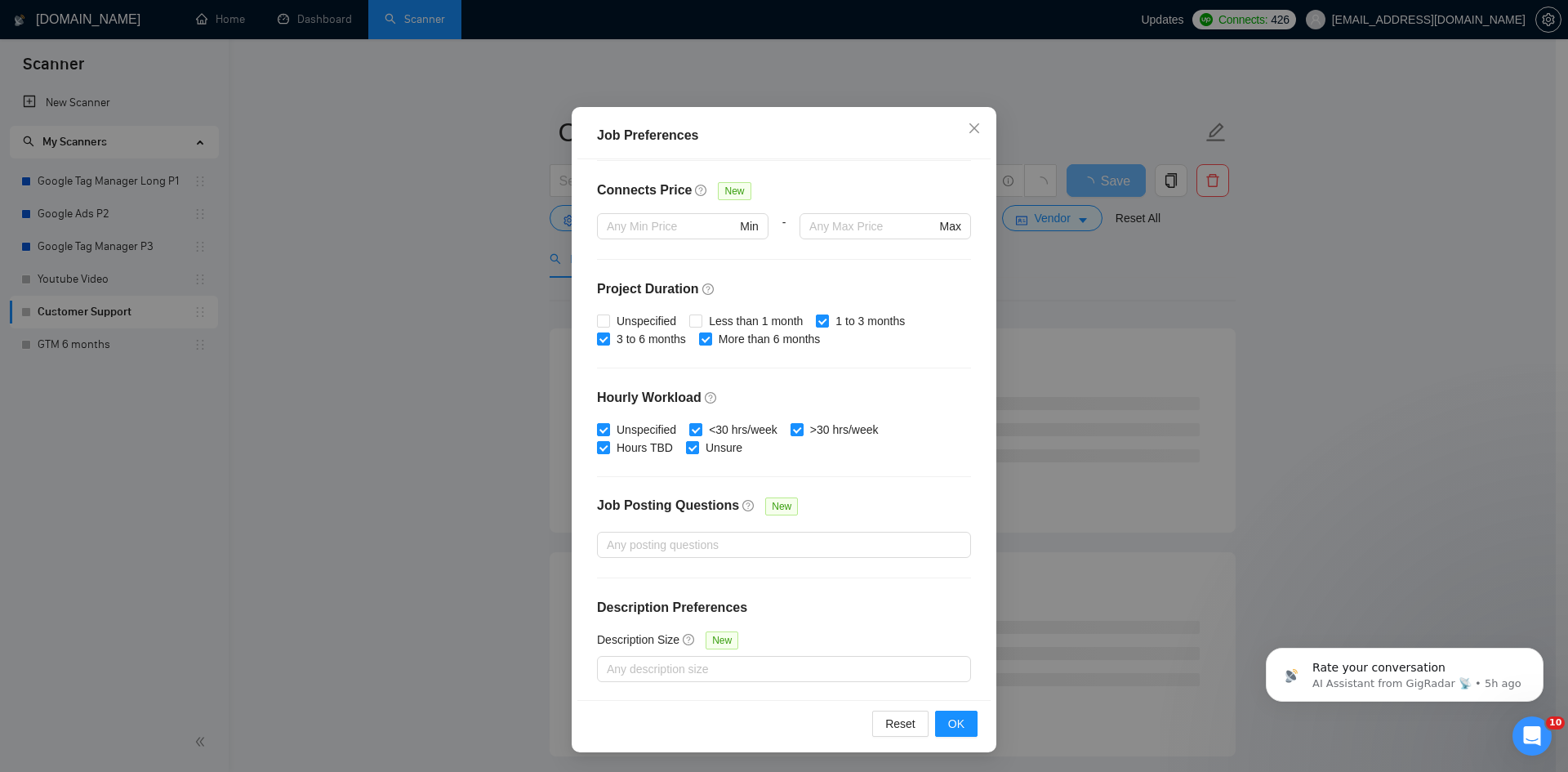
click at [948, 738] on div "Reset OK" at bounding box center [784, 723] width 414 height 47
click at [948, 728] on span "OK" at bounding box center [956, 723] width 17 height 18
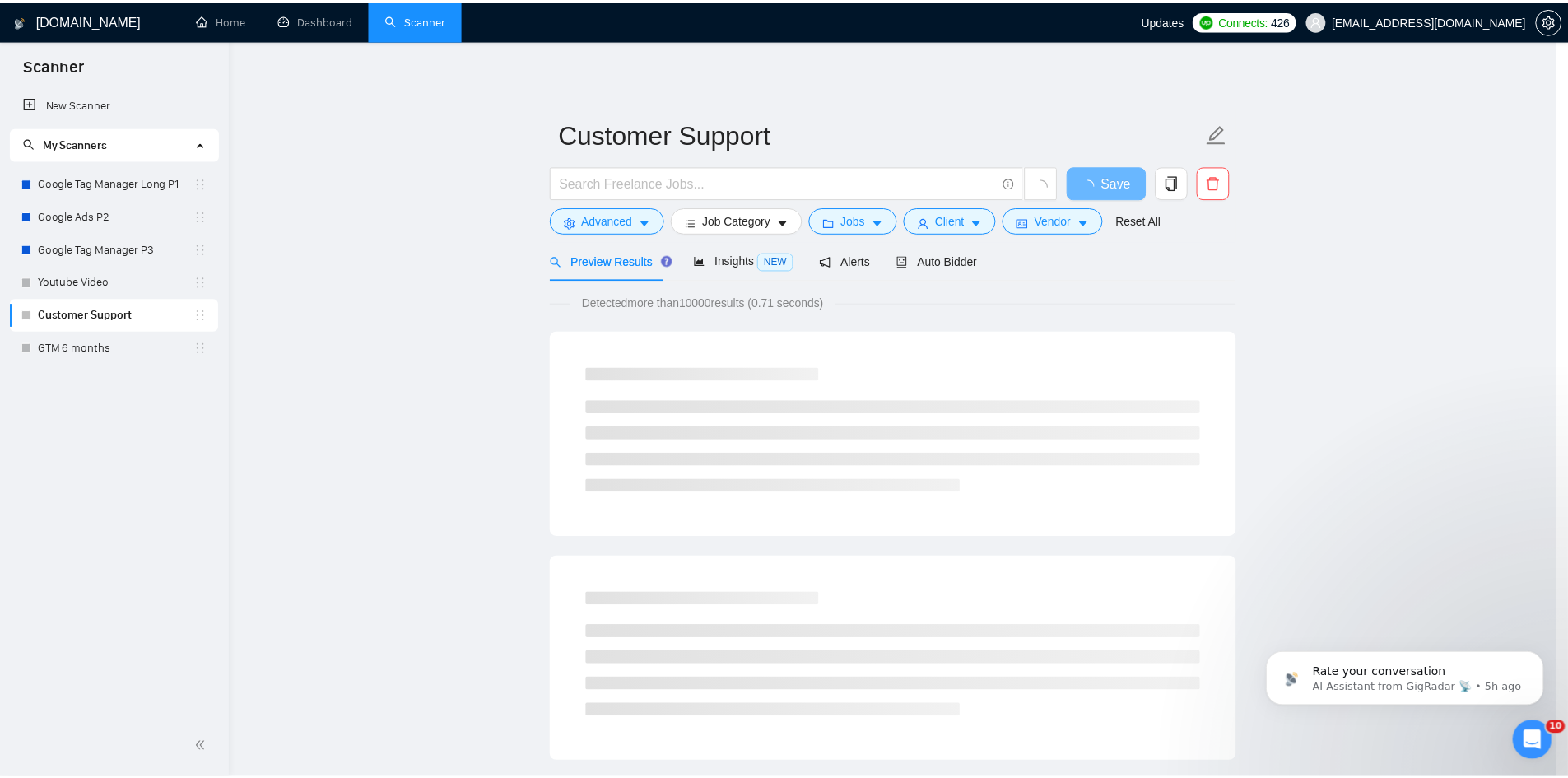
scroll to position [0, 0]
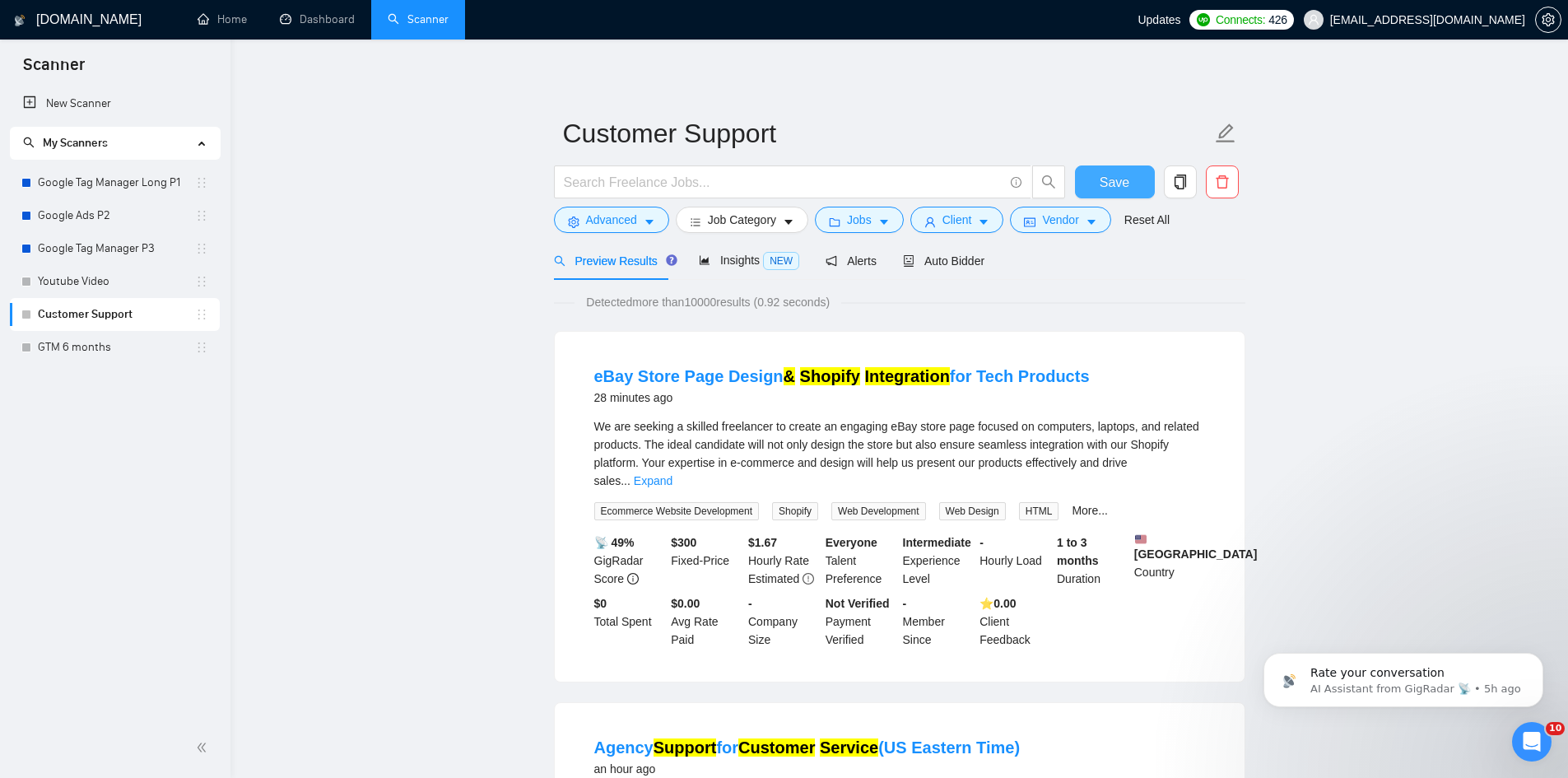
click at [1124, 182] on span "Save" at bounding box center [1114, 182] width 30 height 20
drag, startPoint x: 676, startPoint y: 358, endPoint x: 766, endPoint y: 379, distance: 92.4
click at [766, 379] on li "eBay Store Page Design & Shopify Integration for Tech Products 28 minutes ago W…" at bounding box center [900, 506] width 651 height 311
copy link "Page Design"
click at [597, 219] on span "Advanced" at bounding box center [611, 219] width 51 height 18
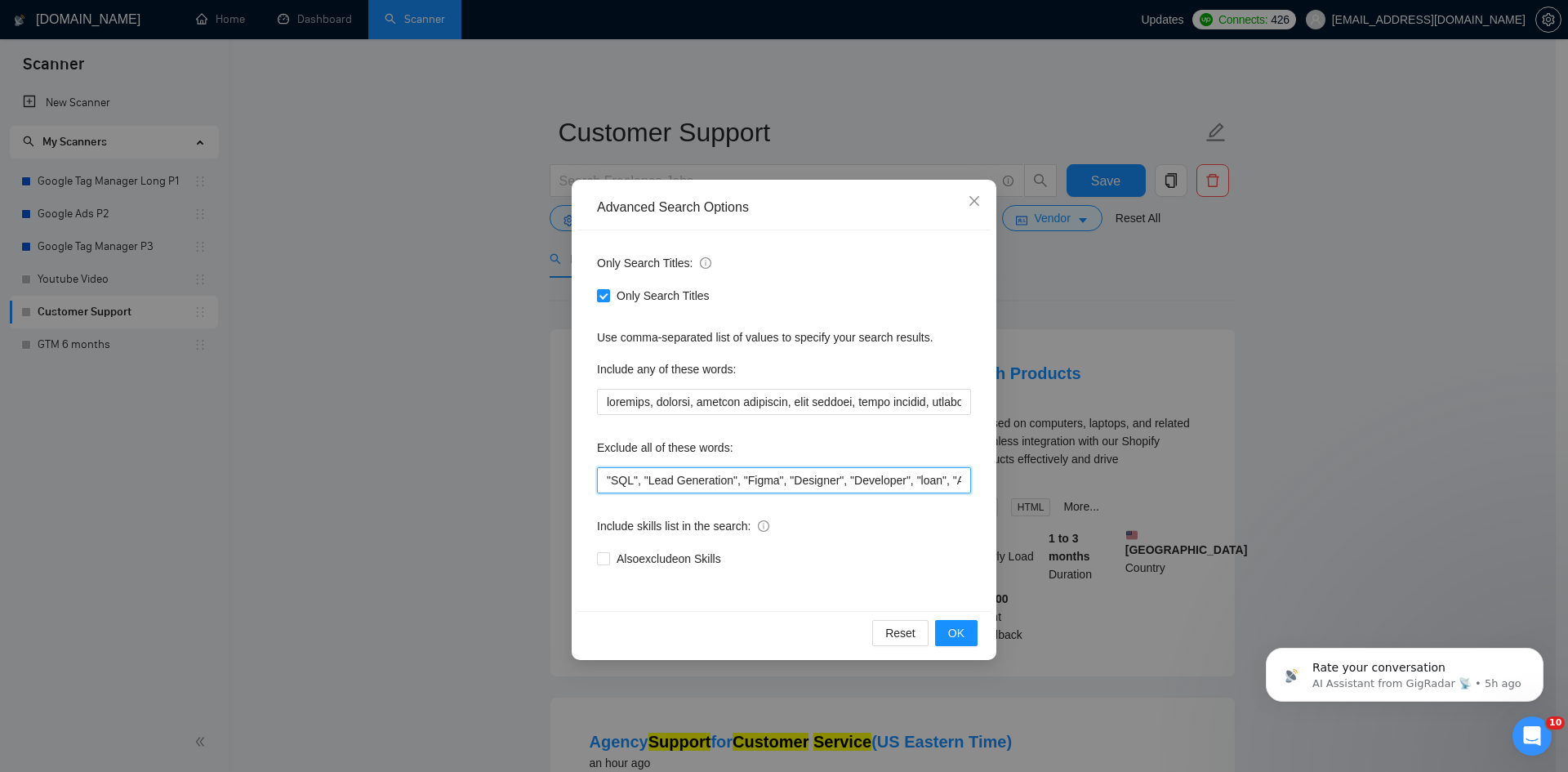
click at [604, 483] on input ""SQL", "Lead Generation", "Figma", "Designer", "Developer", "loan", "Amazon KDP…" at bounding box center [784, 480] width 374 height 26
paste input "Page Design"
click at [950, 628] on span "OK" at bounding box center [956, 632] width 17 height 18
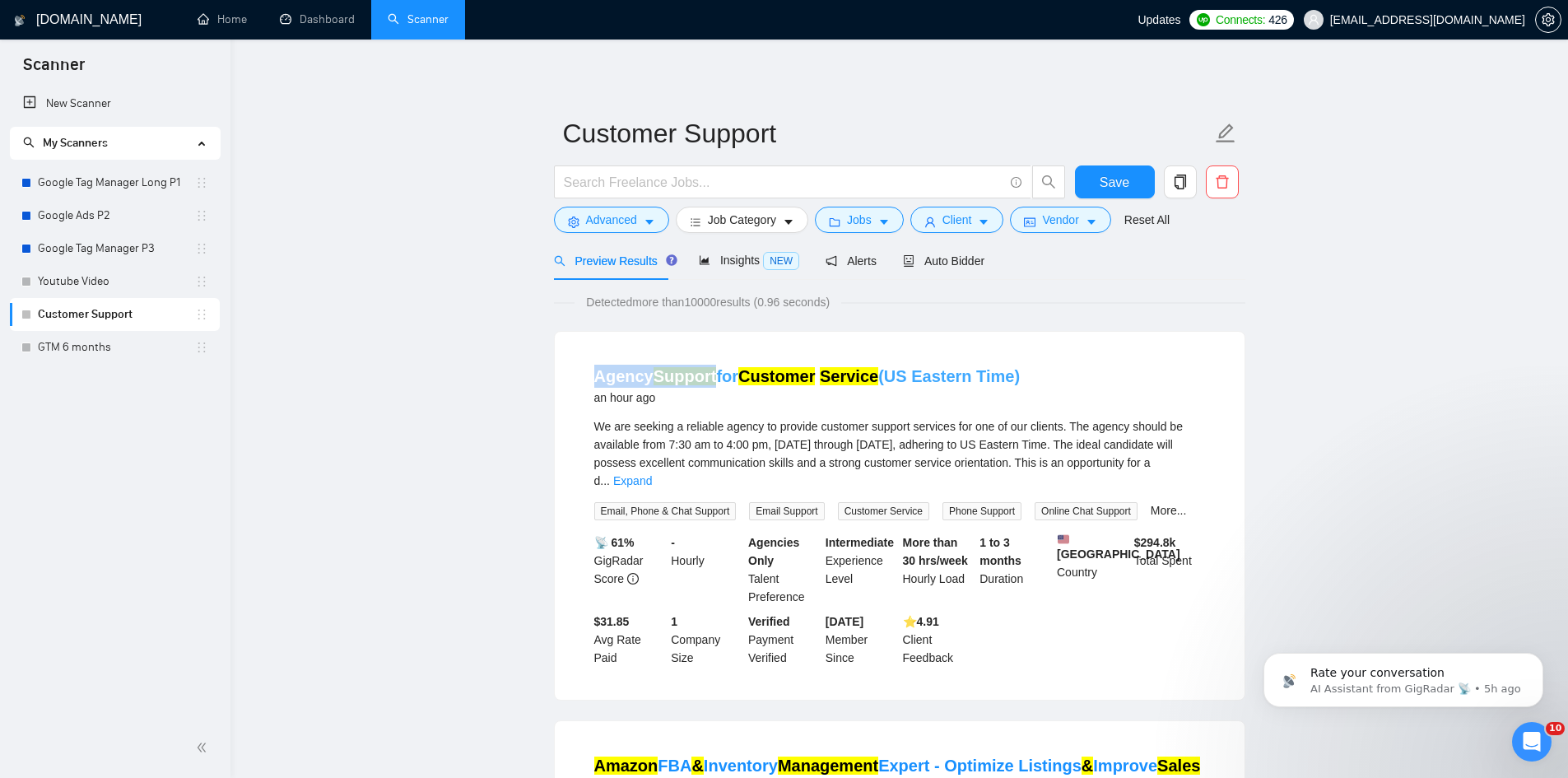
drag, startPoint x: 585, startPoint y: 361, endPoint x: 716, endPoint y: 369, distance: 131.2
click at [716, 369] on li "Agency Support for Customer Service (US Eastern Time) an hour ago We are seekin…" at bounding box center [900, 515] width 651 height 328
copy link "Agency Support"
click at [585, 346] on div "Agency Support for Customer Service (US Eastern Time) an hour ago We are seekin…" at bounding box center [899, 516] width 689 height 368
drag, startPoint x: 588, startPoint y: 359, endPoint x: 649, endPoint y: 376, distance: 63.3
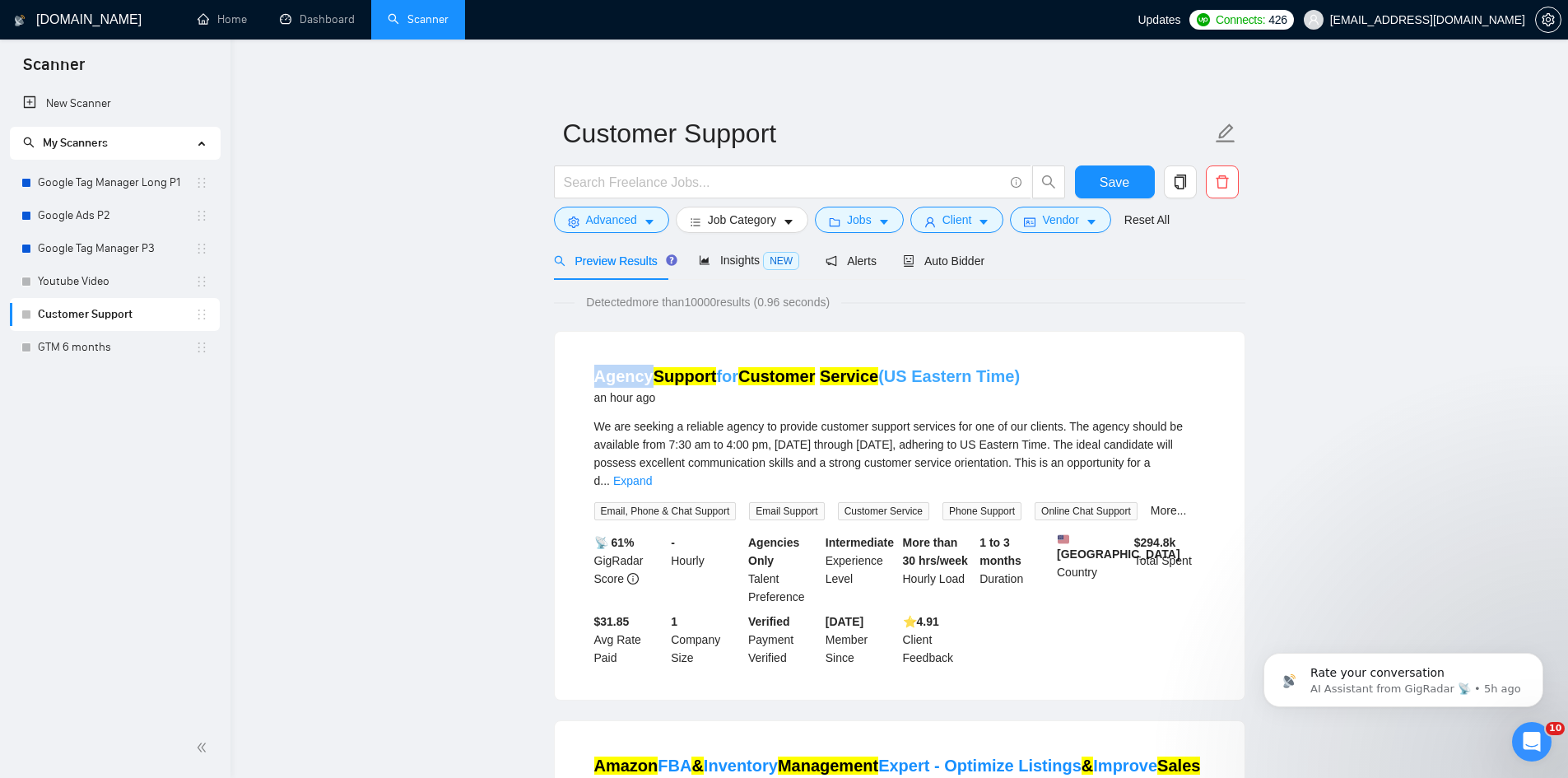
click at [649, 376] on li "Agency Support for Customer Service (US Eastern Time) an hour ago We are seekin…" at bounding box center [900, 515] width 651 height 328
copy link "Agency"
click at [624, 217] on span "Advanced" at bounding box center [611, 219] width 51 height 18
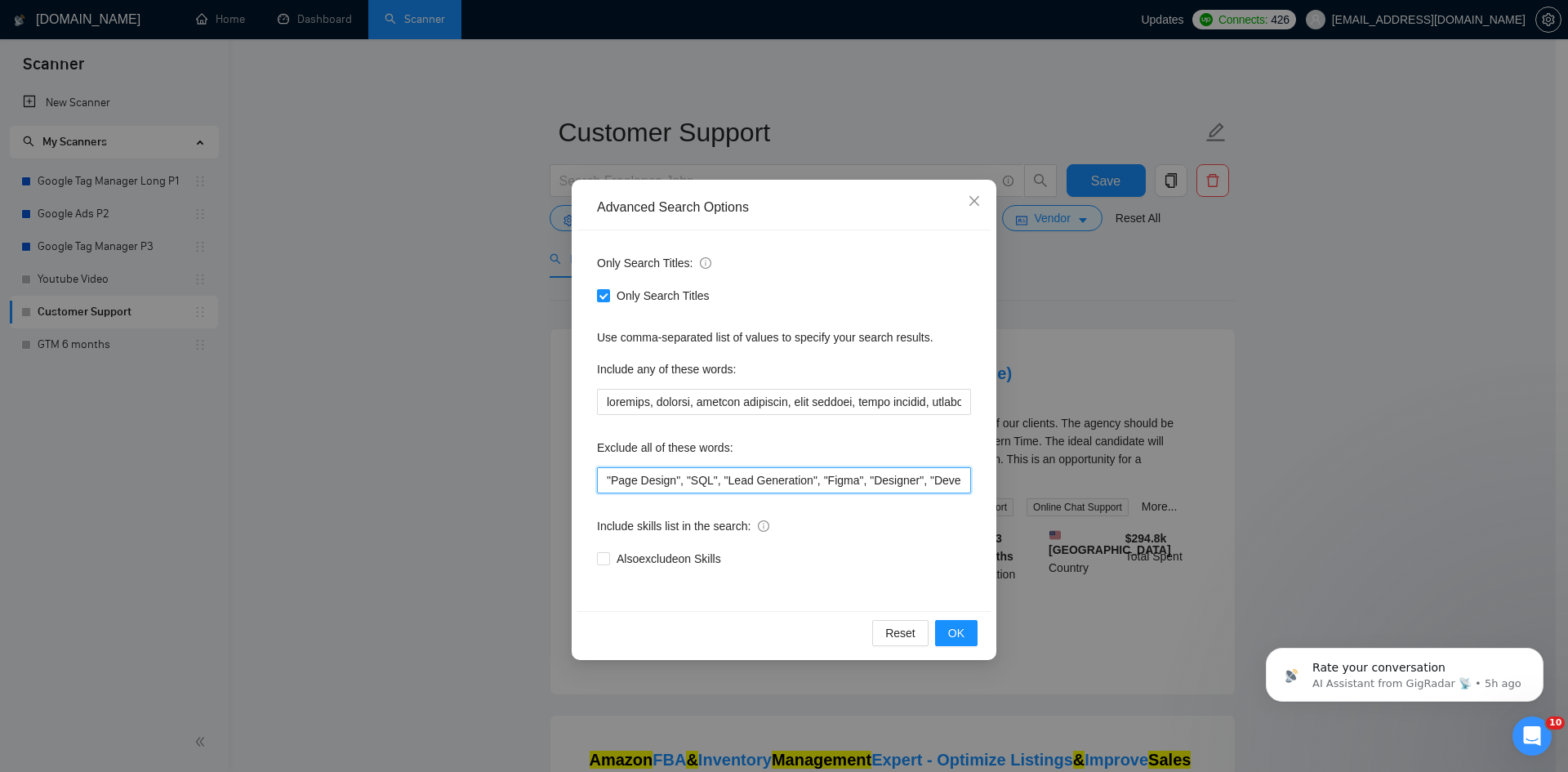
click at [602, 481] on input ""Page Design", "SQL", "Lead Generation", "Figma", "Designer", "Developer", "loa…" at bounding box center [784, 480] width 374 height 26
paste input "Agency"
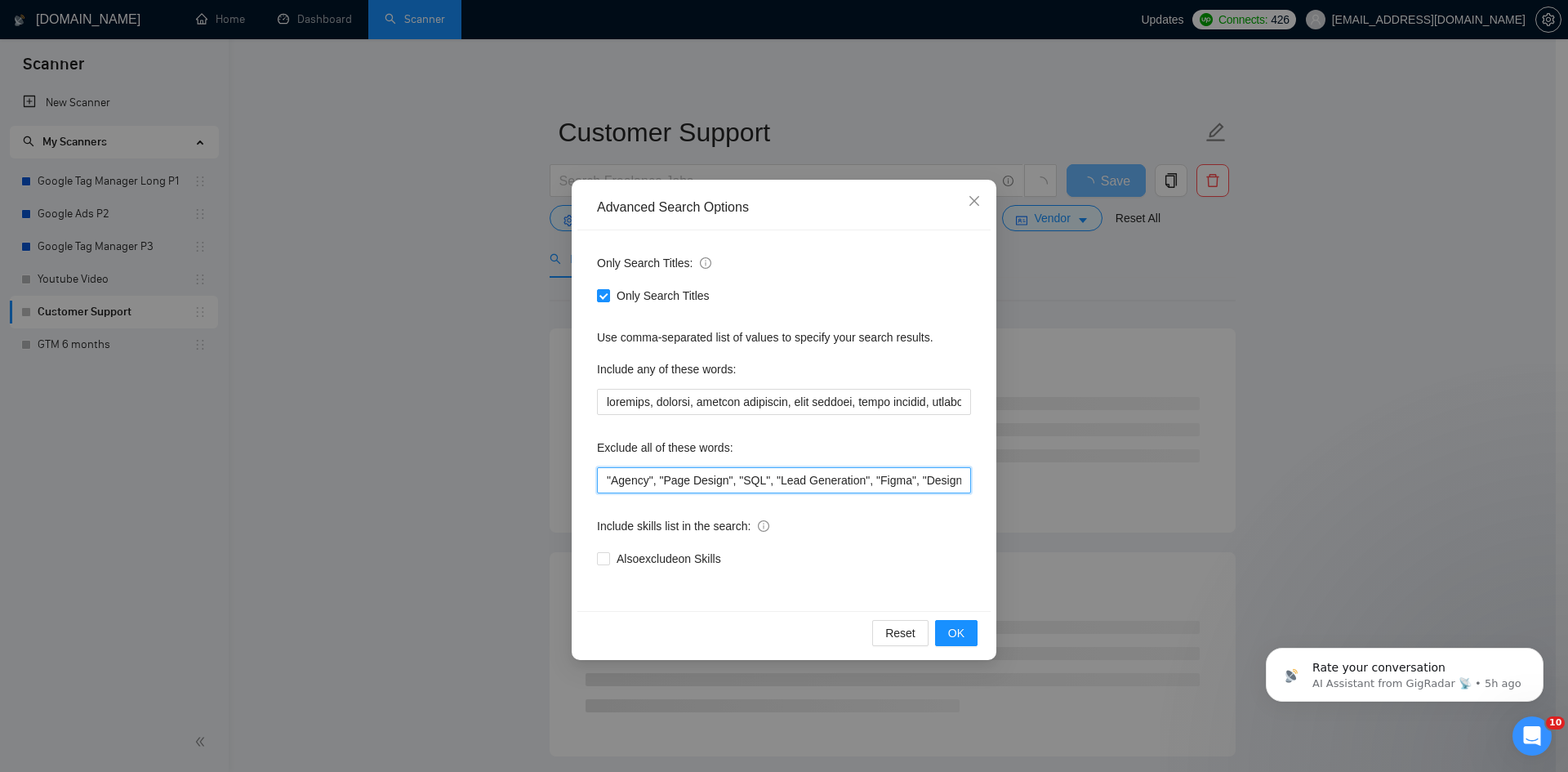
click at [625, 480] on input ""Agency", "Page Design", "SQL", "Lead Generation", "Figma", "Designer", "Develo…" at bounding box center [784, 480] width 374 height 26
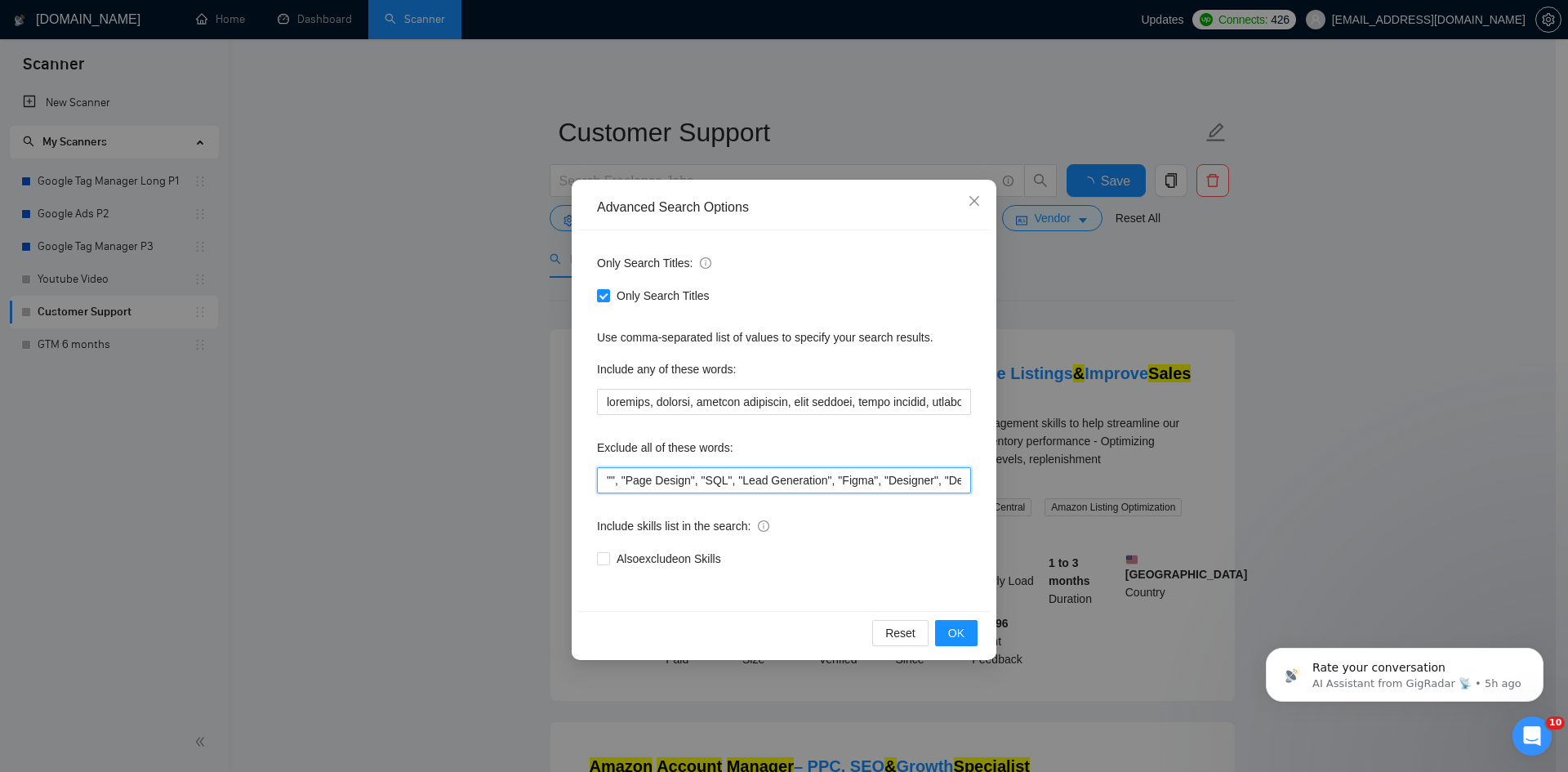
click at [603, 479] on input """, "Page Design", "SQL", "Lead Generation", "Figma", "Designer", "Developer", …" at bounding box center [784, 480] width 374 height 26
type input ""Page Design", "SQL", "Lead Generation", "Figma", "Designer", "Developer", "loa…"
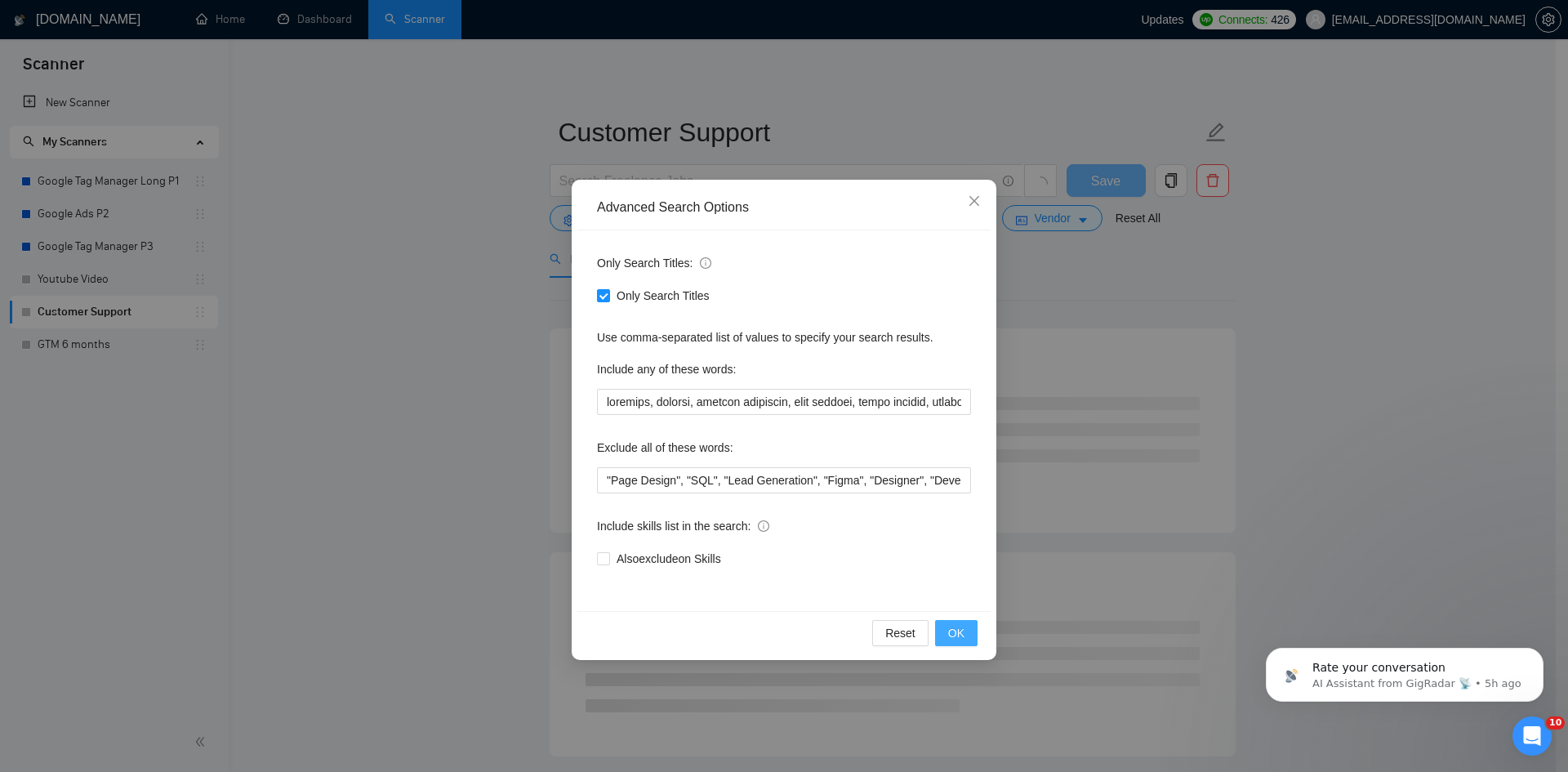
click at [955, 631] on span "OK" at bounding box center [956, 632] width 17 height 18
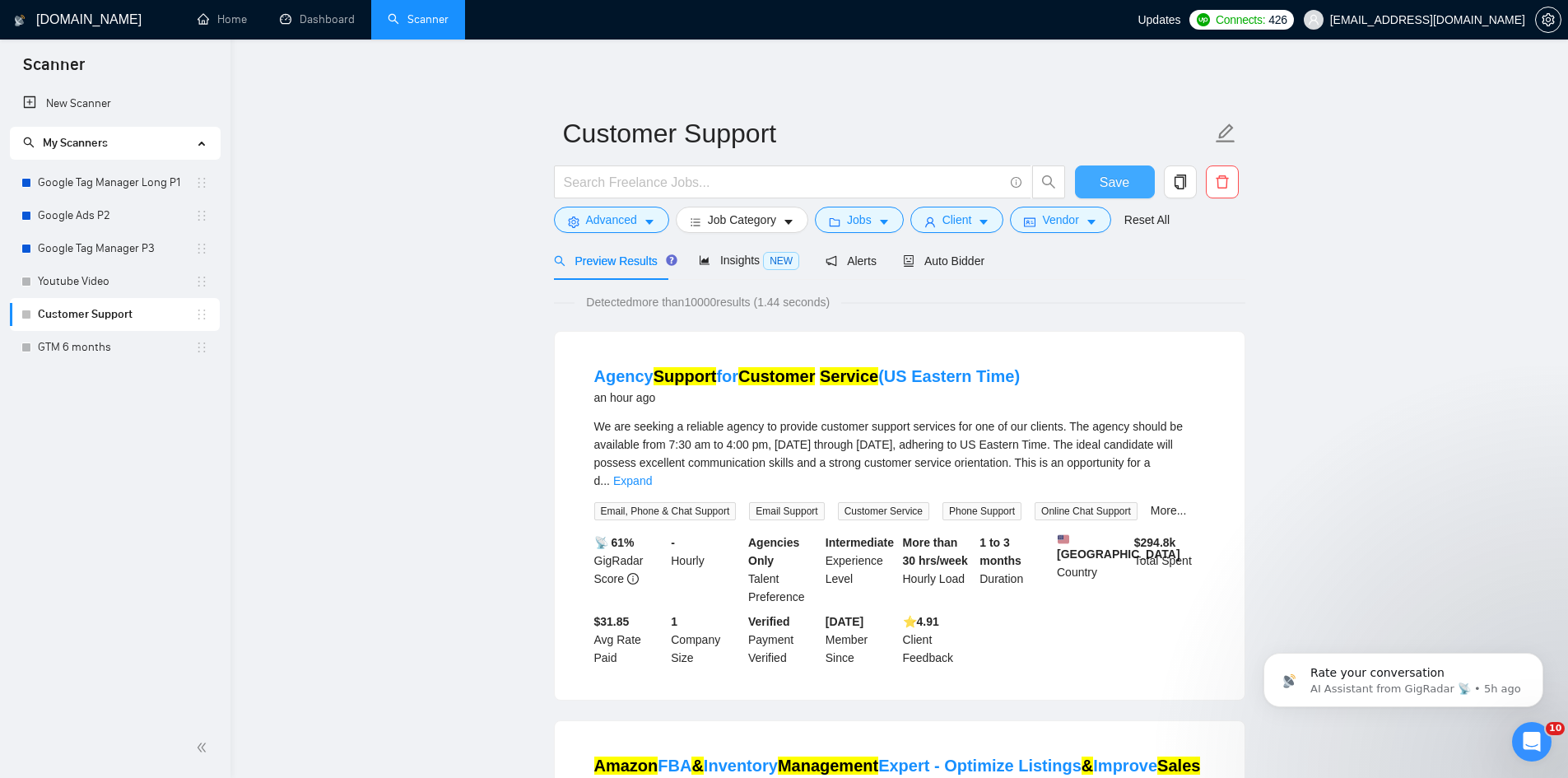
click at [1118, 186] on span "Save" at bounding box center [1114, 182] width 30 height 20
click at [842, 266] on span "Alerts" at bounding box center [851, 261] width 51 height 14
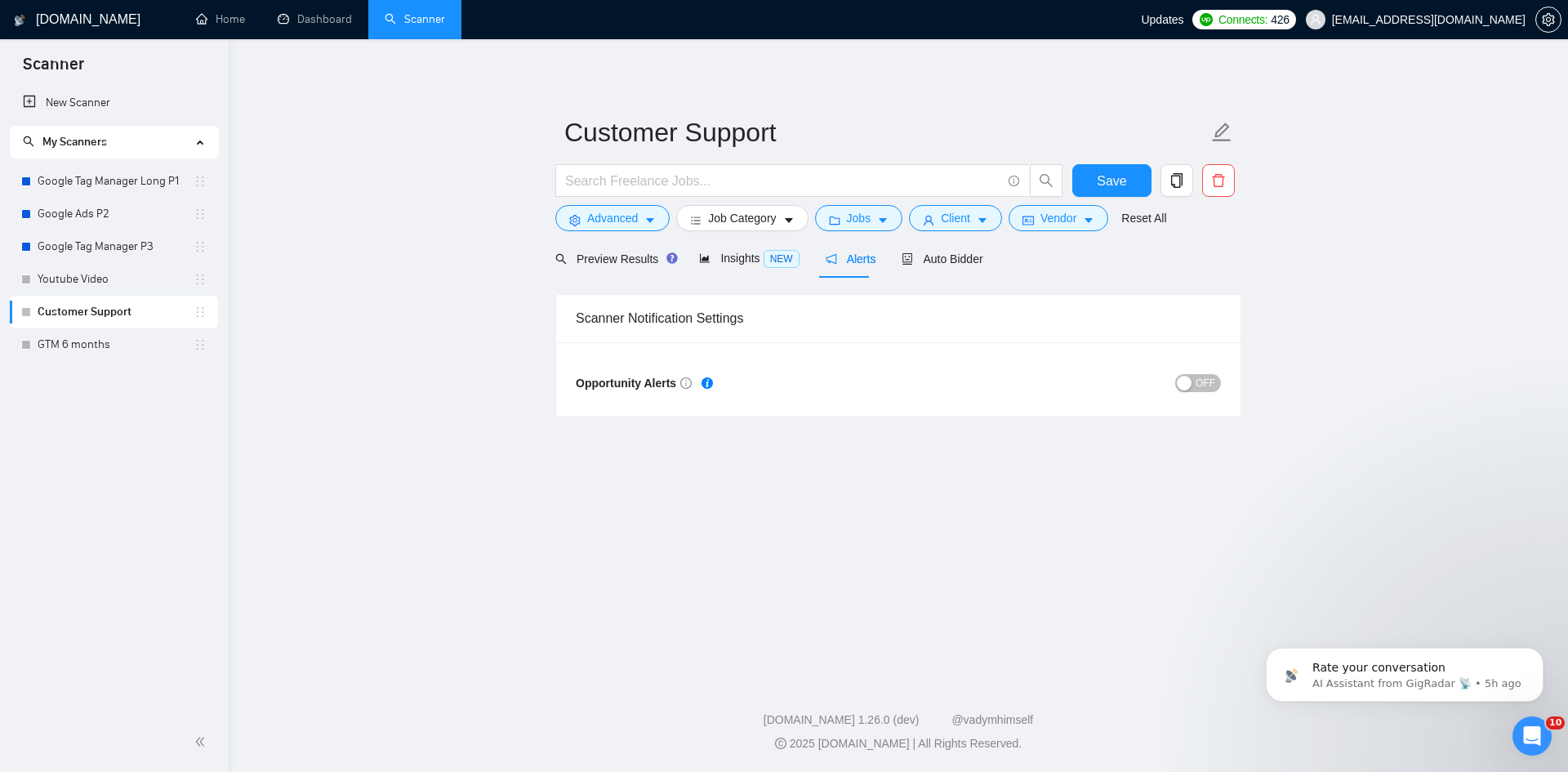
click at [1209, 388] on span "OFF" at bounding box center [1205, 383] width 19 height 18
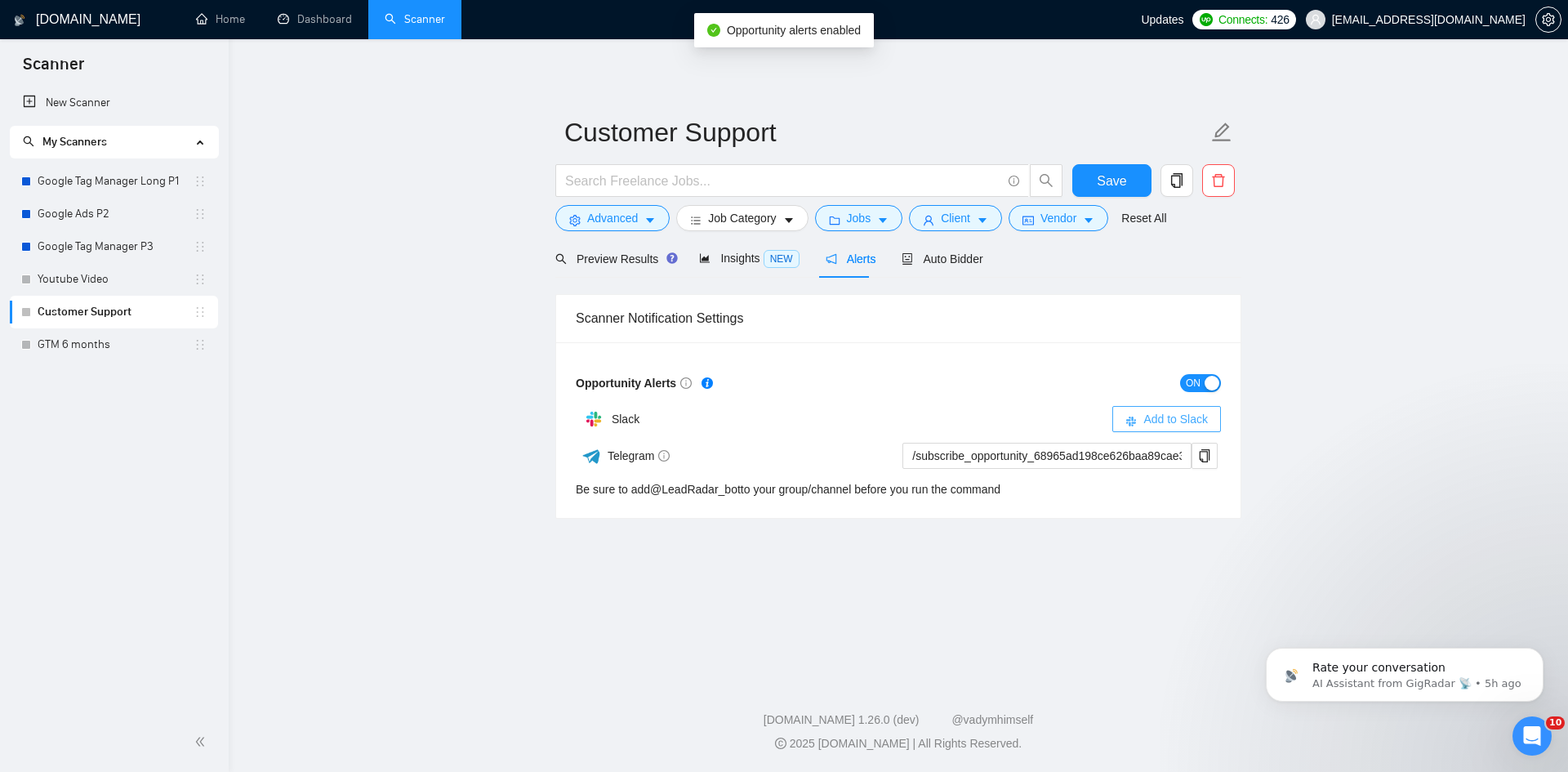
click at [1169, 415] on span "Add to Slack" at bounding box center [1175, 419] width 64 height 18
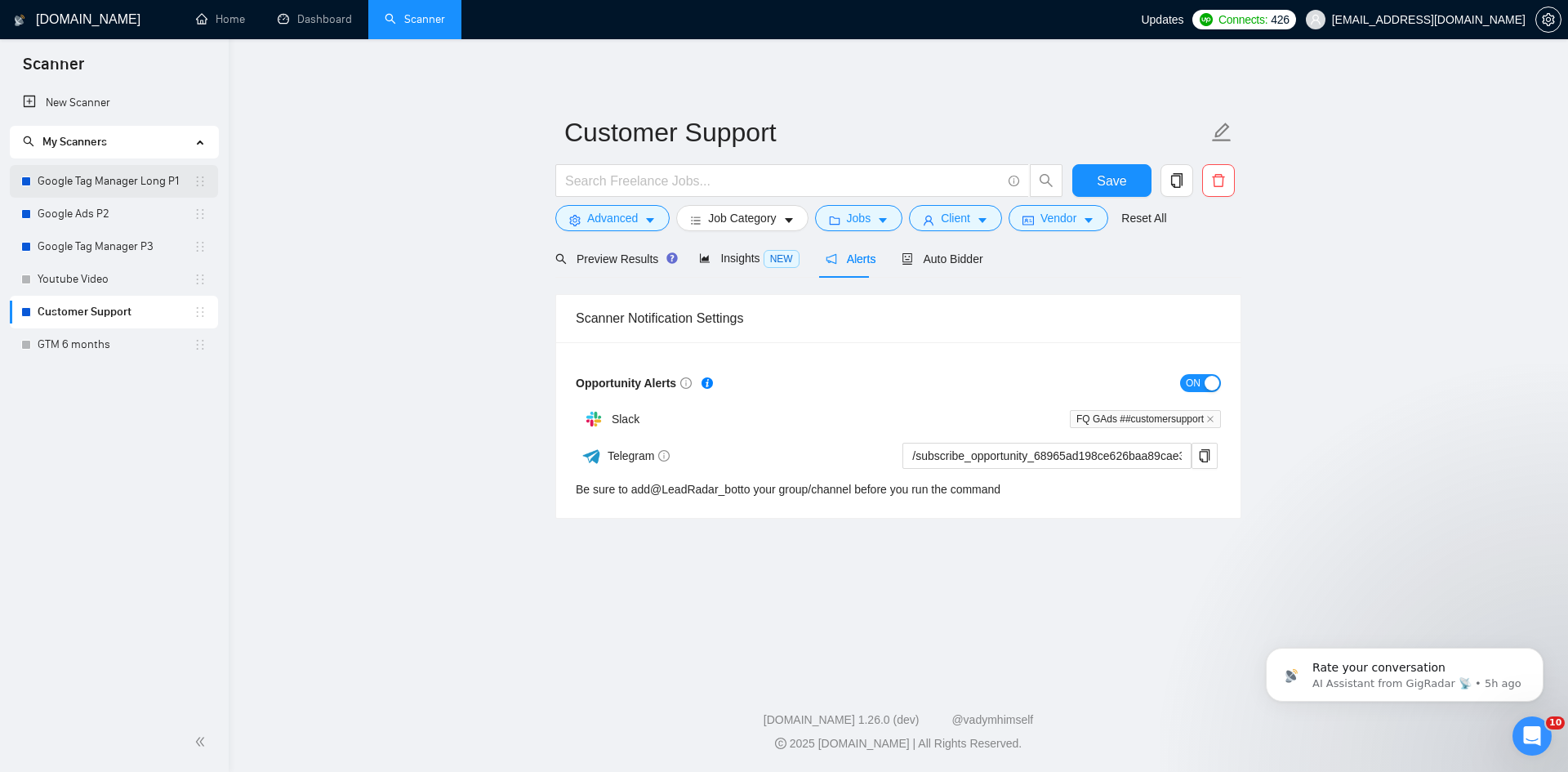
click at [113, 179] on link "Google Tag Manager Long P1" at bounding box center [116, 181] width 156 height 33
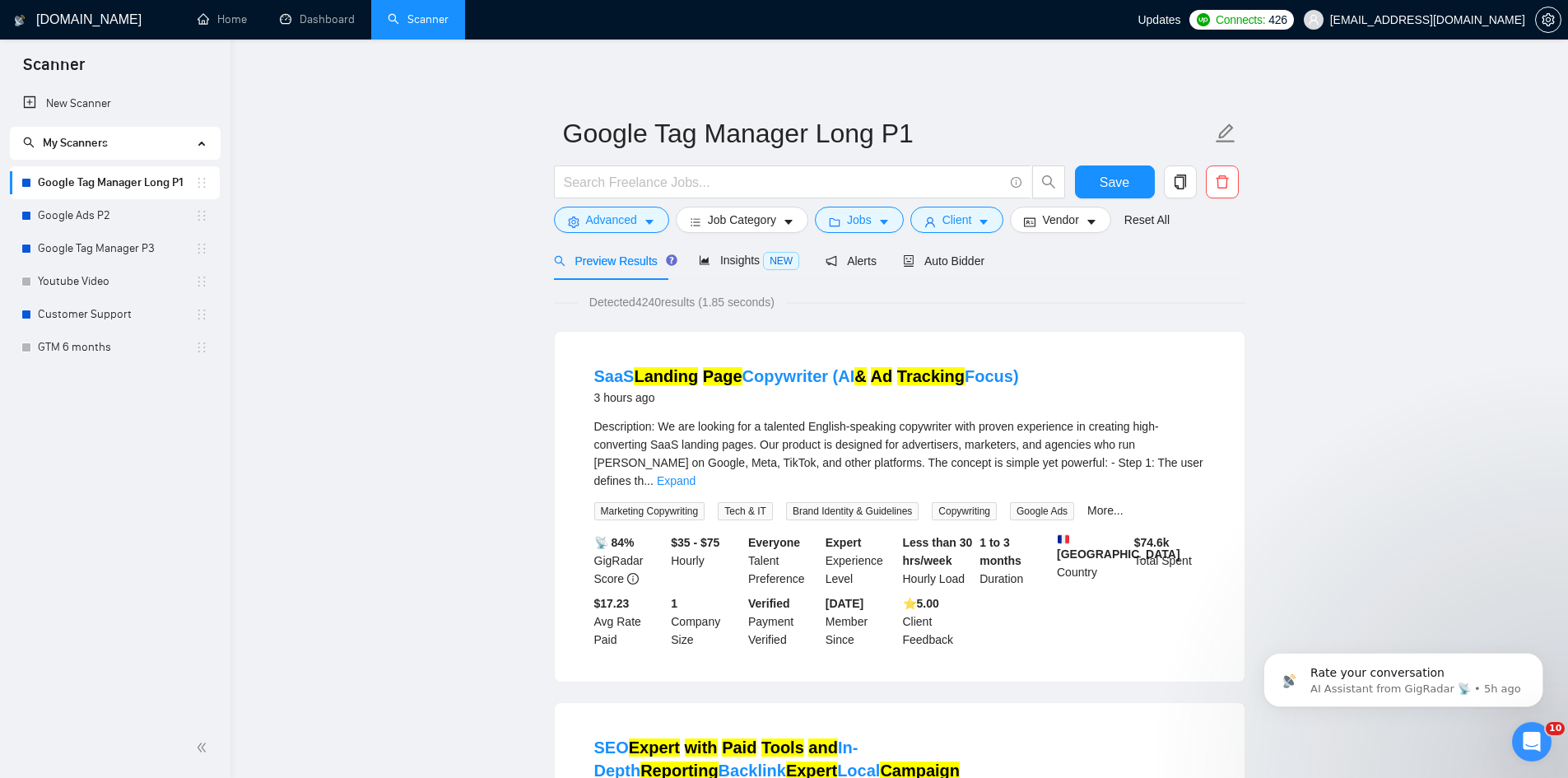
drag, startPoint x: 1138, startPoint y: 309, endPoint x: 1123, endPoint y: 309, distance: 15.0
click at [1138, 309] on div "Detected 4240 results (1.85 seconds)" at bounding box center [899, 301] width 691 height 18
click at [825, 256] on icon "notification" at bounding box center [831, 261] width 12 height 12
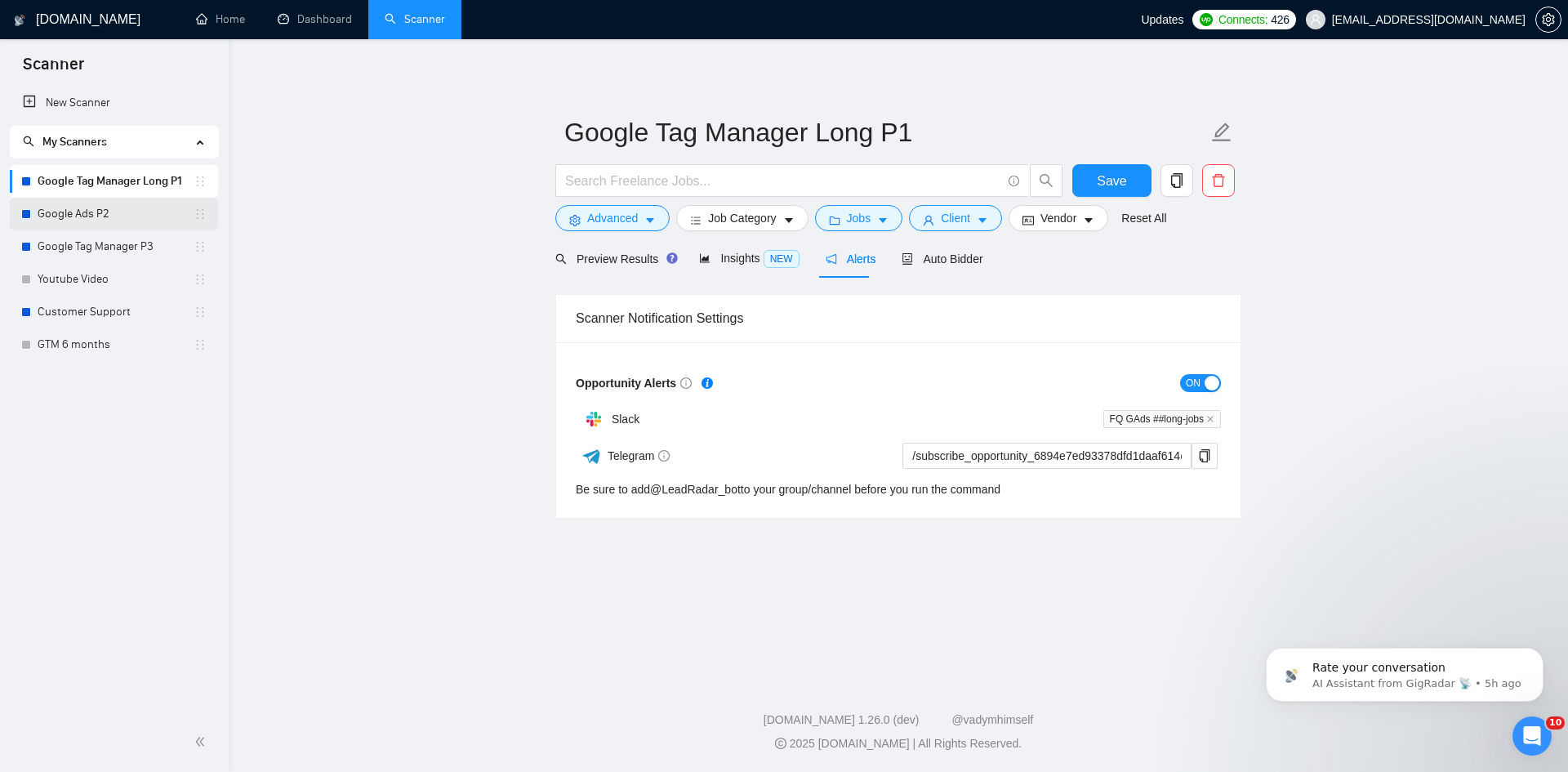
click at [110, 210] on link "Google Ads P2" at bounding box center [116, 214] width 156 height 33
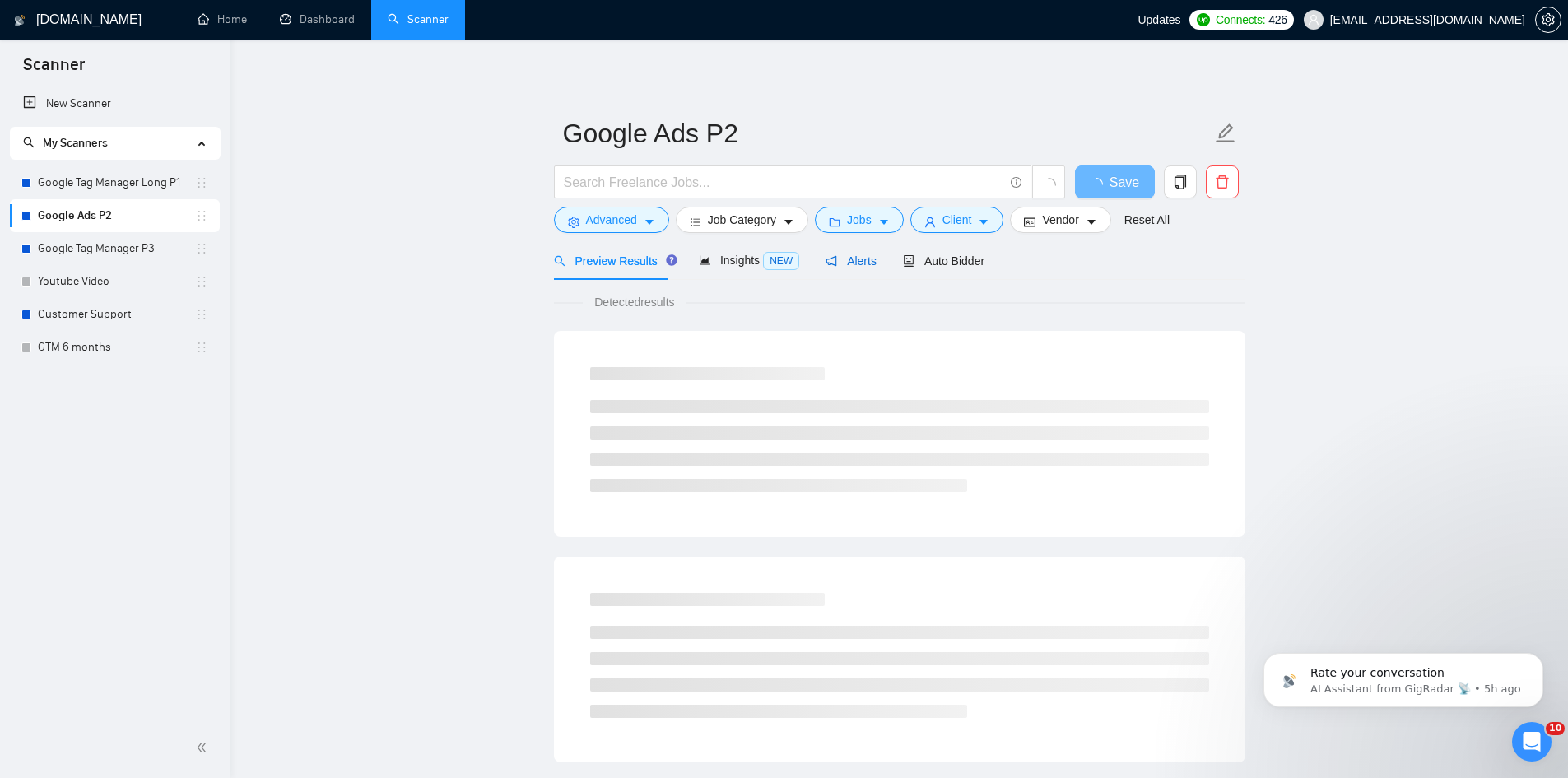
click at [851, 257] on span "Alerts" at bounding box center [851, 261] width 51 height 14
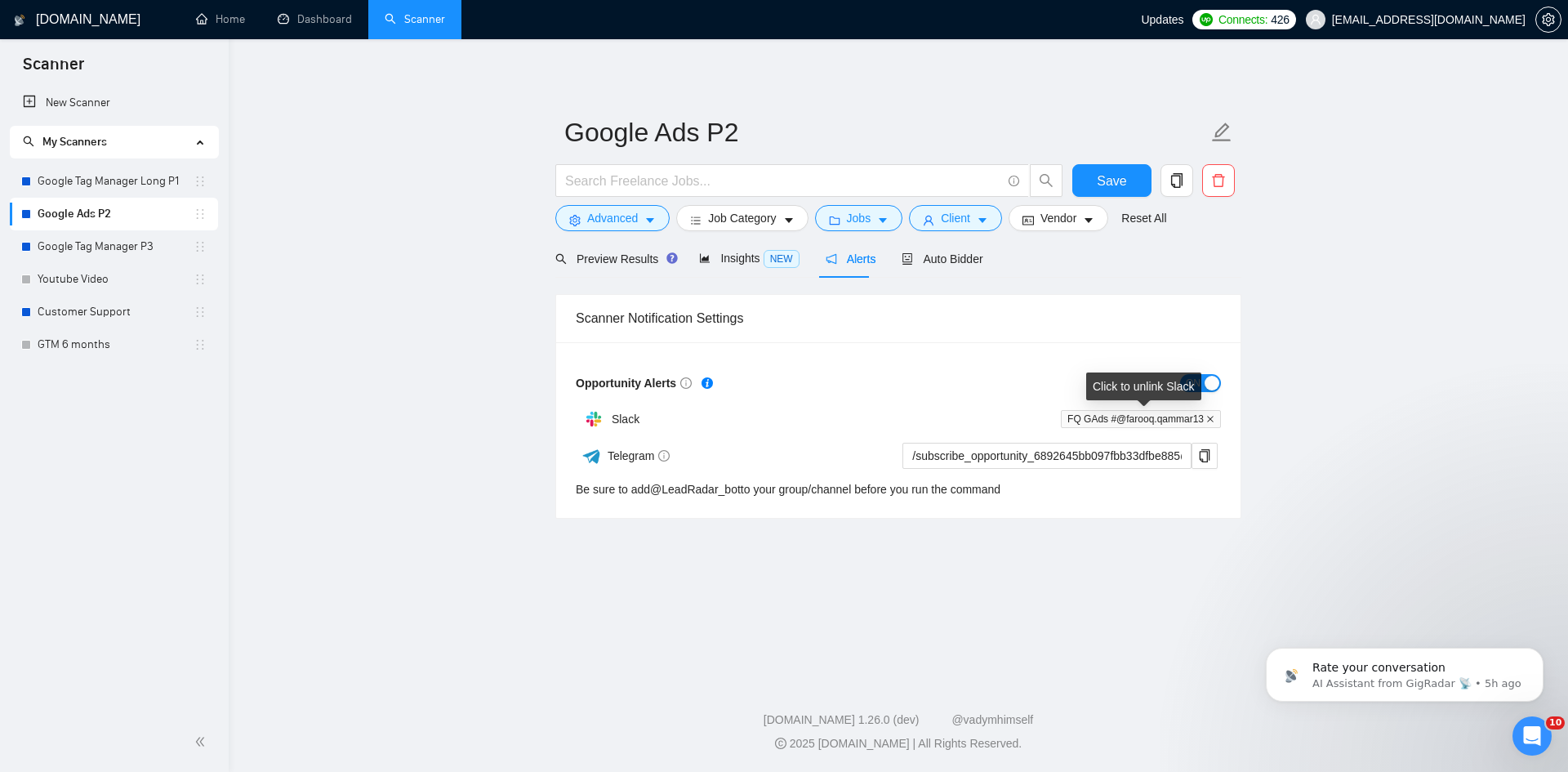
click at [1209, 419] on icon "close" at bounding box center [1211, 419] width 8 height 8
click at [100, 183] on link "Google Tag Manager Long P1" at bounding box center [116, 181] width 156 height 33
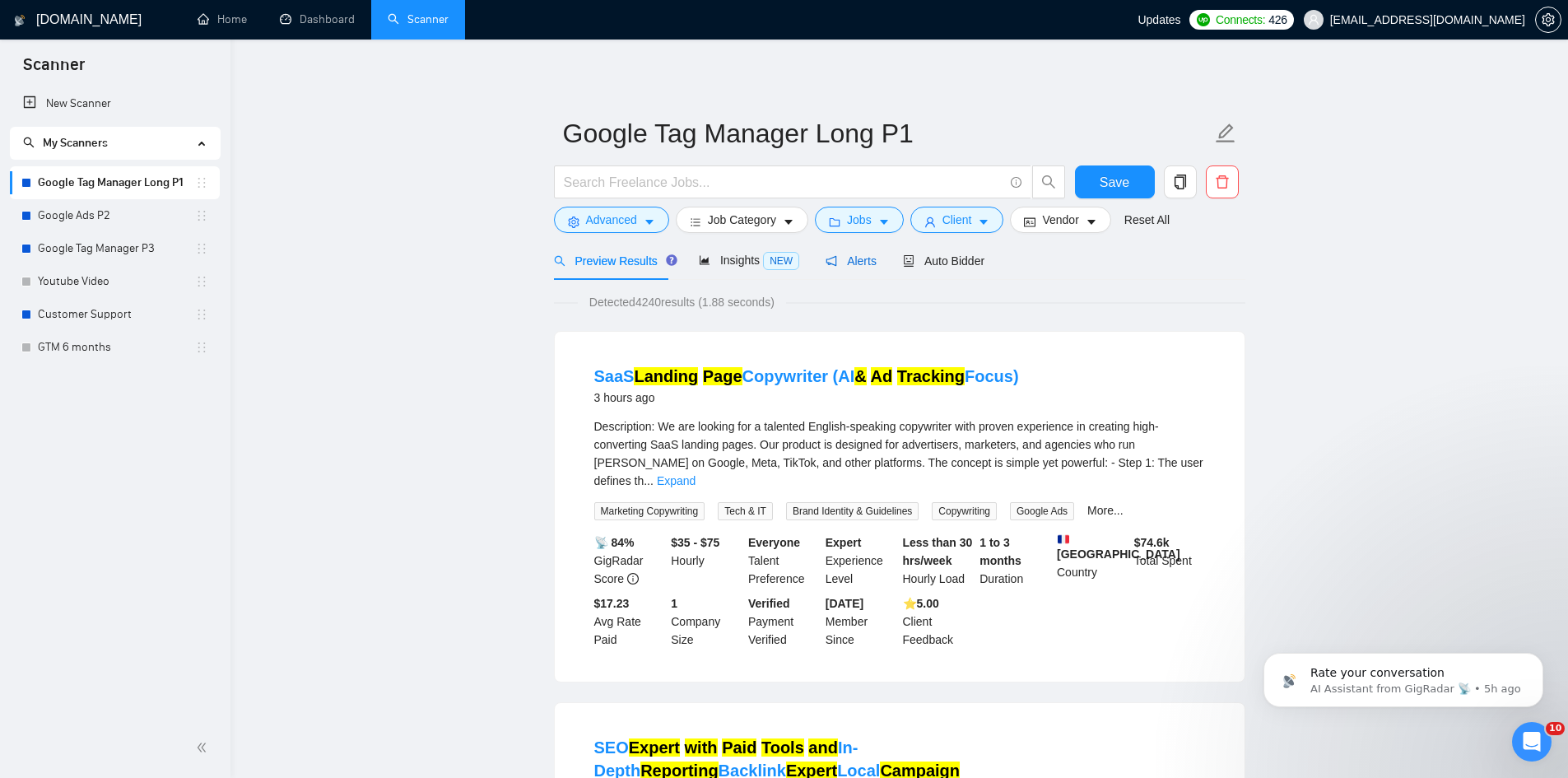
click at [839, 263] on span "Alerts" at bounding box center [851, 261] width 51 height 14
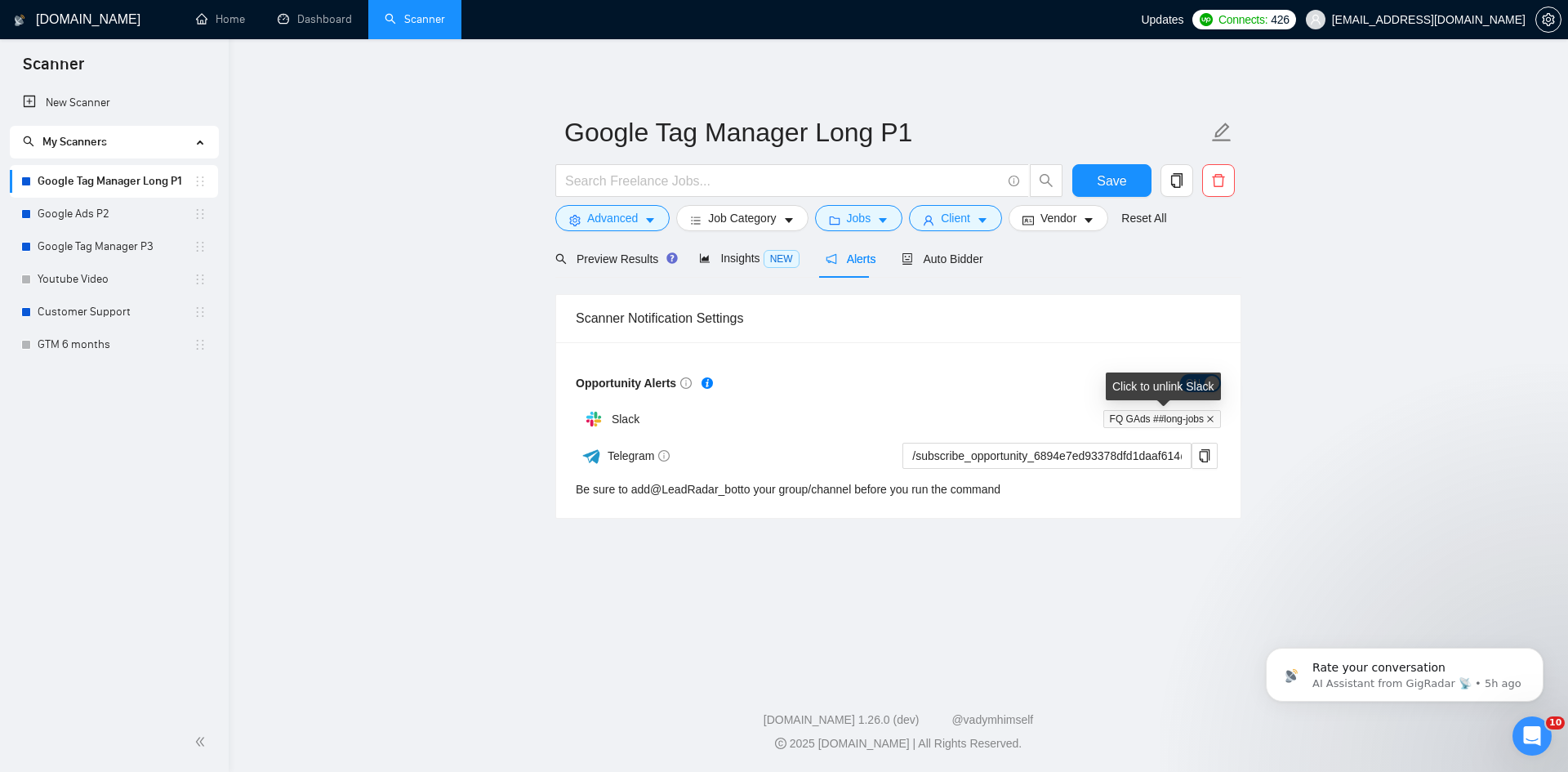
click at [1211, 418] on icon "close" at bounding box center [1211, 419] width 8 height 8
click at [1083, 317] on div "Scanner Notification Settings" at bounding box center [898, 318] width 645 height 47
click at [1169, 410] on span "Add to Slack" at bounding box center [1175, 419] width 64 height 18
click at [1210, 419] on icon "close" at bounding box center [1211, 419] width 8 height 8
click at [1150, 417] on span "Add to Slack" at bounding box center [1175, 419] width 64 height 18
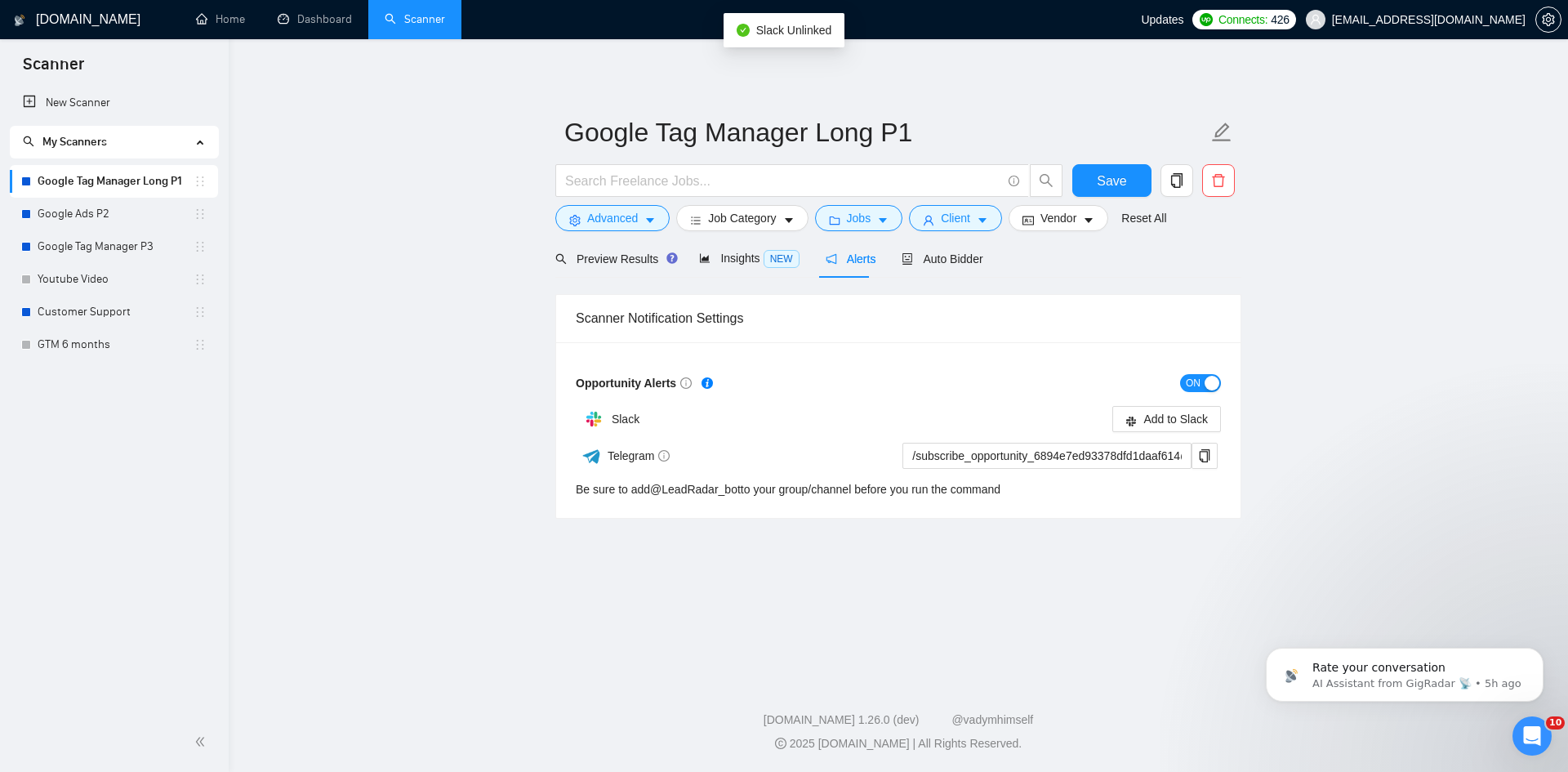
click at [1150, 417] on div "Add to Slack" at bounding box center [1059, 419] width 322 height 26
click at [1113, 173] on span "Save" at bounding box center [1111, 181] width 29 height 20
click at [728, 251] on span "Insights NEW" at bounding box center [748, 258] width 100 height 13
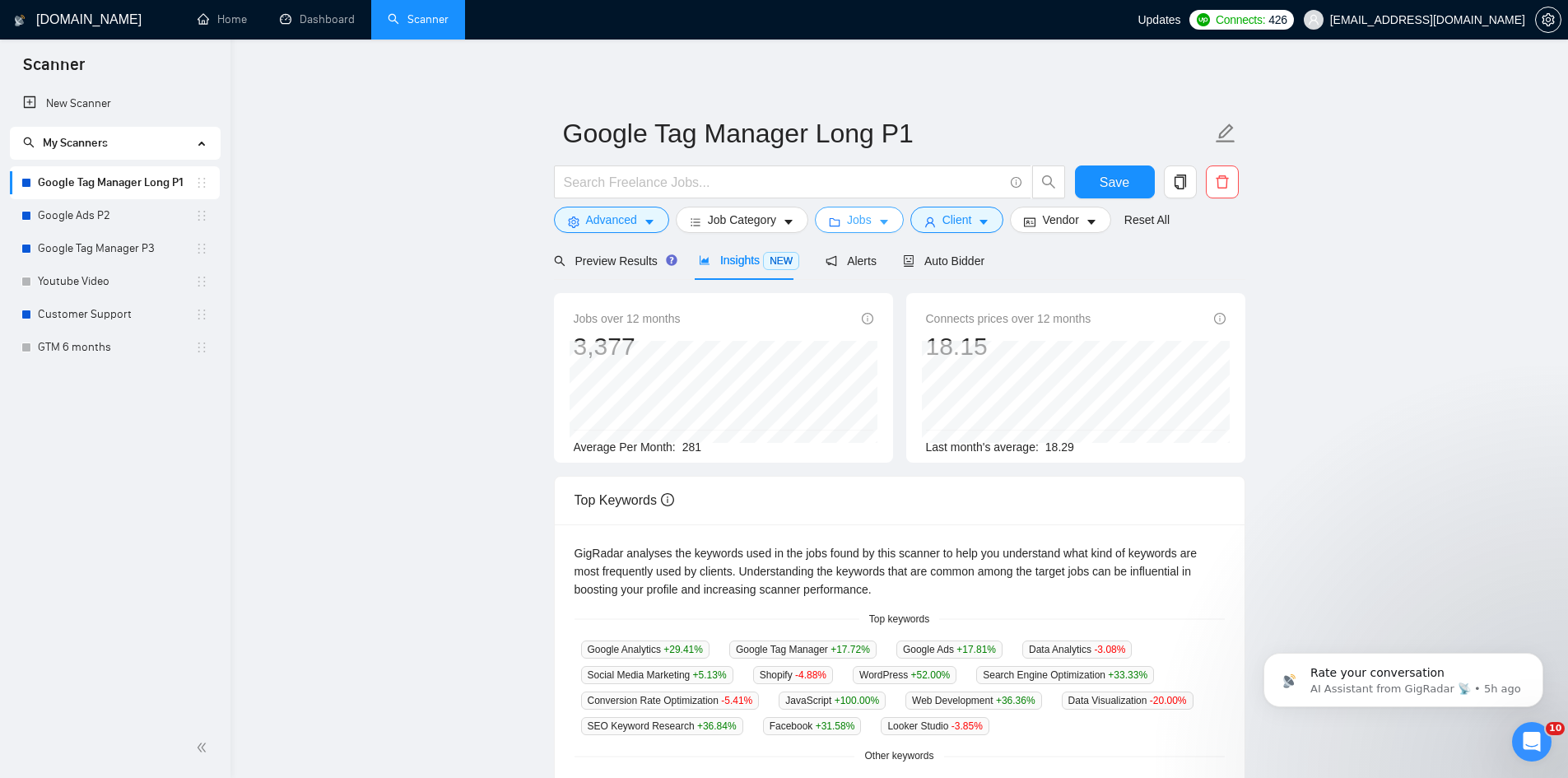
click at [871, 225] on button "Jobs" at bounding box center [859, 219] width 89 height 26
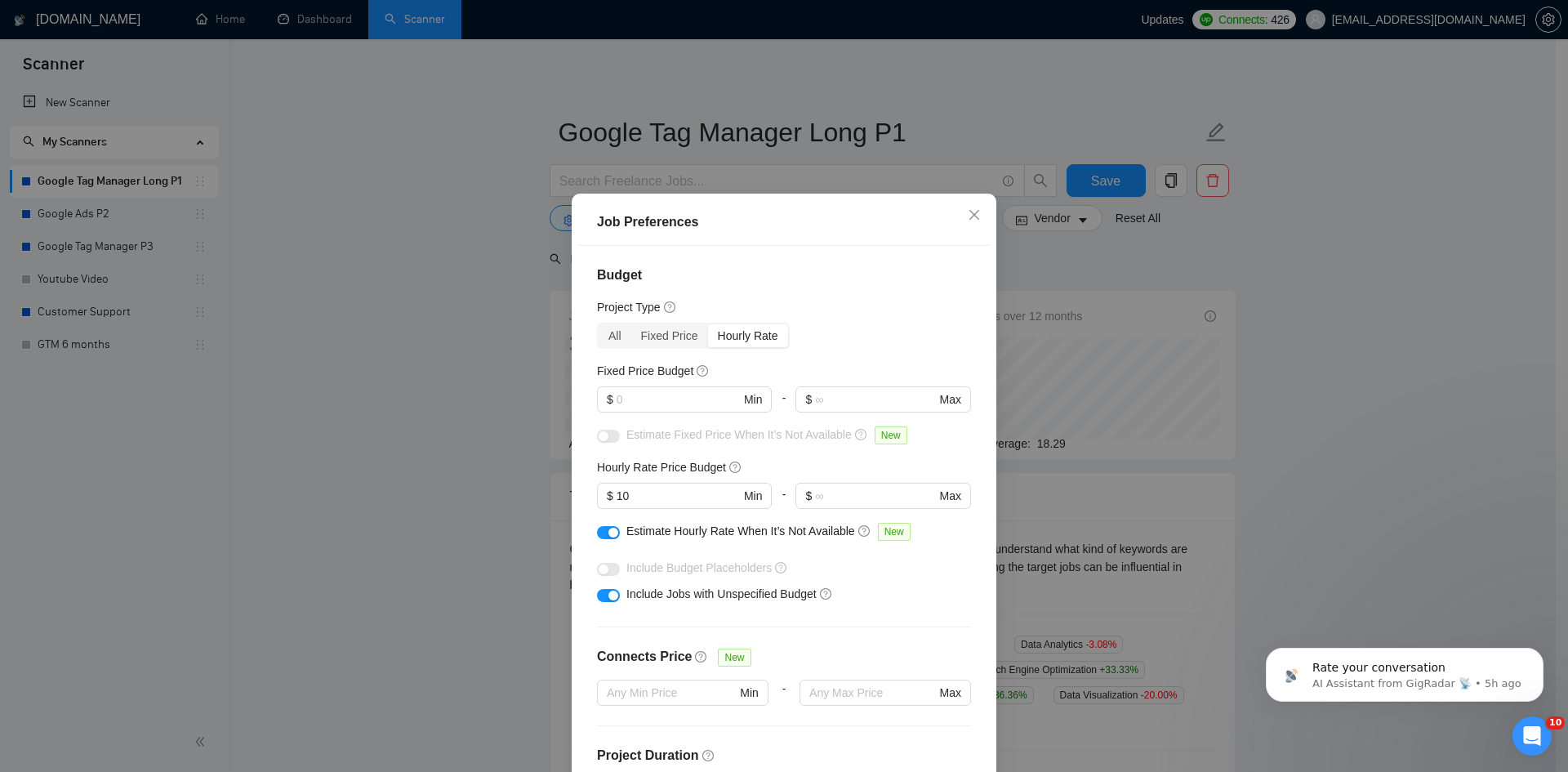
click at [1002, 142] on div "Job Preferences Budget Project Type All Fixed Price Hourly Rate Fixed Price Bud…" at bounding box center [784, 386] width 1568 height 772
